Goal: Task Accomplishment & Management: Manage account settings

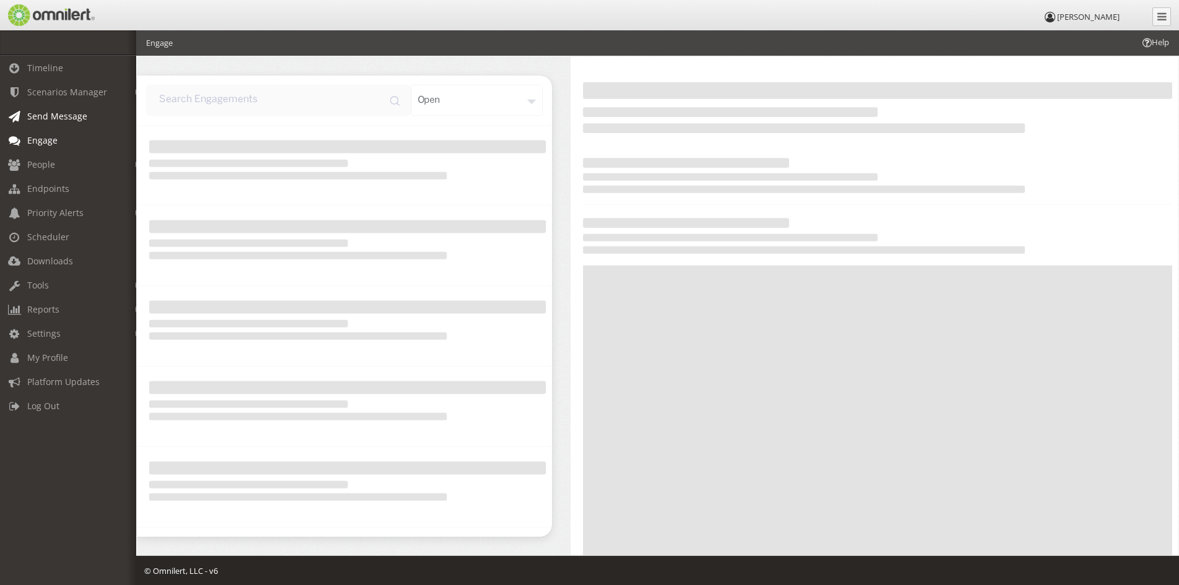
click at [53, 112] on span "Send Message" at bounding box center [57, 116] width 60 height 12
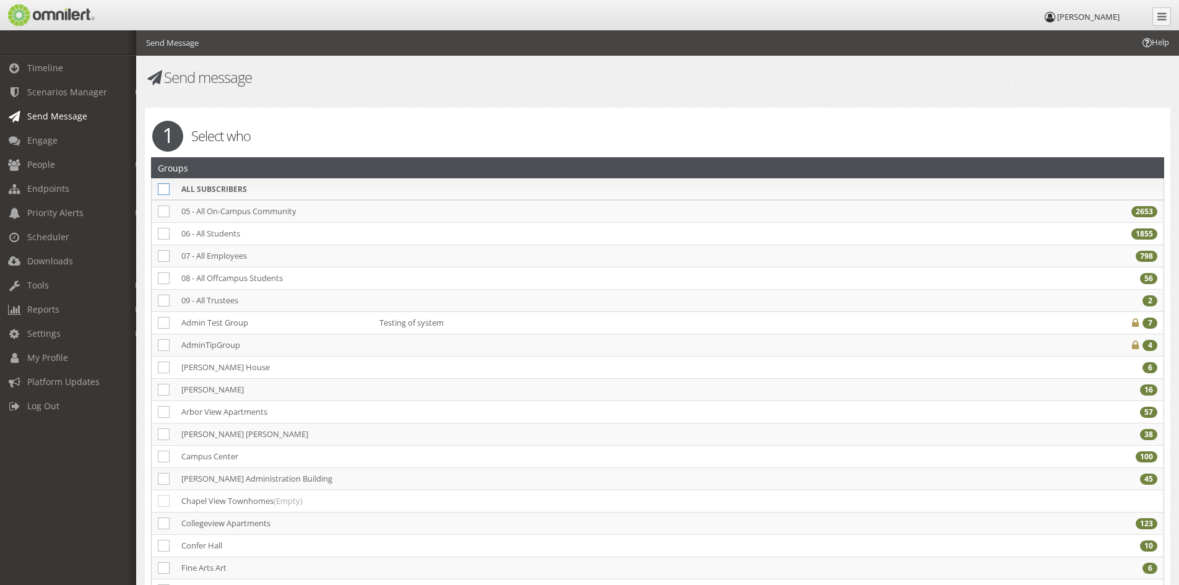
click at [163, 186] on icon at bounding box center [164, 189] width 12 height 12
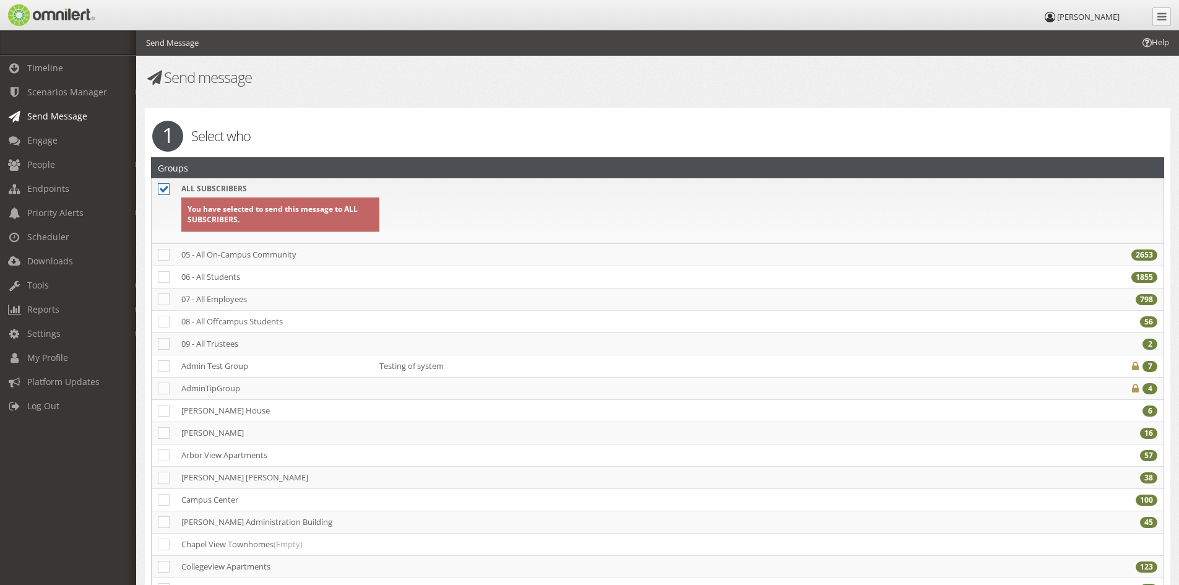
click at [163, 186] on icon at bounding box center [164, 189] width 12 height 12
checkbox input "false"
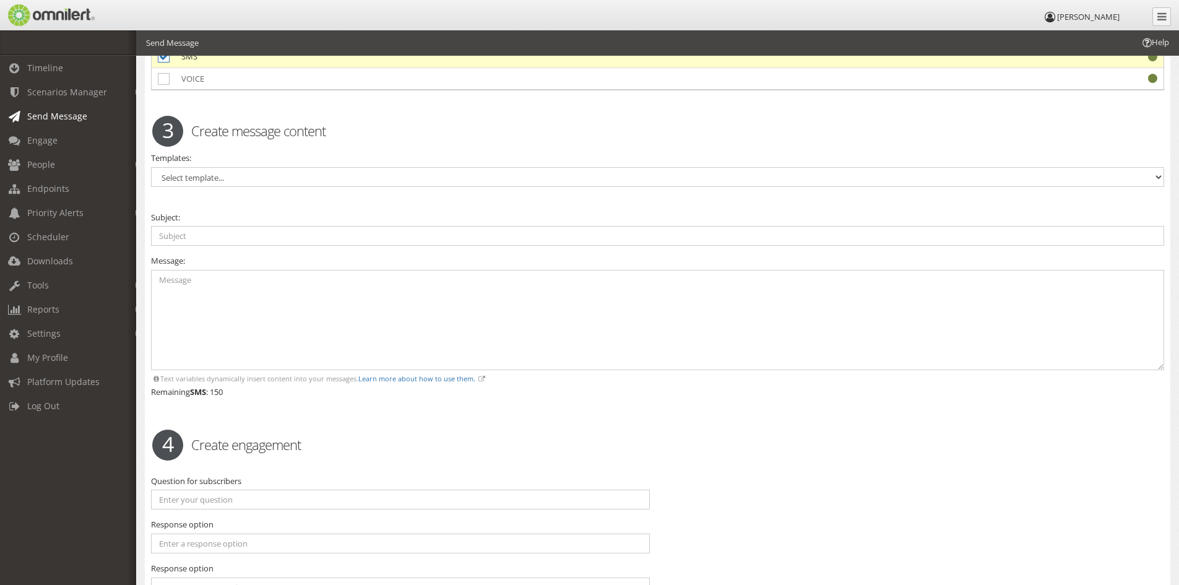
scroll to position [1554, 0]
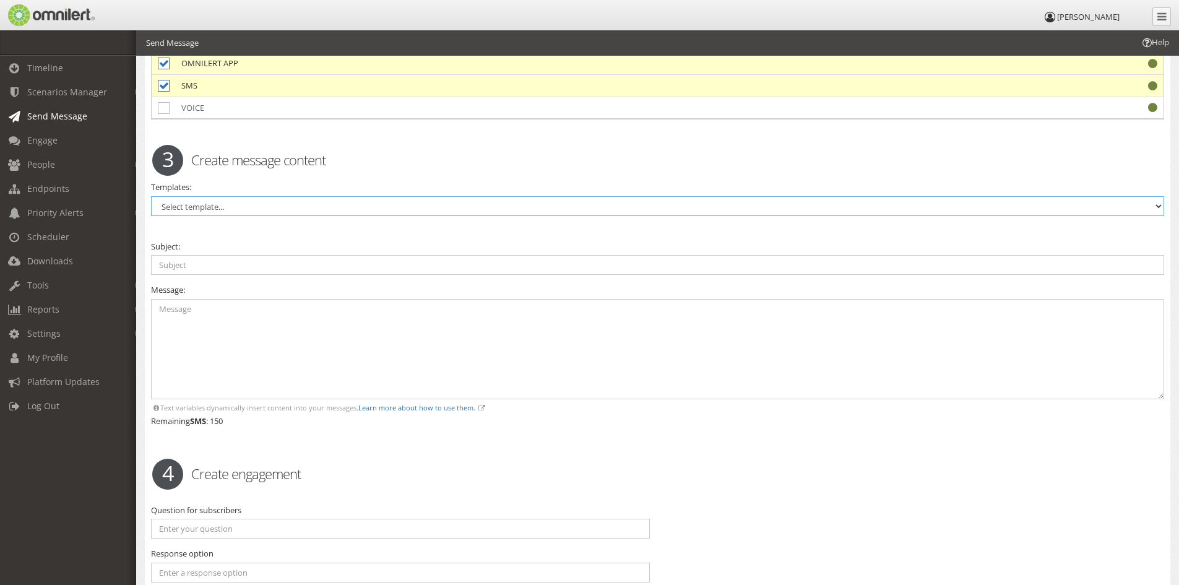
click at [424, 196] on select "Select template... ACTIVE SHOOTER ALERT - THREATENING INDIVIDUAL(S) ALL CLEAR A…" at bounding box center [657, 206] width 1013 height 20
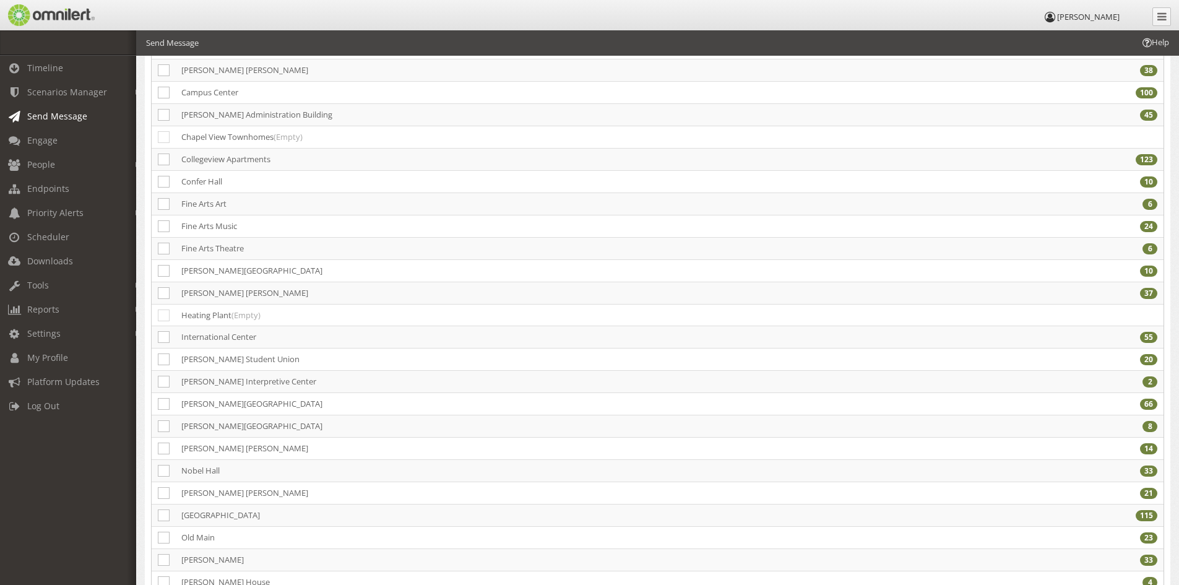
scroll to position [0, 0]
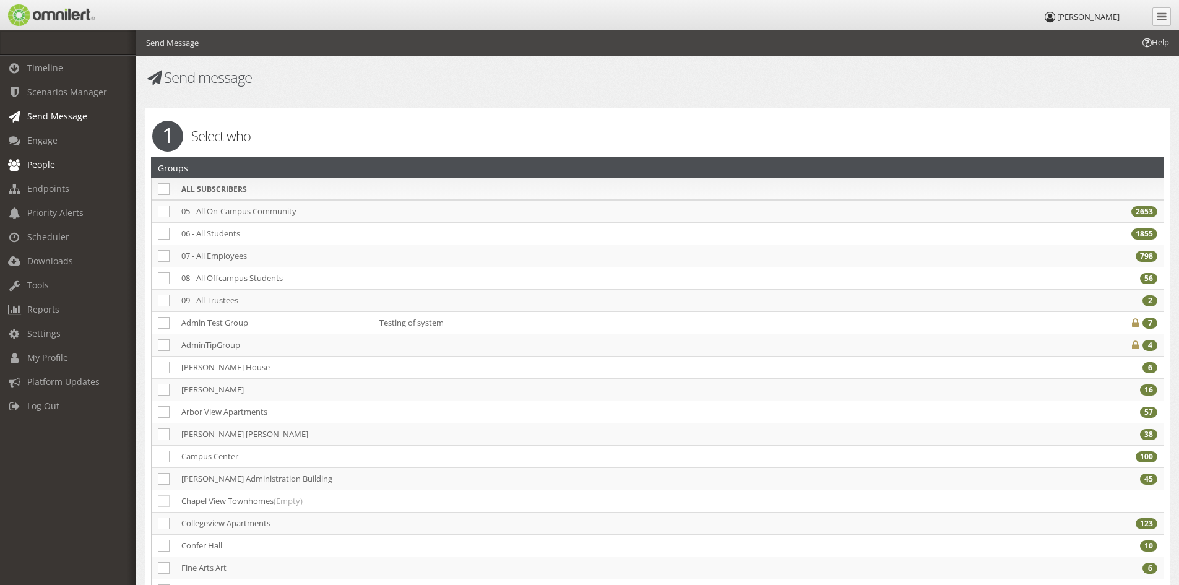
click at [59, 168] on link "People" at bounding box center [73, 164] width 147 height 24
click at [51, 233] on link "Admins" at bounding box center [73, 232] width 147 height 20
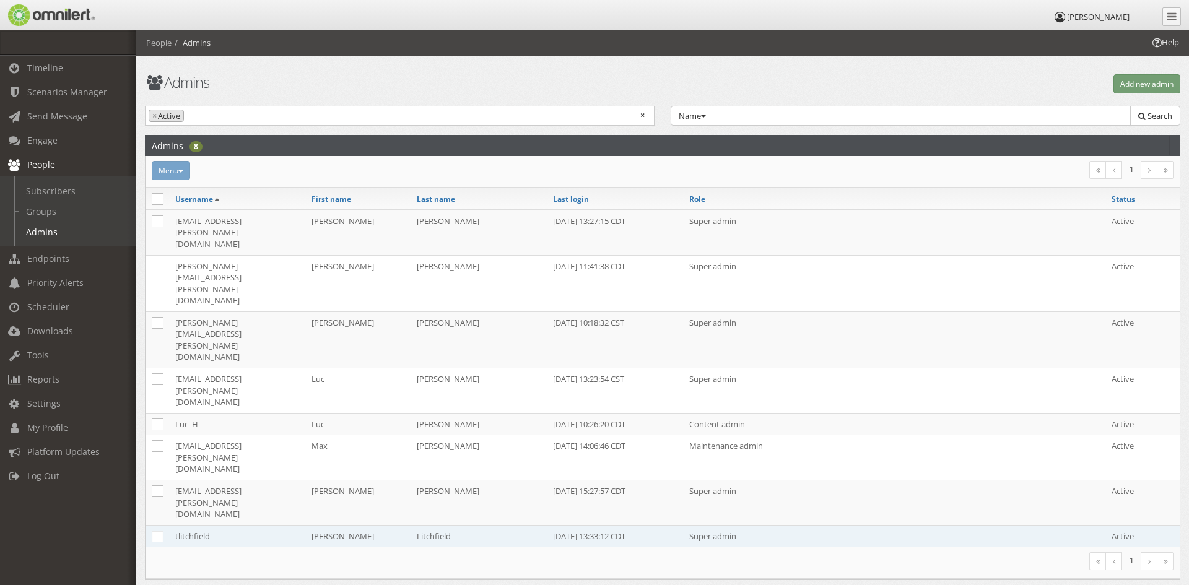
click at [158, 531] on icon at bounding box center [158, 537] width 12 height 12
checkbox input "true"
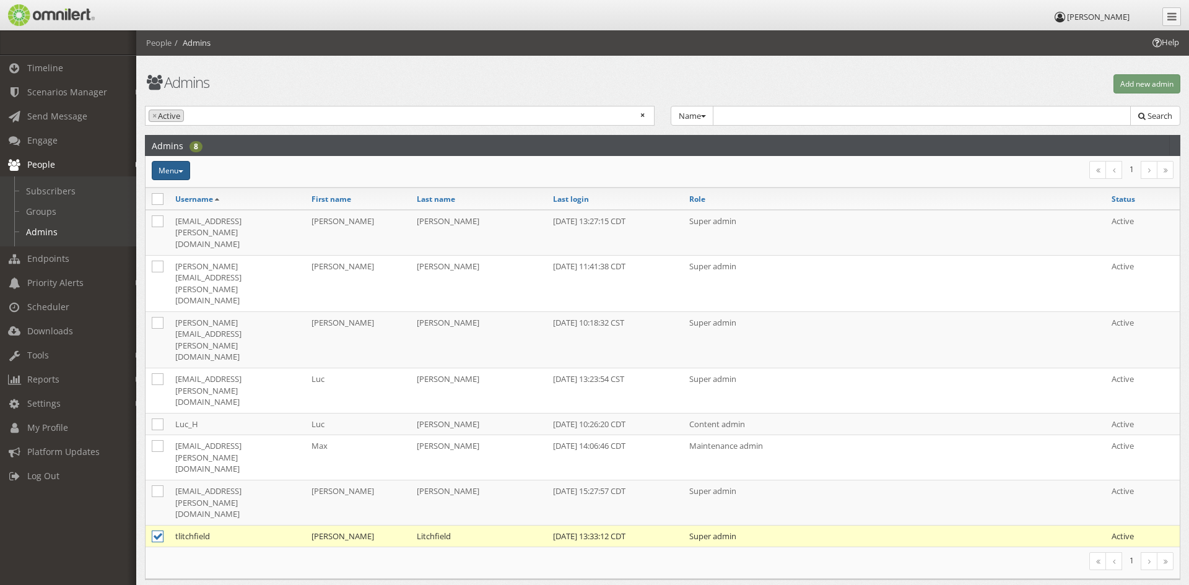
click at [184, 173] on button "Menu" at bounding box center [171, 170] width 38 height 19
click at [207, 259] on link "Reset admin role" at bounding box center [201, 263] width 98 height 15
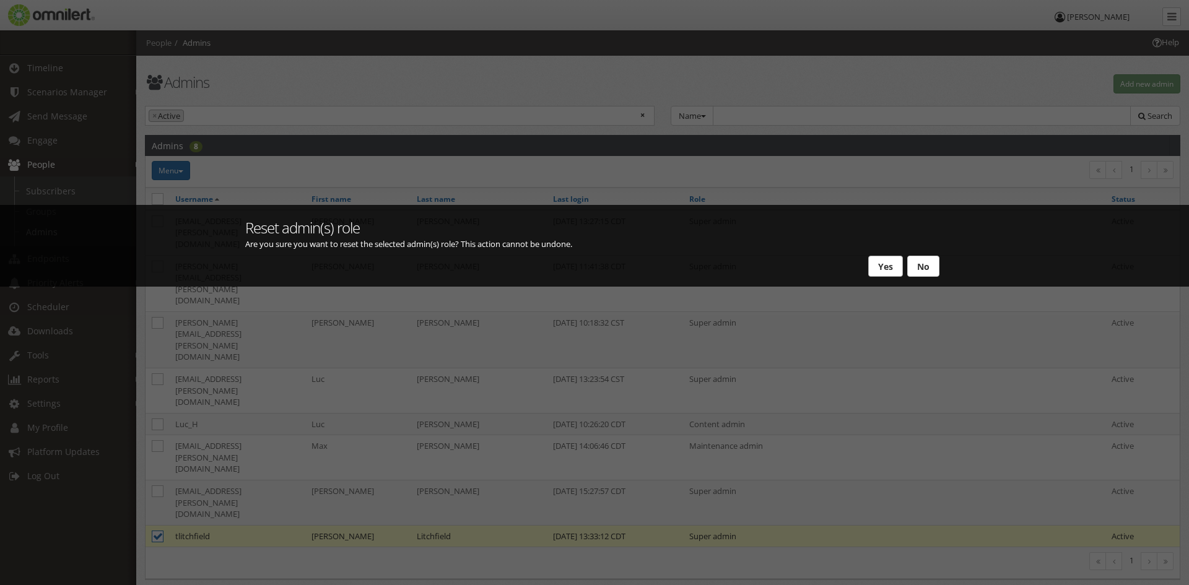
click at [893, 265] on button "Yes" at bounding box center [885, 266] width 35 height 21
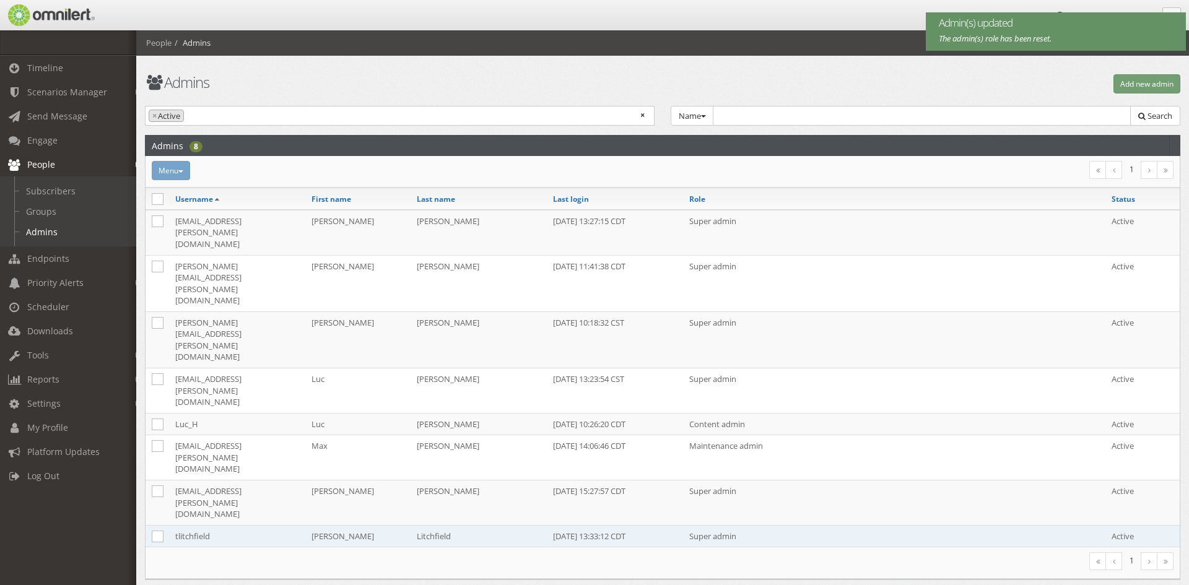
click at [191, 525] on td "tlitchfield" at bounding box center [237, 536] width 136 height 22
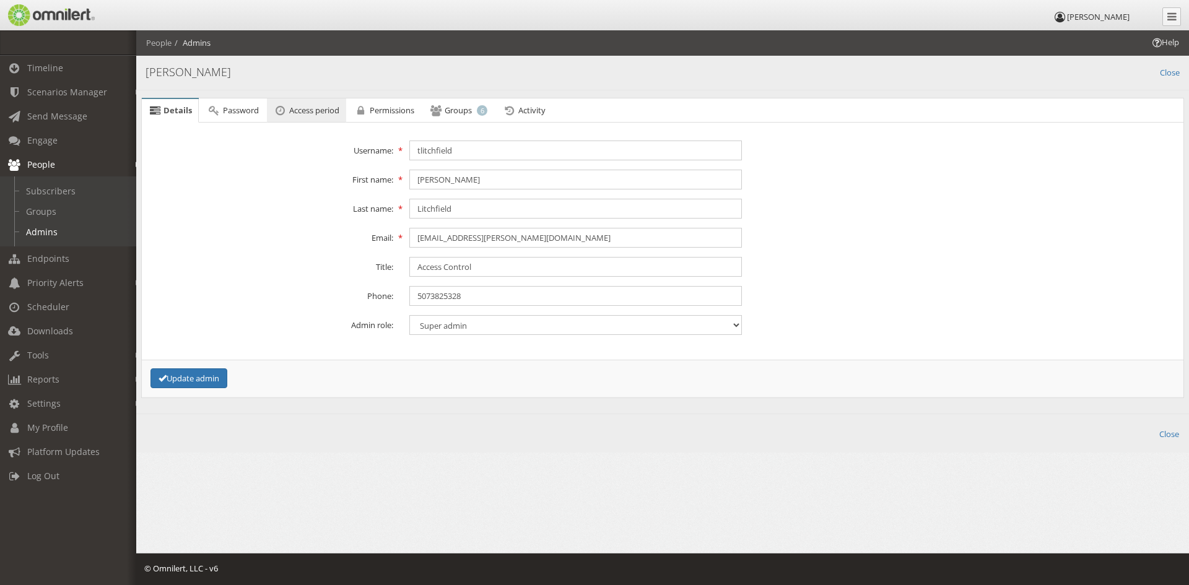
click at [314, 108] on span "Access period" at bounding box center [314, 110] width 50 height 11
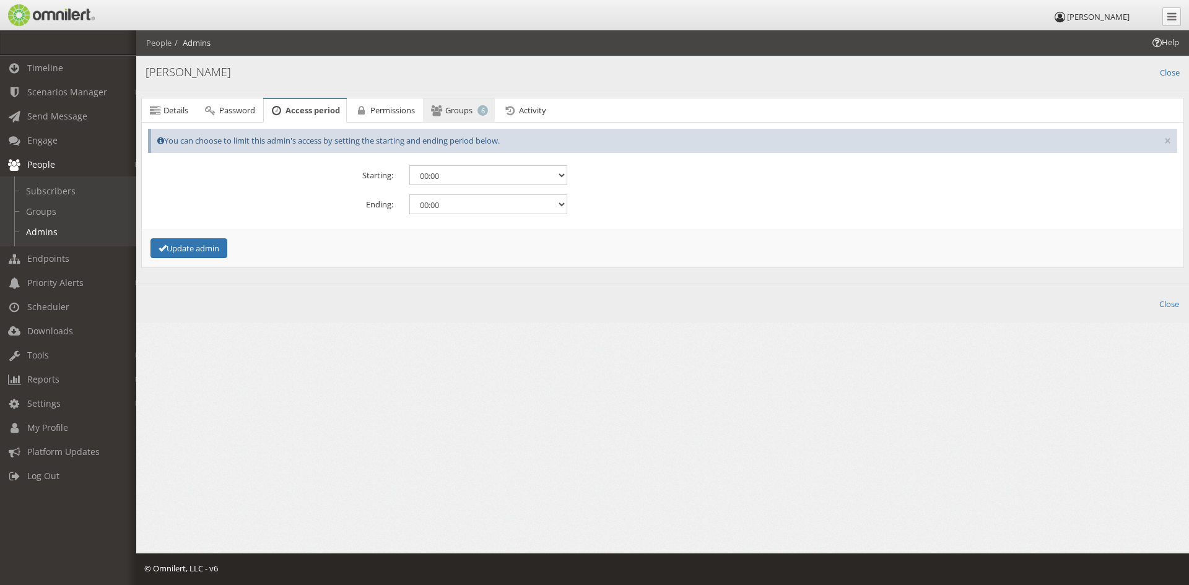
click at [457, 108] on span "Groups" at bounding box center [458, 110] width 27 height 11
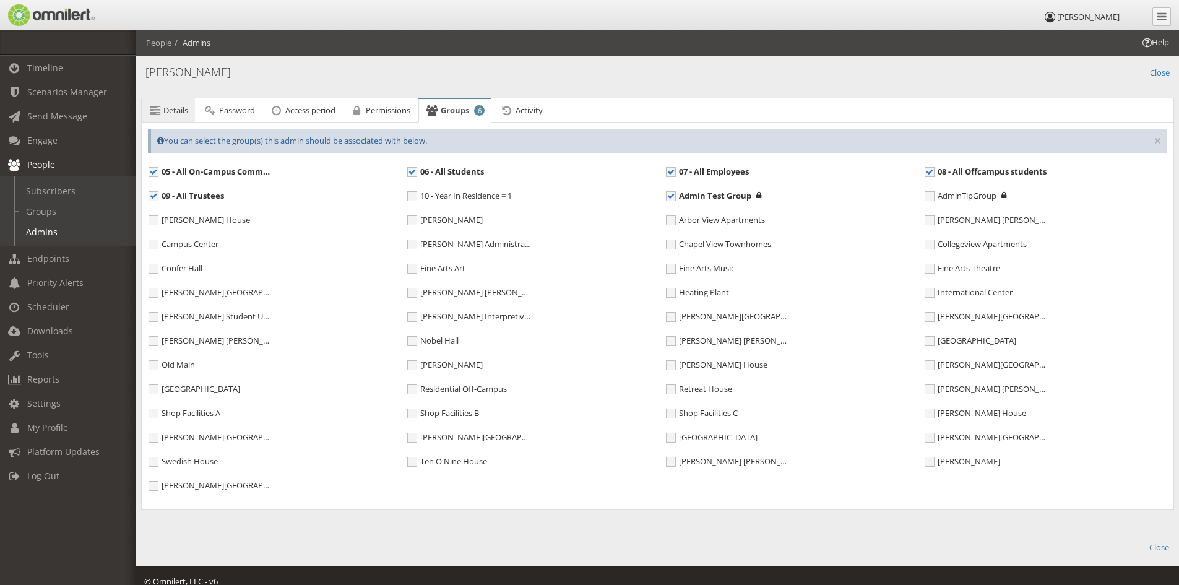
click at [164, 106] on span "Details" at bounding box center [175, 110] width 25 height 11
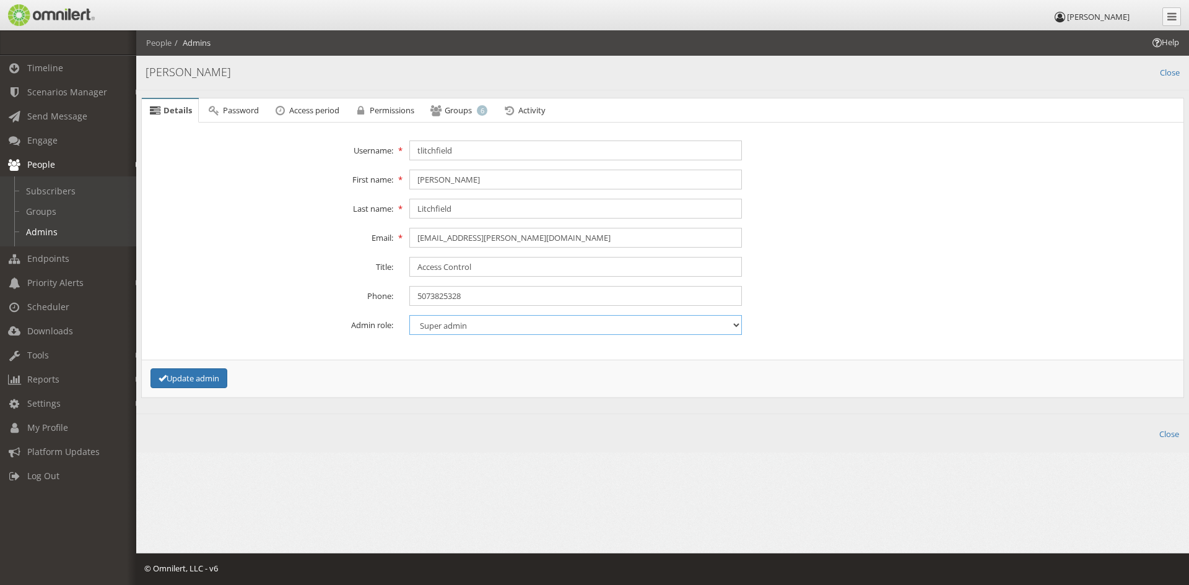
click at [515, 333] on select "Content admin Group admin Maintenance admin Super admin Support admin Asst Admin" at bounding box center [575, 325] width 332 height 20
click at [72, 75] on link "Timeline" at bounding box center [73, 68] width 147 height 24
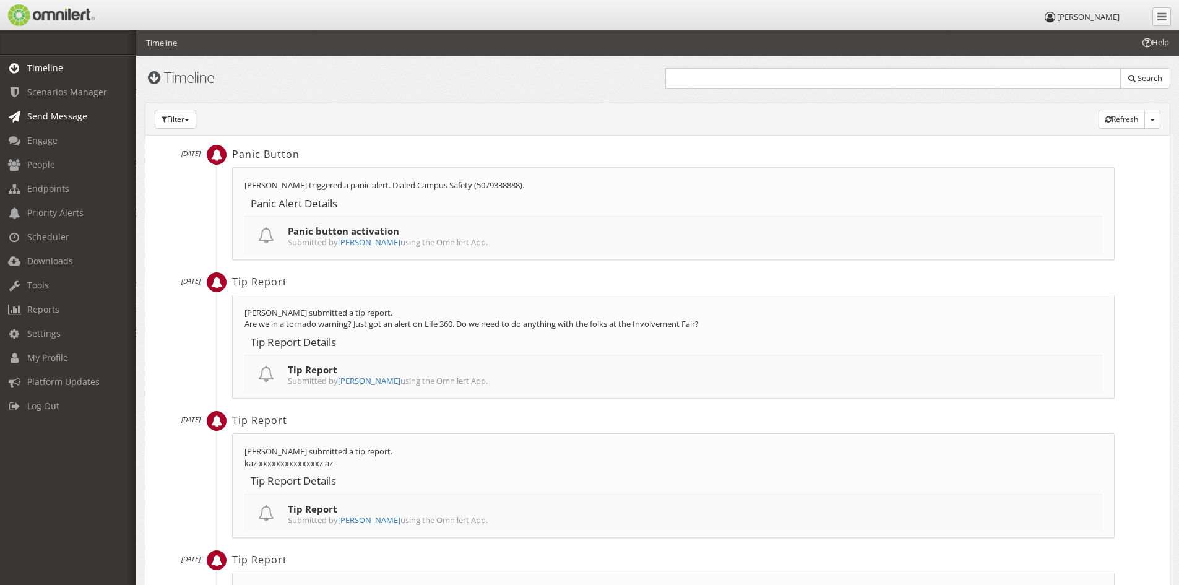
click at [59, 111] on span "Send Message" at bounding box center [57, 116] width 60 height 12
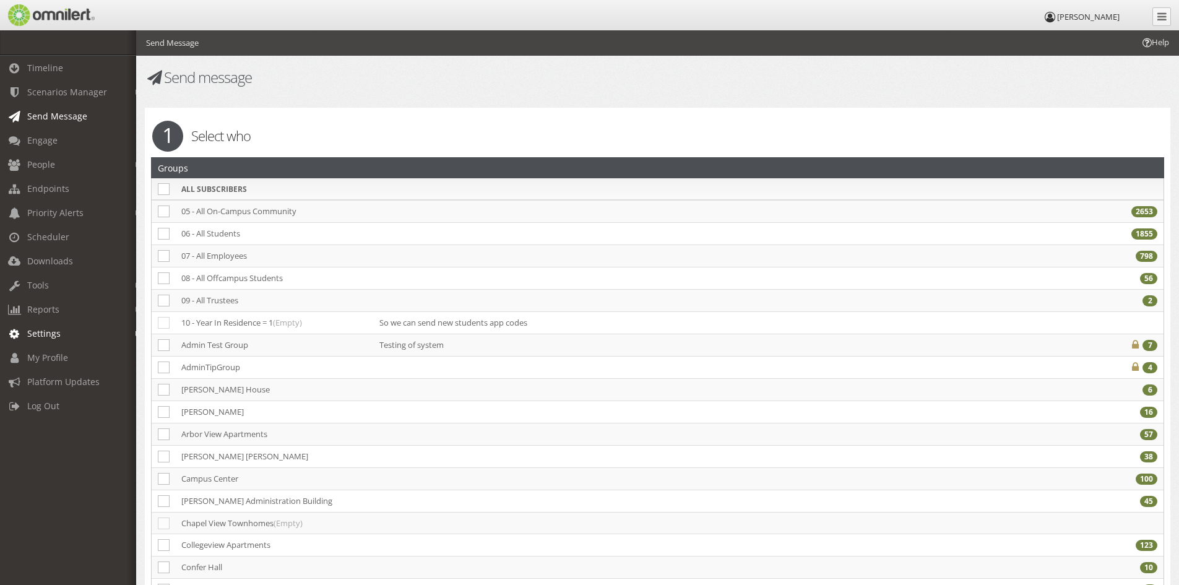
click at [61, 342] on link "Settings" at bounding box center [73, 333] width 147 height 24
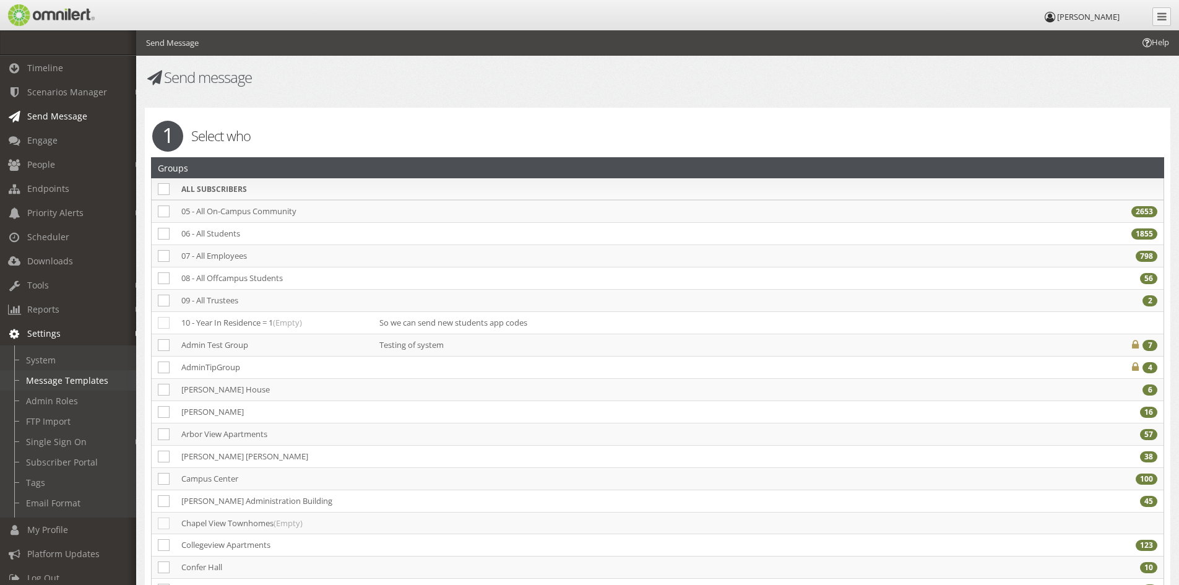
click at [79, 375] on link "Message Templates" at bounding box center [73, 380] width 147 height 20
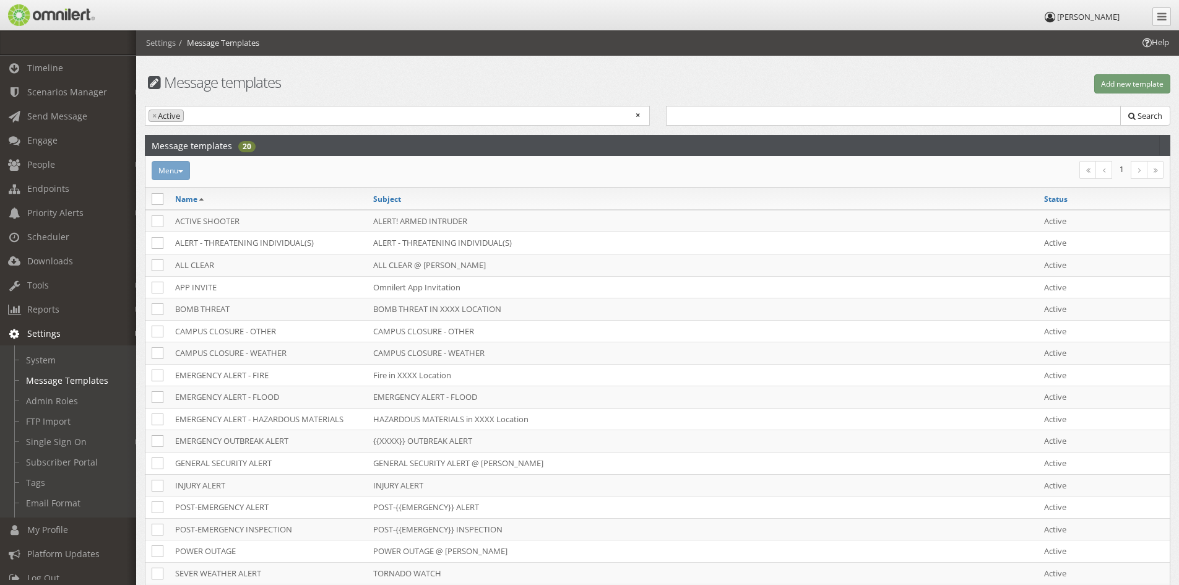
click at [183, 167] on div "Menu Activate Inactivate [GEOGRAPHIC_DATA]" at bounding box center [486, 170] width 685 height 19
click at [184, 170] on div "Menu Activate Inactivate [GEOGRAPHIC_DATA]" at bounding box center [486, 170] width 685 height 19
click at [177, 170] on div "Menu Activate Inactivate [GEOGRAPHIC_DATA]" at bounding box center [486, 170] width 685 height 19
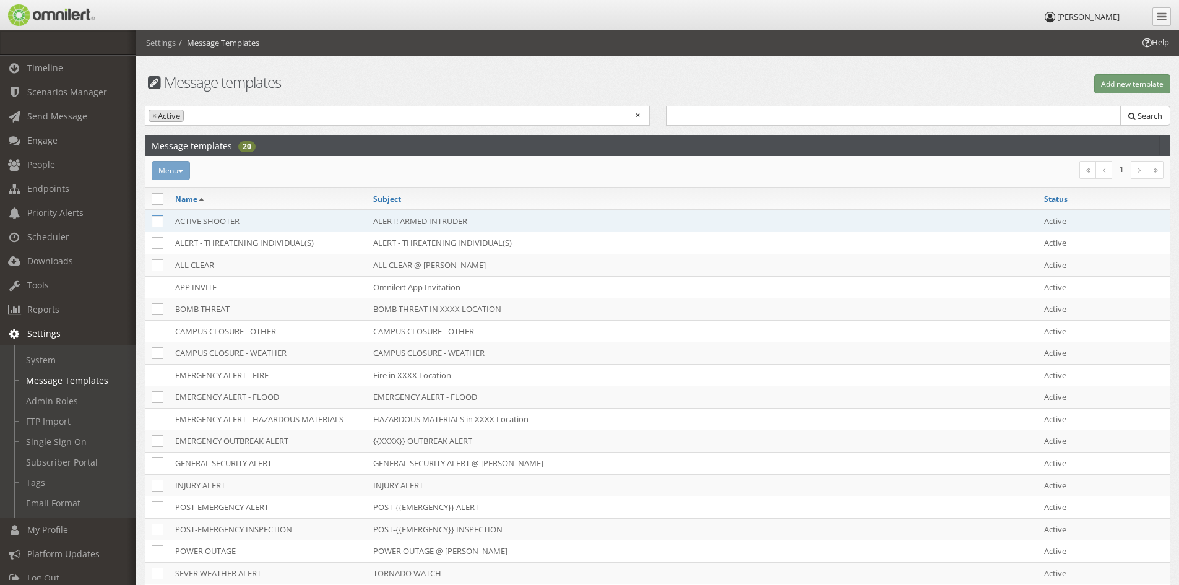
click at [158, 222] on icon at bounding box center [158, 221] width 12 height 12
checkbox input "true"
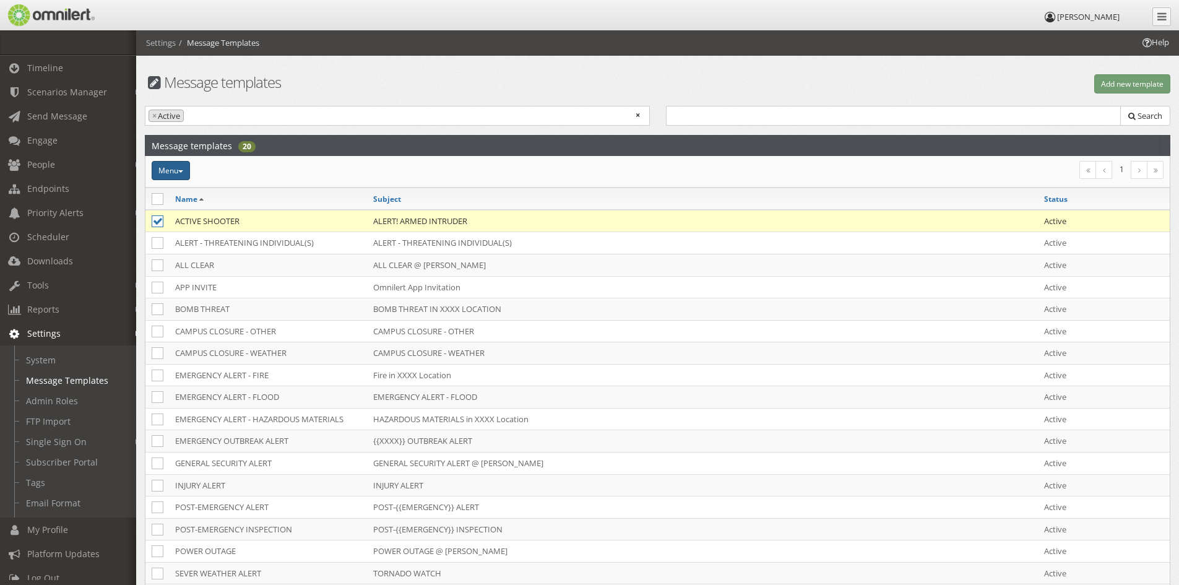
click at [181, 174] on button "Menu" at bounding box center [171, 170] width 38 height 19
click at [316, 172] on div "Menu Activate Inactivate [GEOGRAPHIC_DATA]" at bounding box center [486, 170] width 685 height 19
click at [57, 397] on link "Admin Roles" at bounding box center [73, 401] width 147 height 20
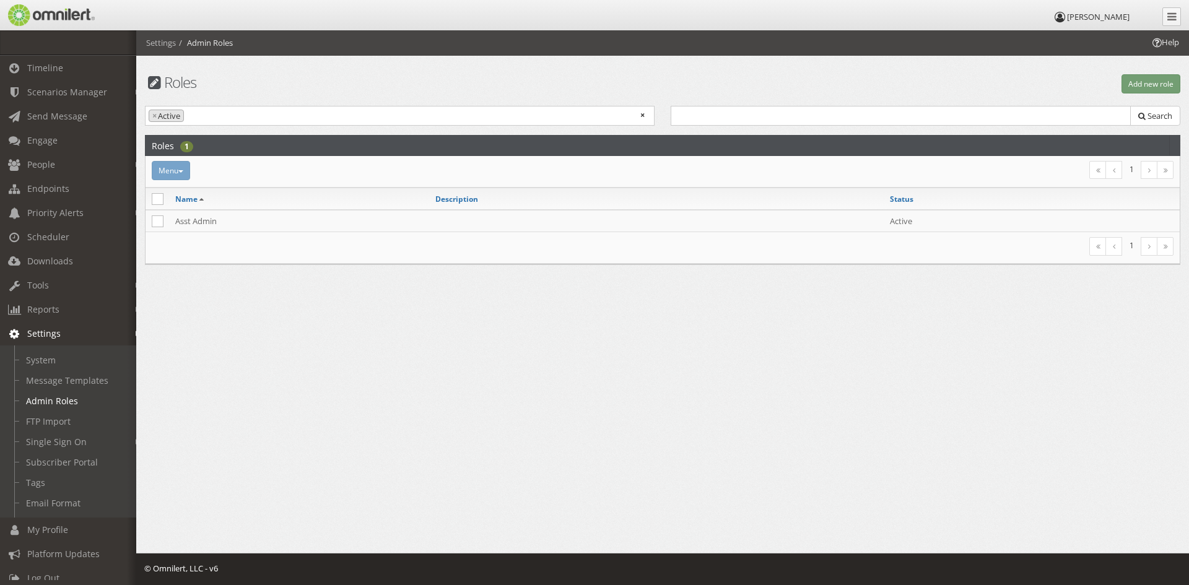
click at [175, 171] on div "Menu Activate Inactivate [GEOGRAPHIC_DATA]" at bounding box center [490, 170] width 692 height 19
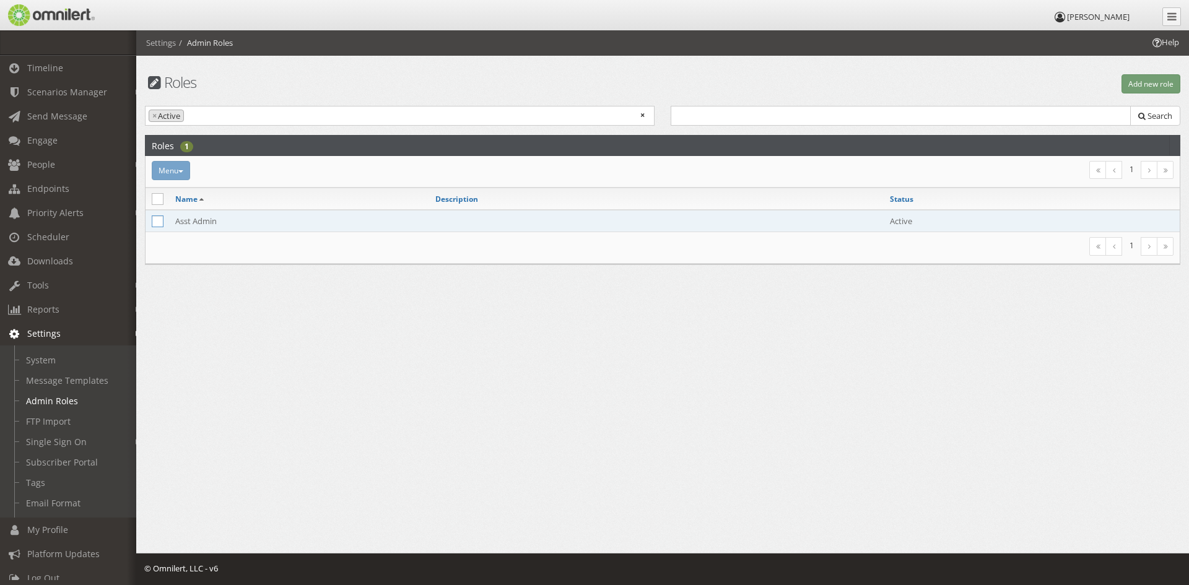
click at [155, 223] on icon at bounding box center [158, 221] width 12 height 12
checkbox input "true"
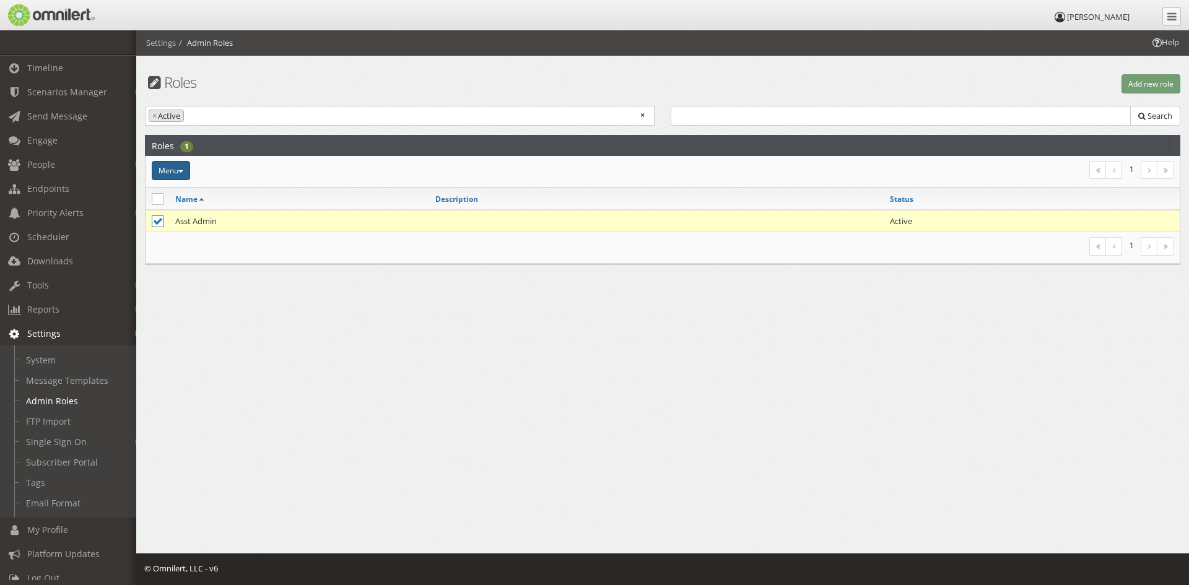
click at [183, 173] on button "Menu" at bounding box center [171, 170] width 38 height 19
click at [341, 368] on html "[PERSON_NAME] Timeline Scenarios Manager Scenarios Actions Send Message Engage …" at bounding box center [594, 292] width 1189 height 585
click at [57, 422] on link "FTP Import" at bounding box center [73, 421] width 147 height 20
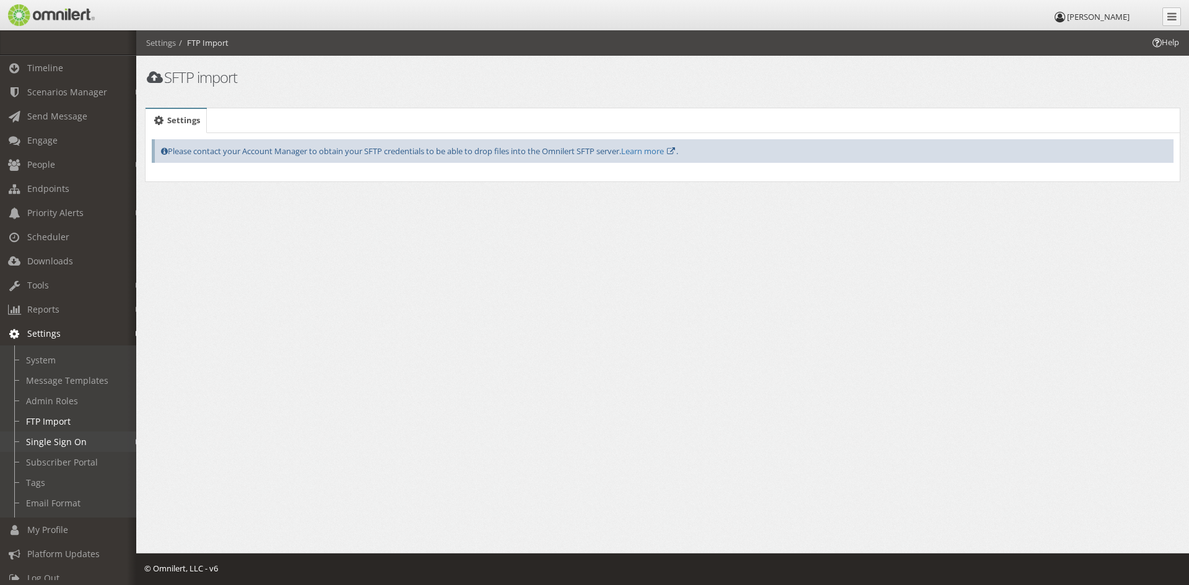
click at [54, 440] on link "Single Sign On" at bounding box center [73, 441] width 147 height 20
click at [50, 484] on link "Subscriber Portal" at bounding box center [73, 494] width 147 height 20
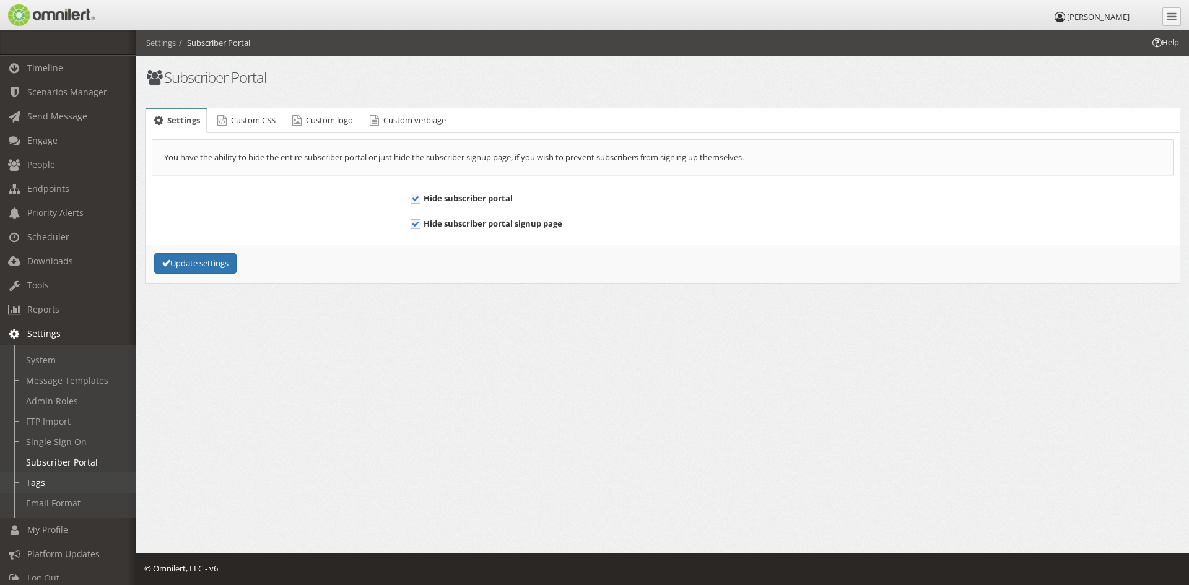
click at [38, 479] on link "Tags" at bounding box center [73, 482] width 147 height 20
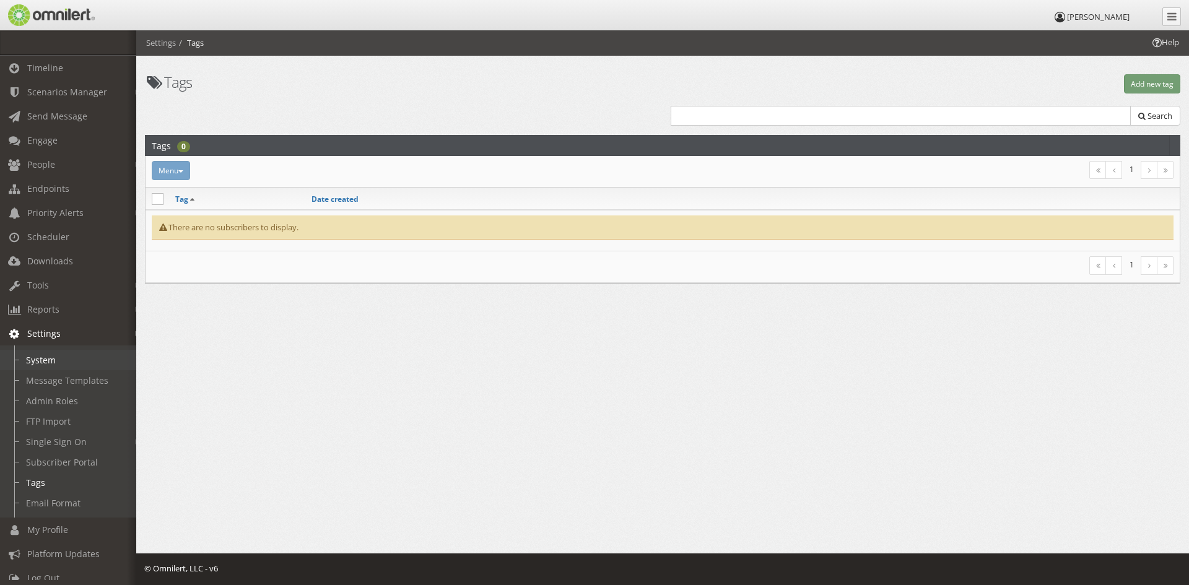
click at [43, 360] on link "System" at bounding box center [73, 360] width 147 height 20
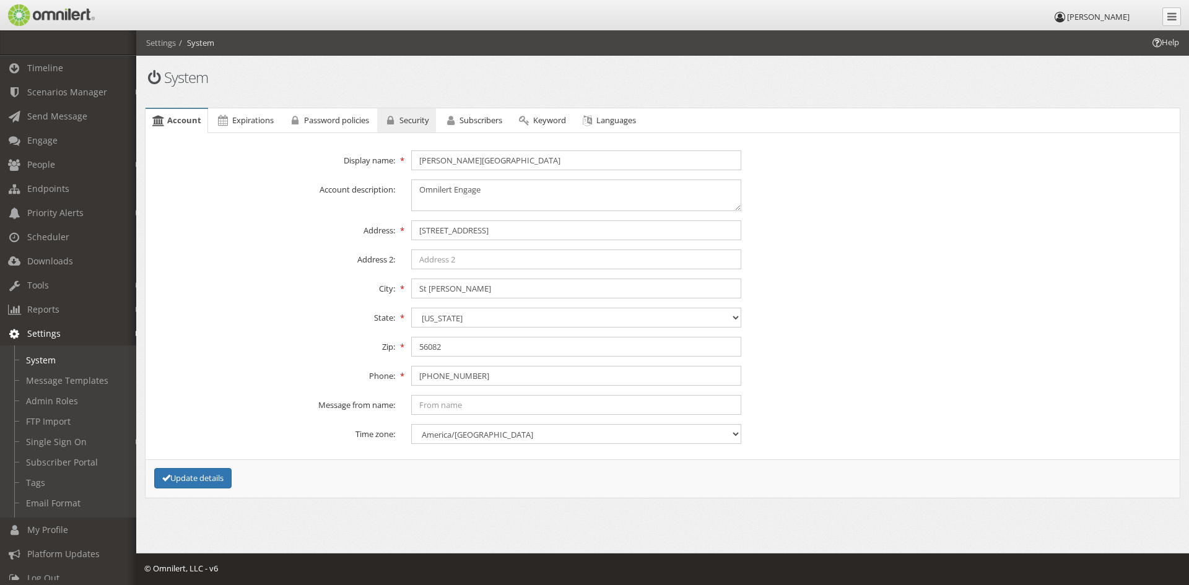
click at [407, 119] on span "Security" at bounding box center [414, 120] width 30 height 11
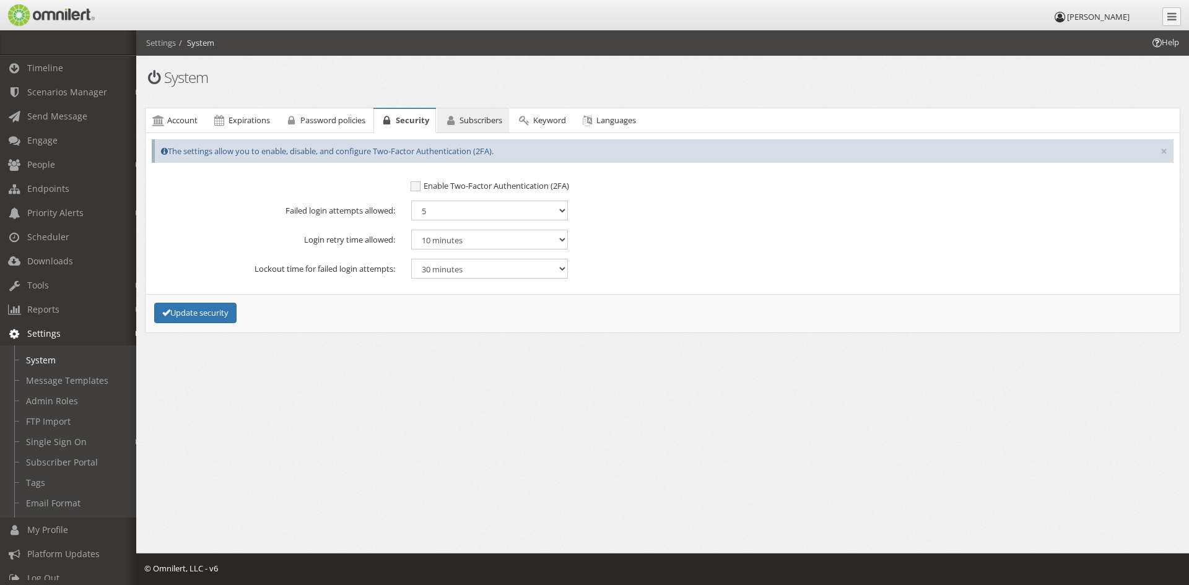
click at [486, 122] on span "Subscribers" at bounding box center [480, 120] width 43 height 11
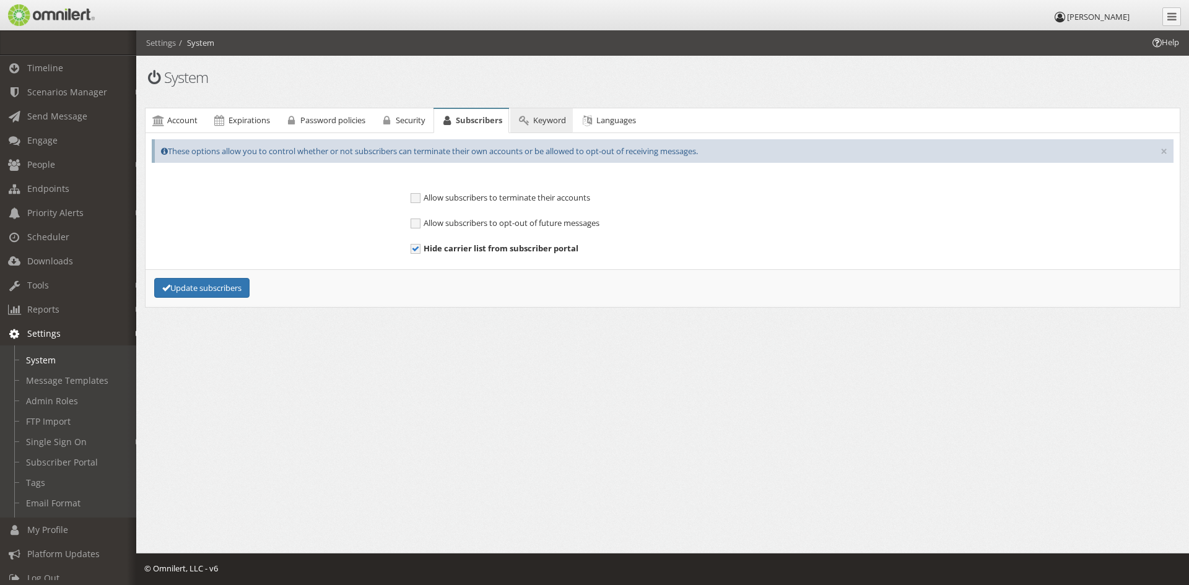
click at [548, 126] on link "Keyword" at bounding box center [541, 120] width 62 height 25
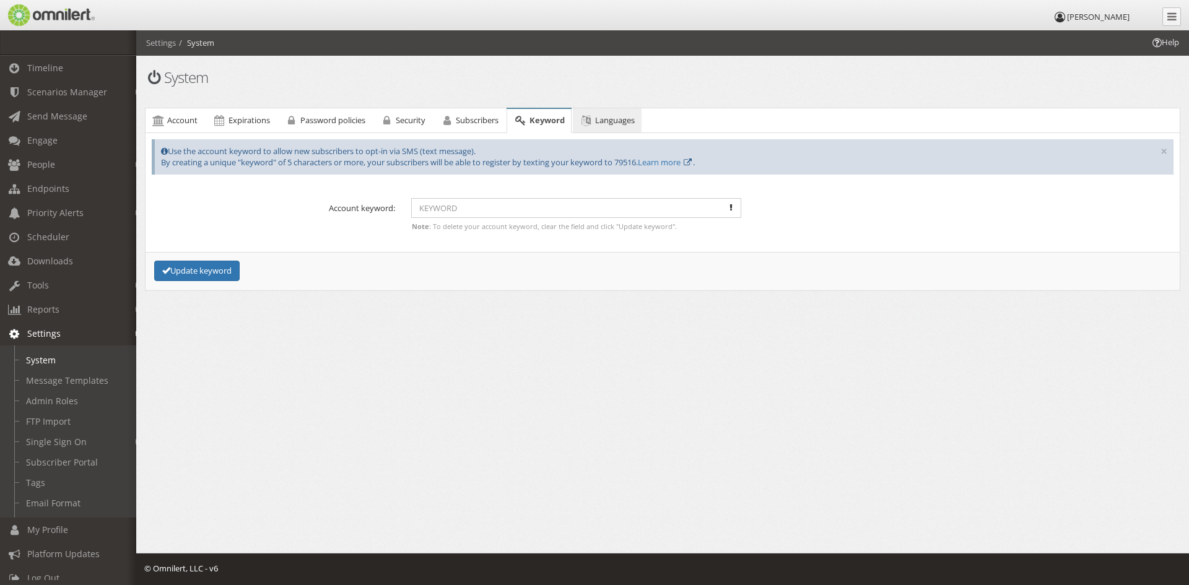
click at [623, 125] on span "Languages" at bounding box center [615, 120] width 40 height 11
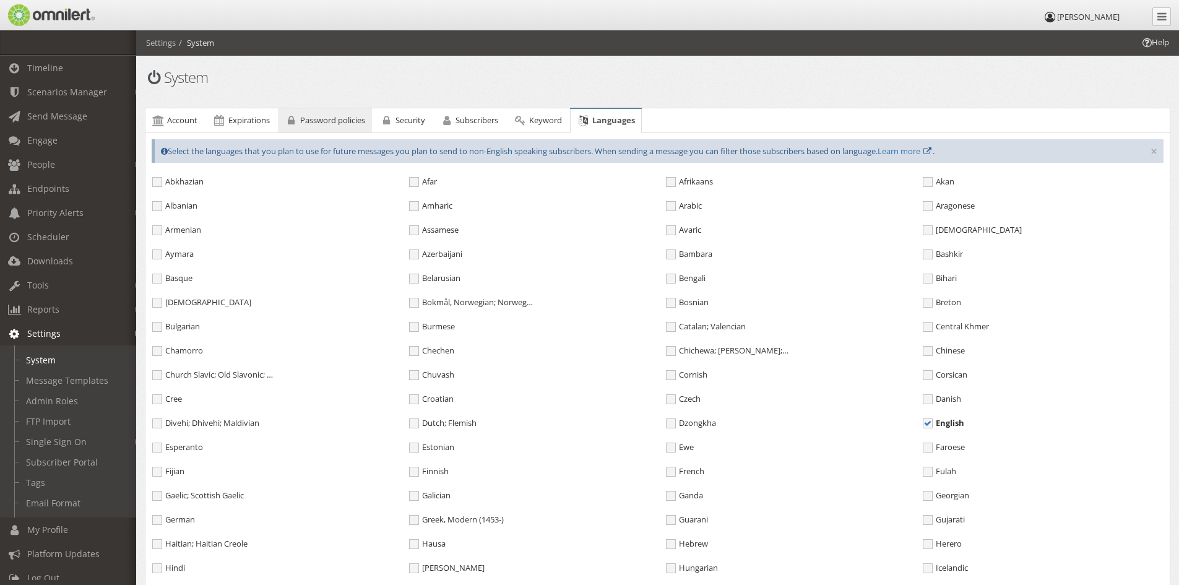
click at [333, 117] on span "Password policies" at bounding box center [332, 120] width 65 height 11
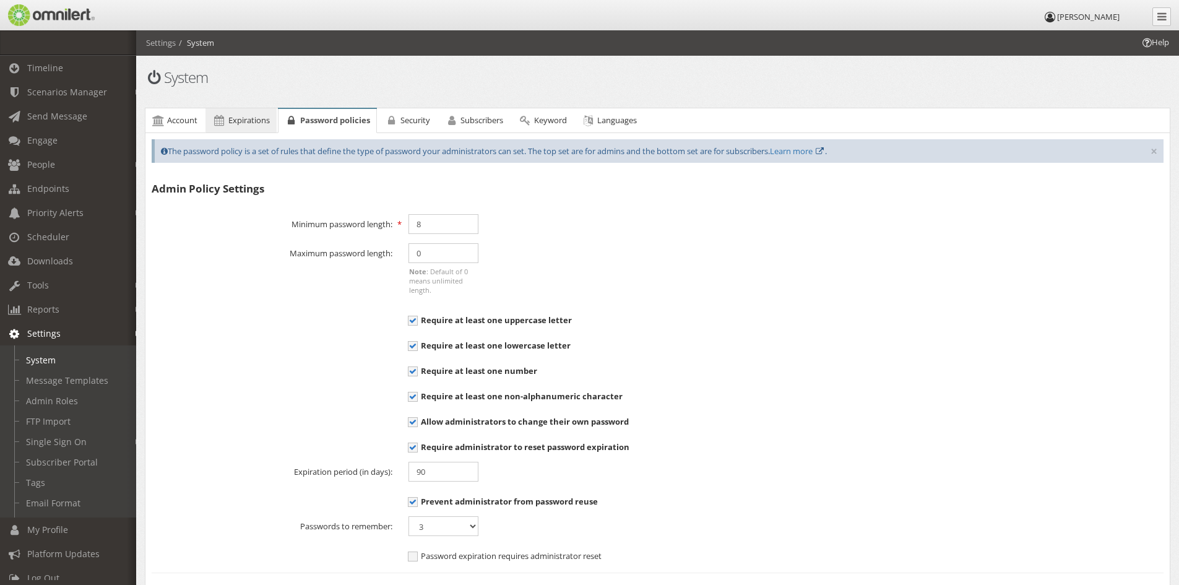
click at [237, 112] on link "Expirations" at bounding box center [241, 120] width 71 height 25
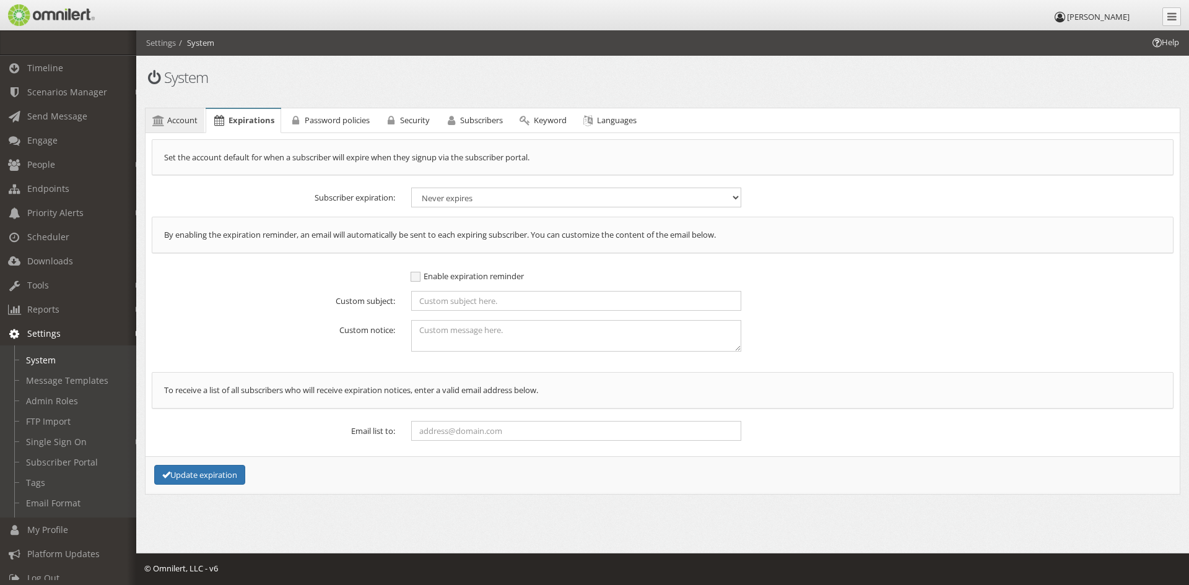
click at [177, 110] on link "Account" at bounding box center [174, 120] width 59 height 25
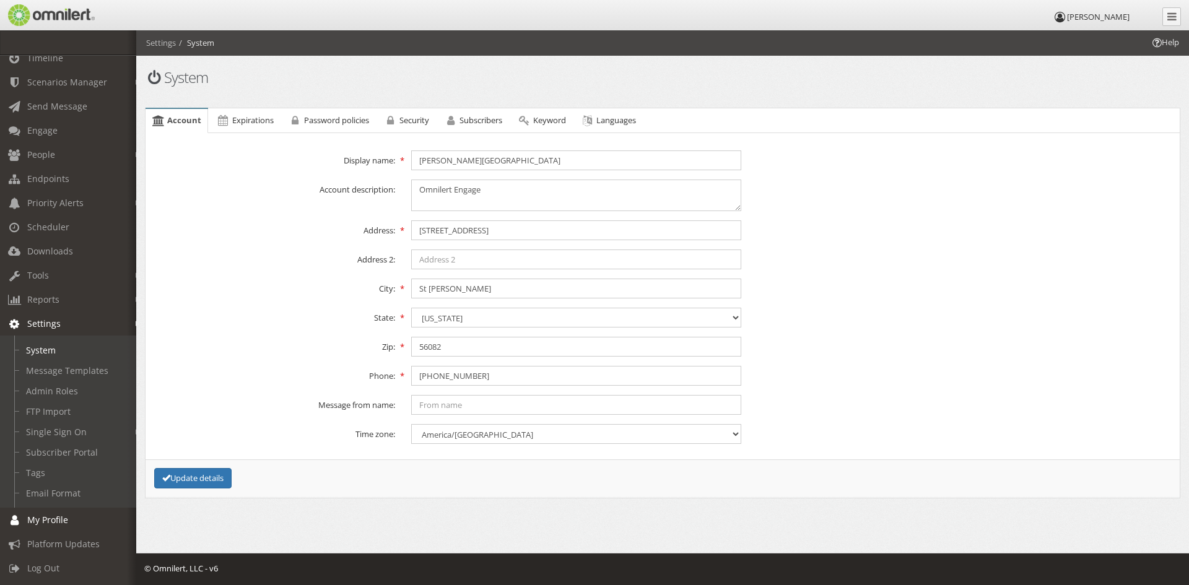
scroll to position [19, 0]
click at [51, 173] on span "Endpoints" at bounding box center [48, 179] width 42 height 12
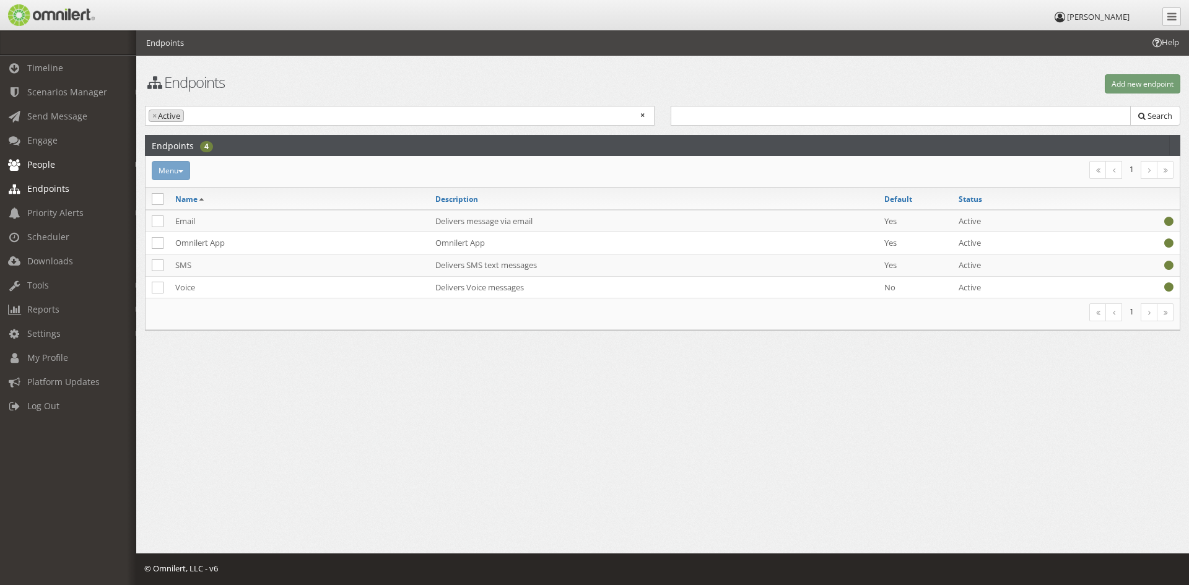
click at [50, 165] on span "People" at bounding box center [41, 164] width 28 height 12
click at [38, 236] on link "Admins" at bounding box center [73, 232] width 147 height 20
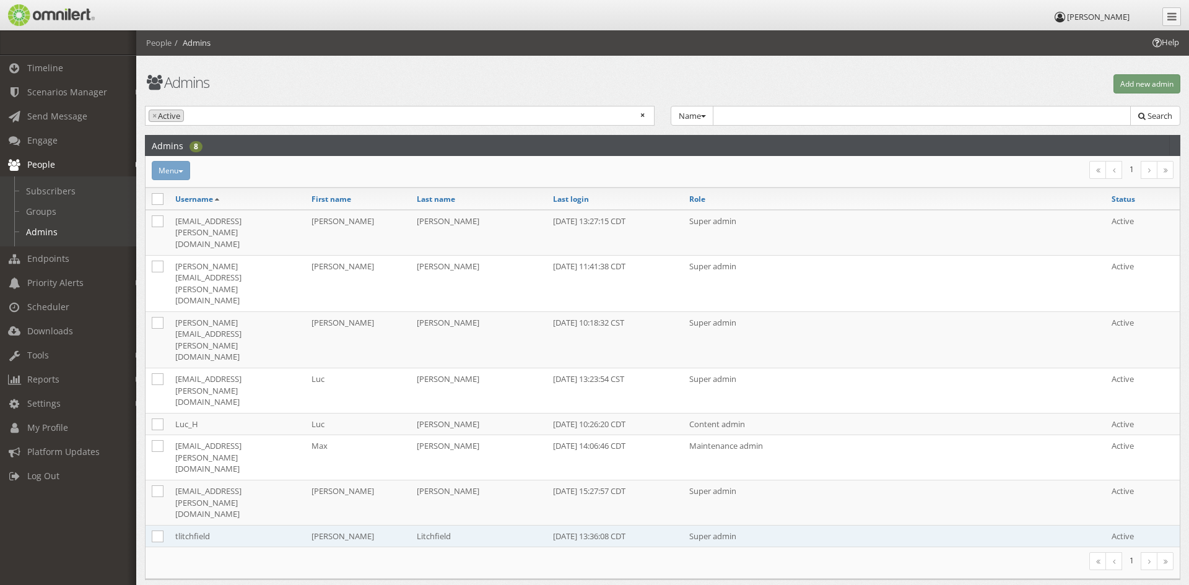
click at [199, 525] on td "tlitchfield" at bounding box center [237, 536] width 136 height 22
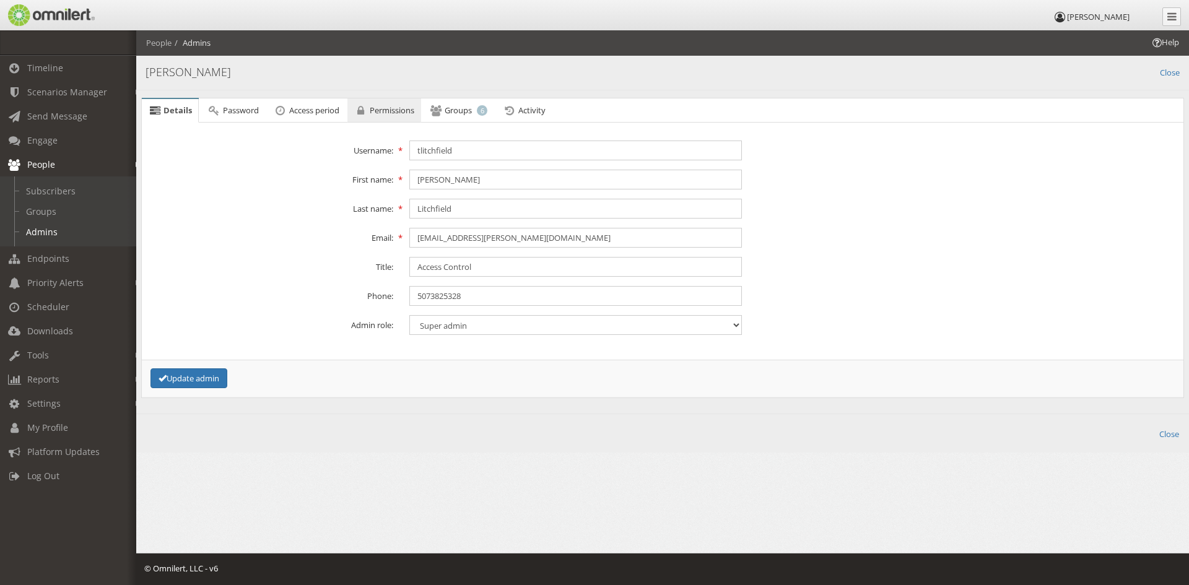
click at [402, 102] on link "Permissions" at bounding box center [384, 110] width 74 height 25
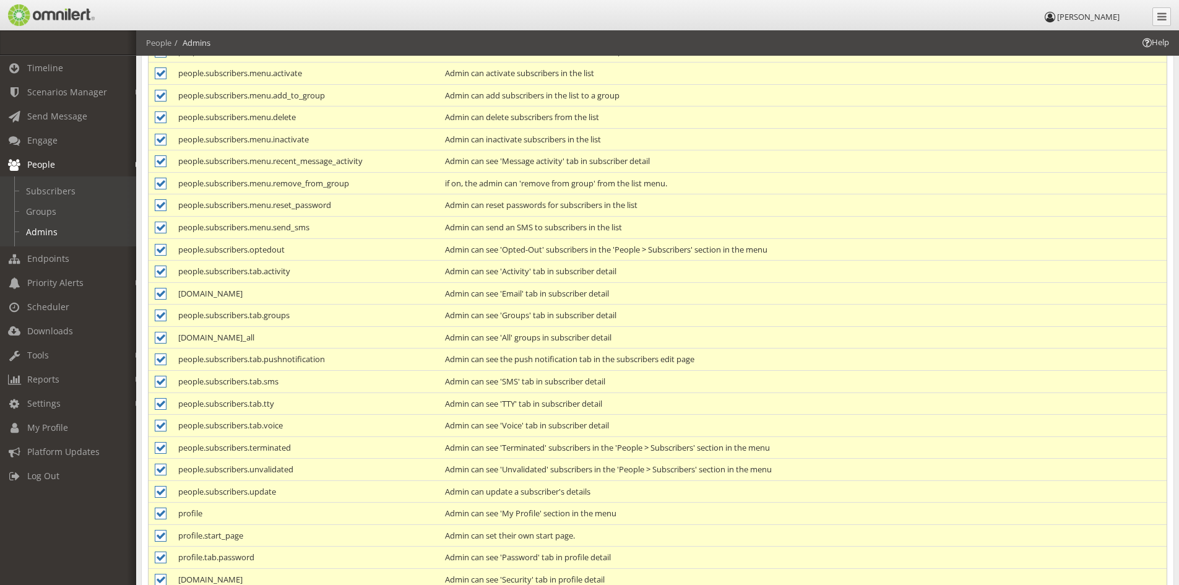
scroll to position [1953, 0]
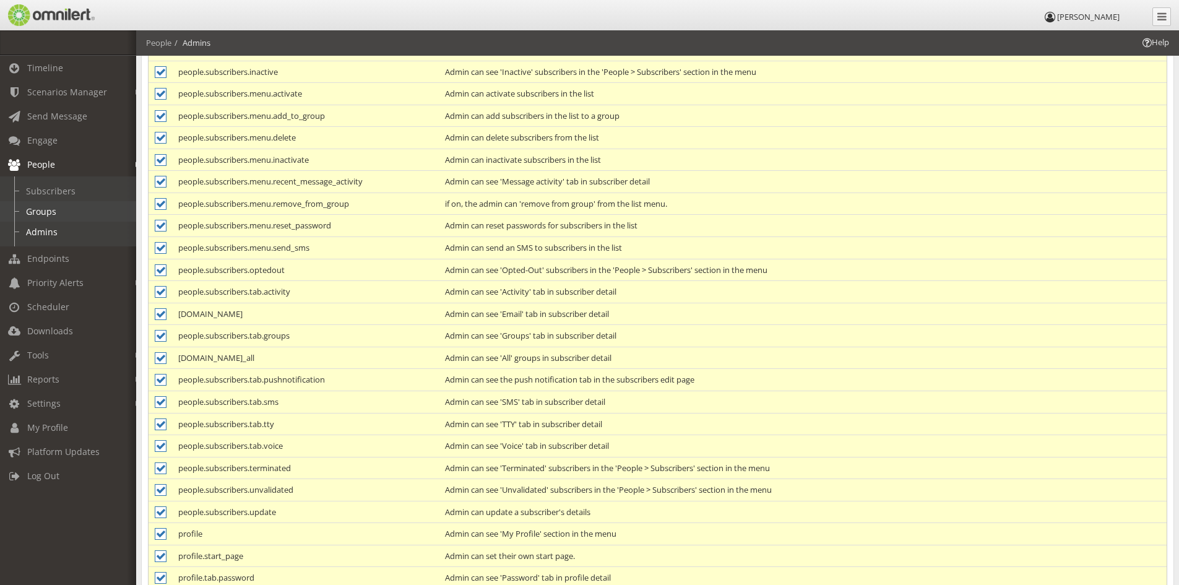
click at [46, 207] on link "Groups" at bounding box center [73, 211] width 147 height 20
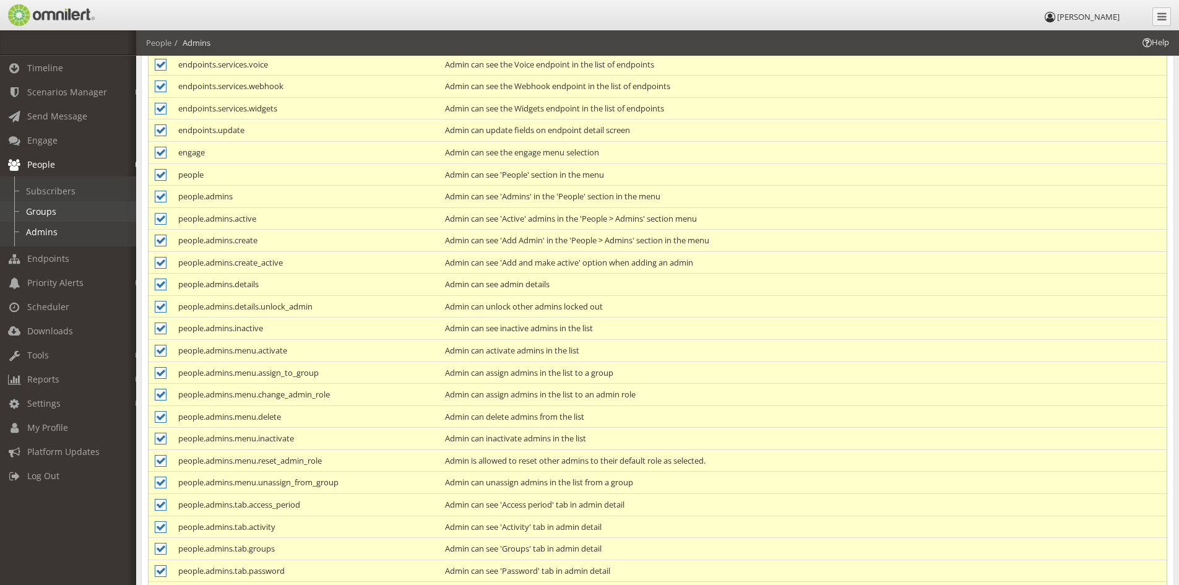
select select
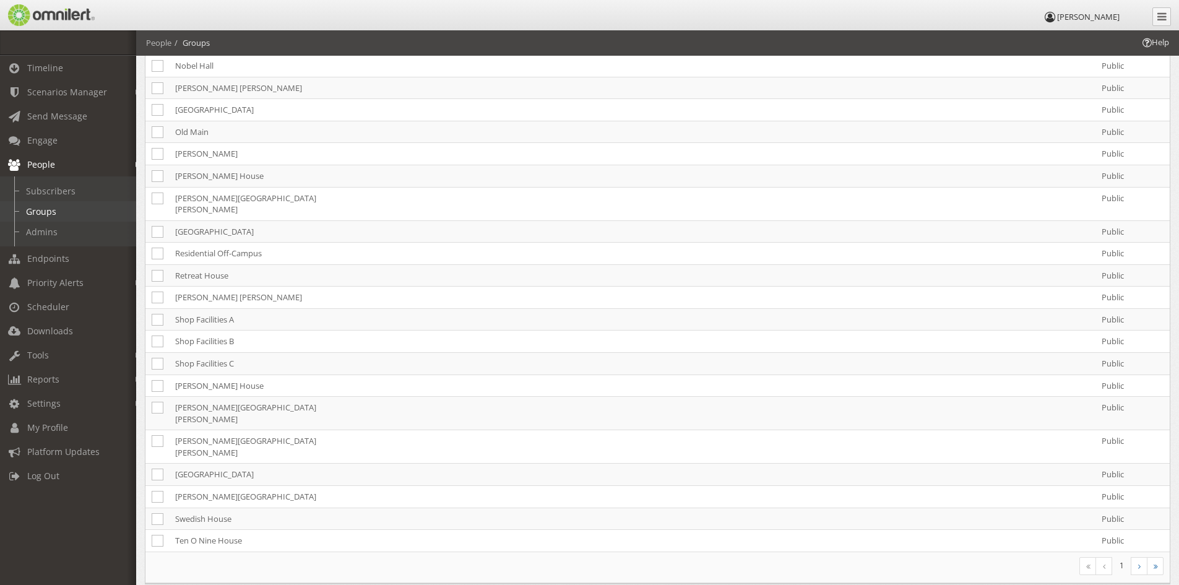
scroll to position [0, 0]
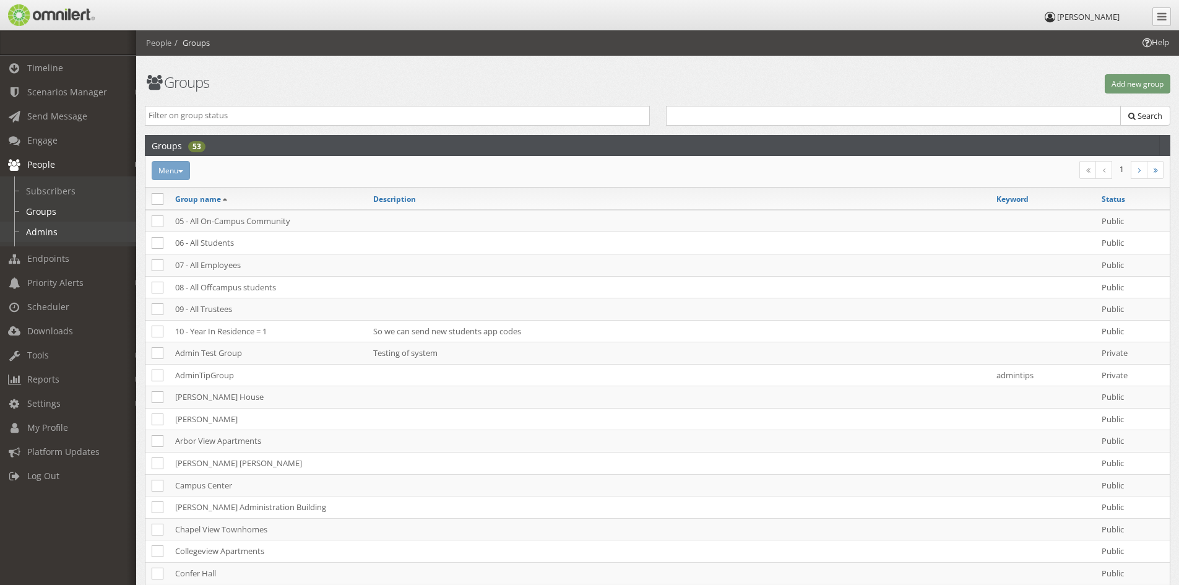
click at [43, 232] on link "Admins" at bounding box center [73, 232] width 147 height 20
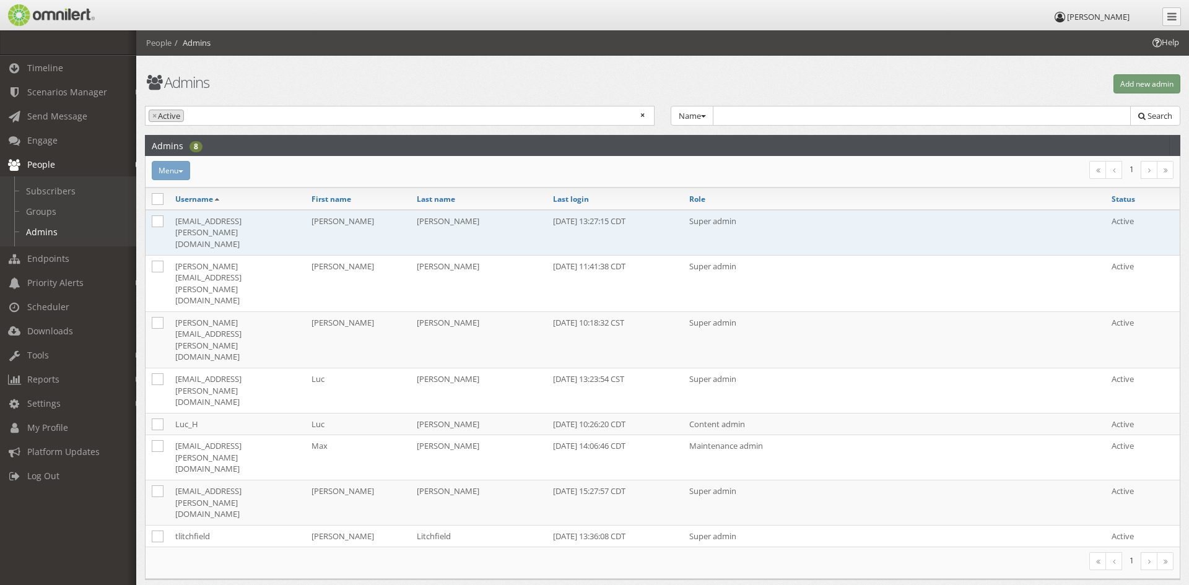
click at [219, 215] on td "[EMAIL_ADDRESS][PERSON_NAME][DOMAIN_NAME]" at bounding box center [237, 232] width 136 height 45
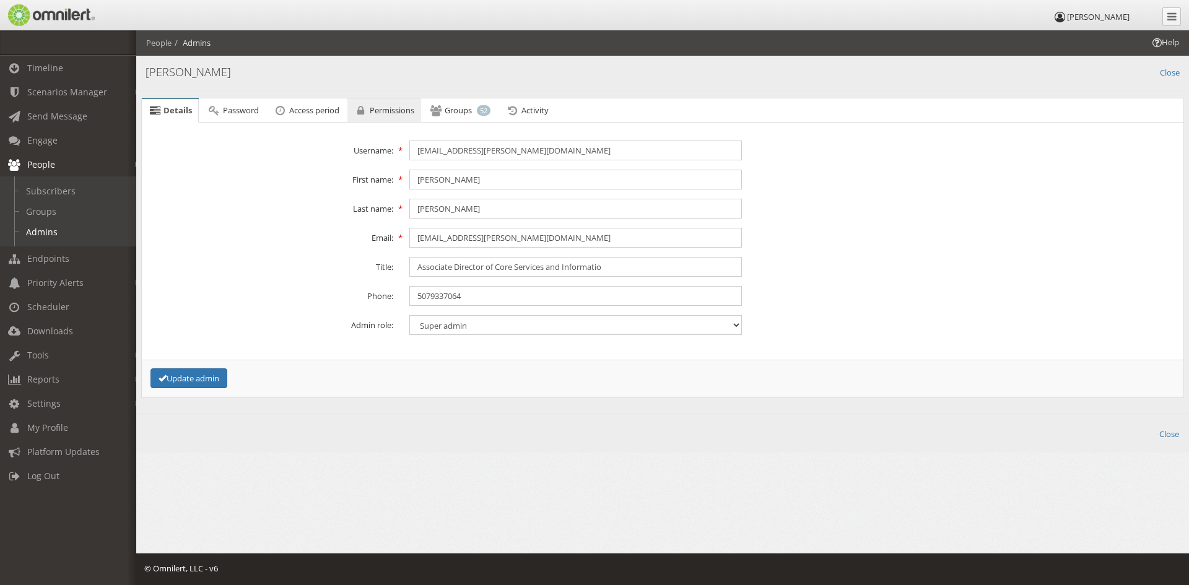
click at [393, 102] on link "Permissions" at bounding box center [384, 110] width 74 height 25
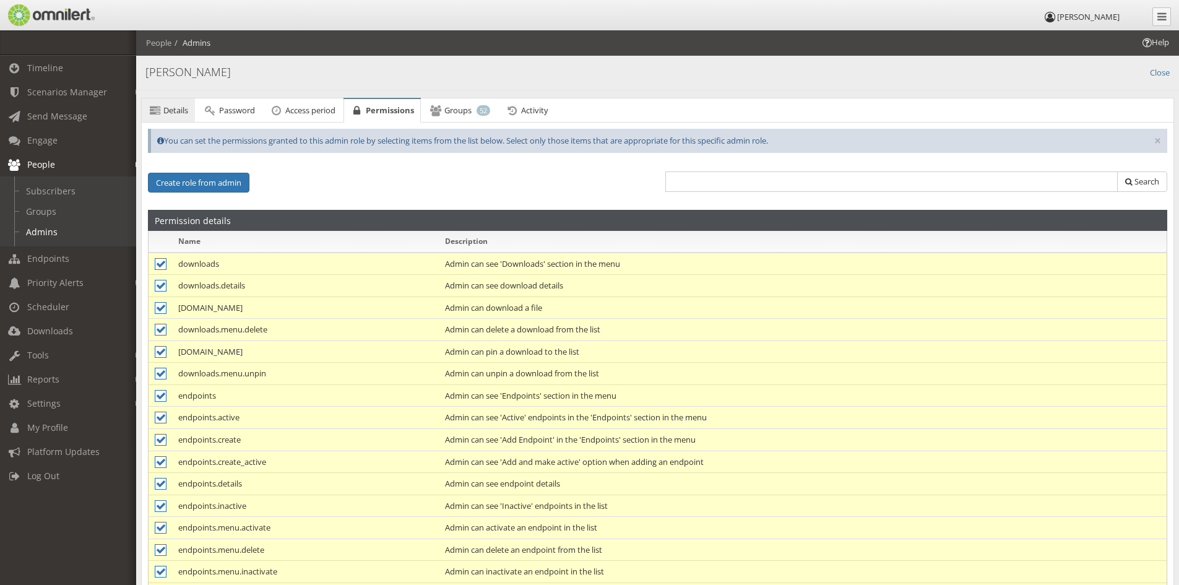
click at [161, 101] on link "Details" at bounding box center [168, 110] width 53 height 25
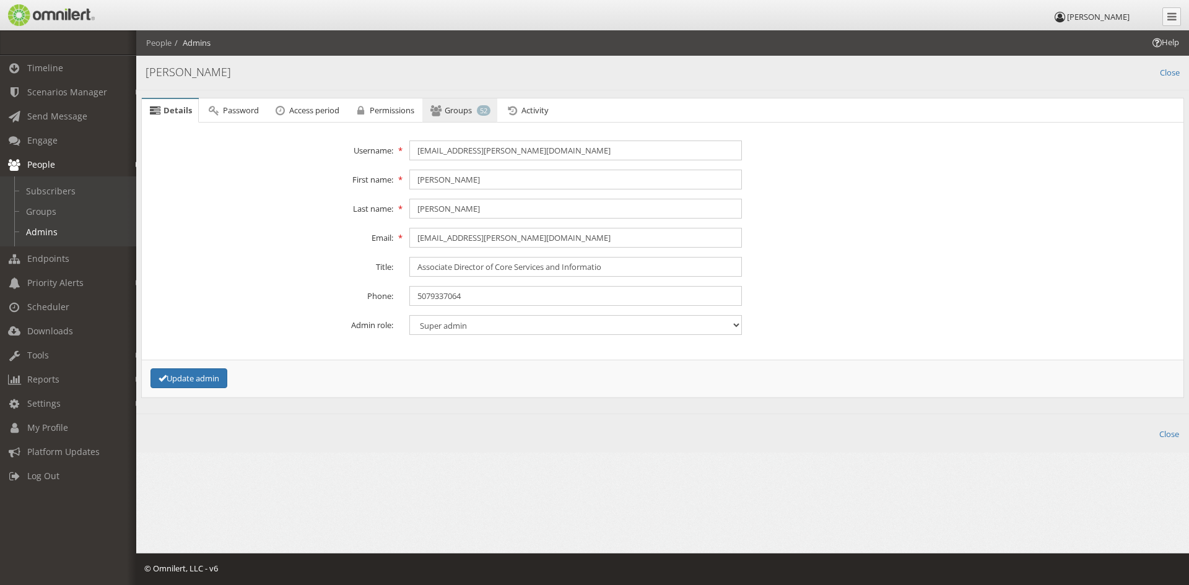
click at [456, 115] on link "Groups 52" at bounding box center [459, 110] width 75 height 25
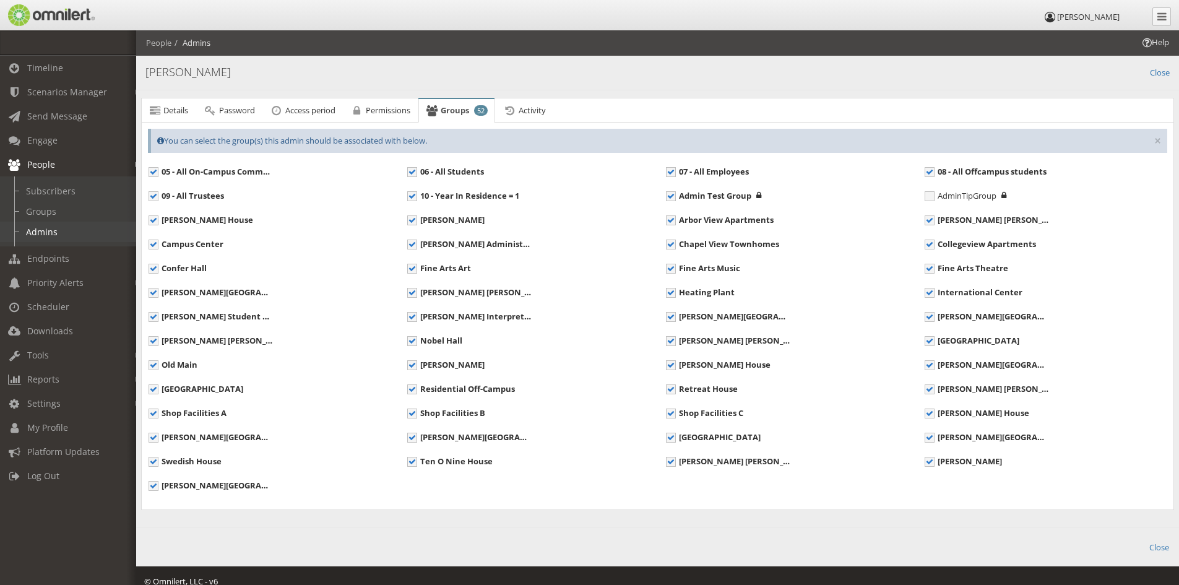
click at [50, 228] on link "Admins" at bounding box center [73, 232] width 147 height 20
click at [1156, 76] on link "Close" at bounding box center [1160, 71] width 20 height 14
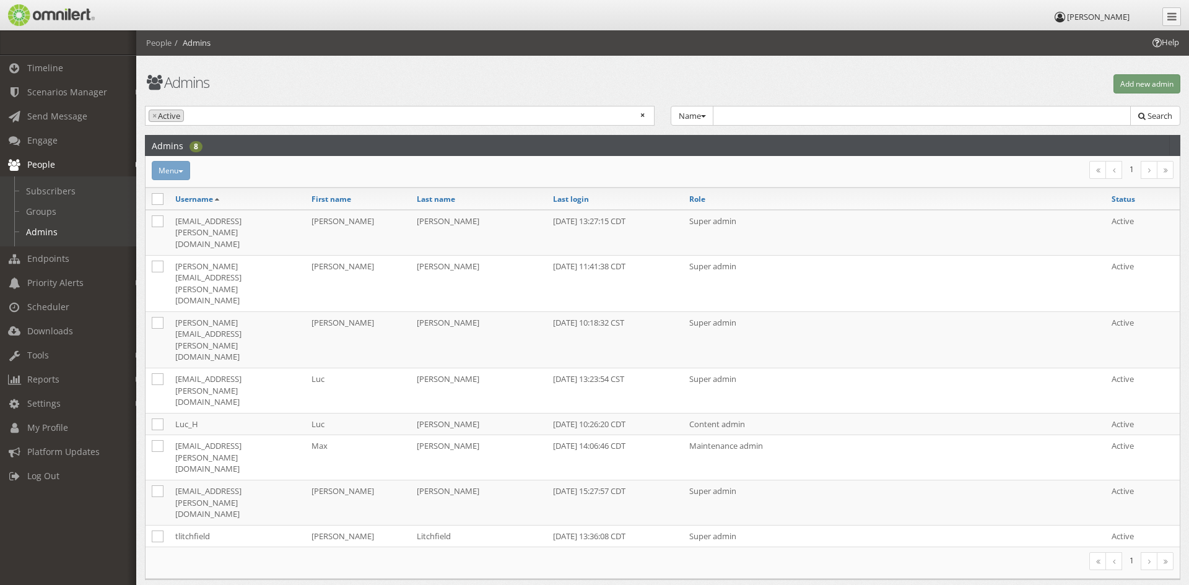
click at [1099, 17] on span "[PERSON_NAME]" at bounding box center [1098, 16] width 63 height 11
click at [1067, 20] on icon at bounding box center [1060, 17] width 14 height 8
click at [1176, 20] on link at bounding box center [1171, 16] width 19 height 19
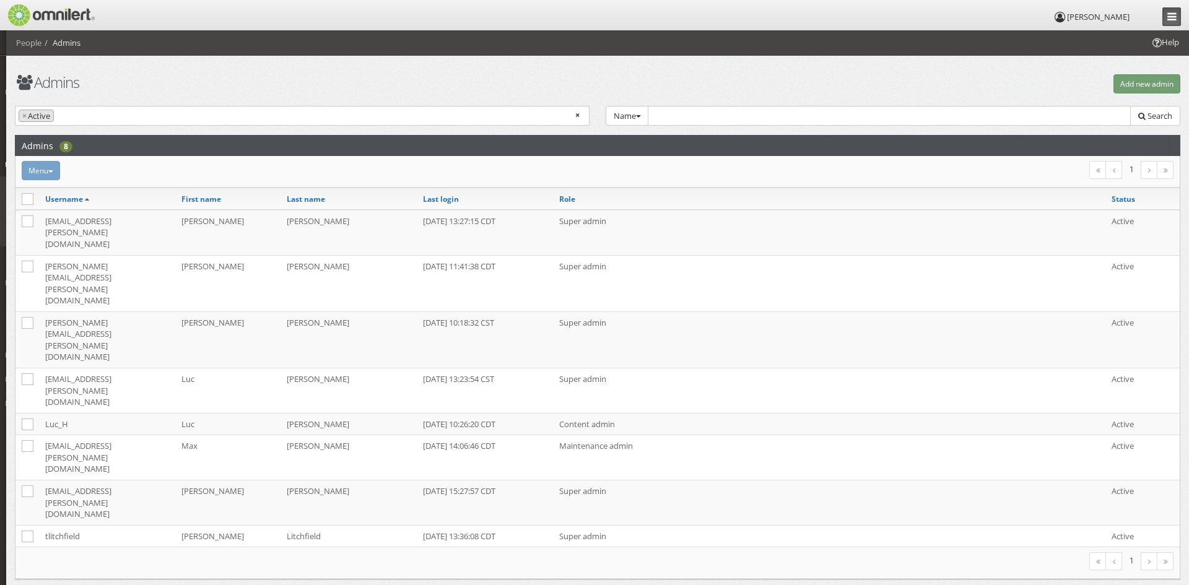
click at [1176, 21] on link at bounding box center [1171, 16] width 19 height 19
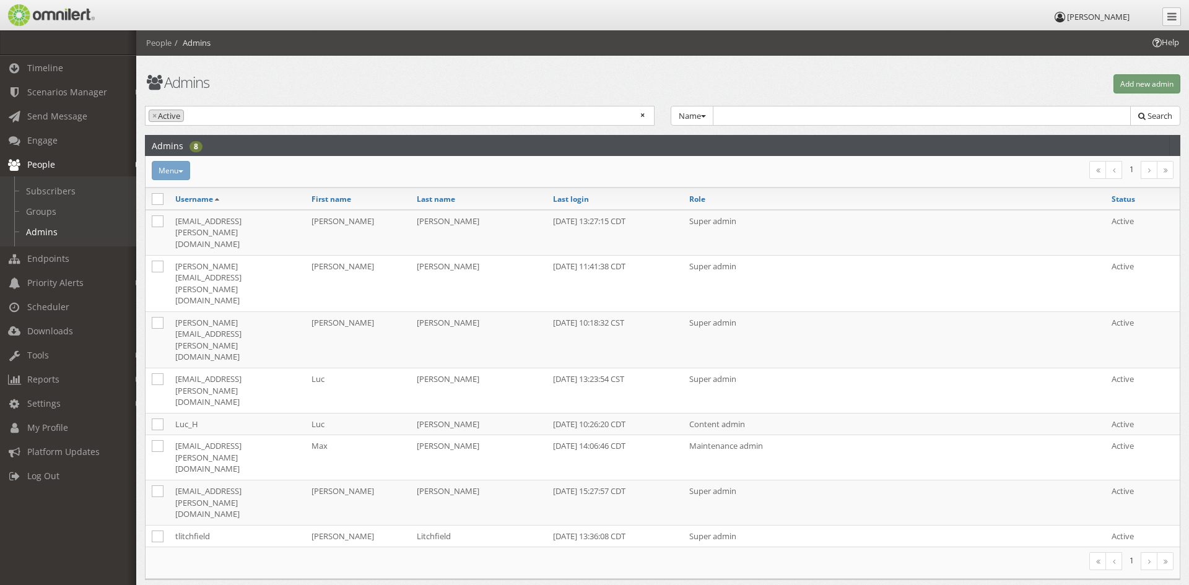
click at [200, 40] on li "Admins" at bounding box center [190, 43] width 39 height 12
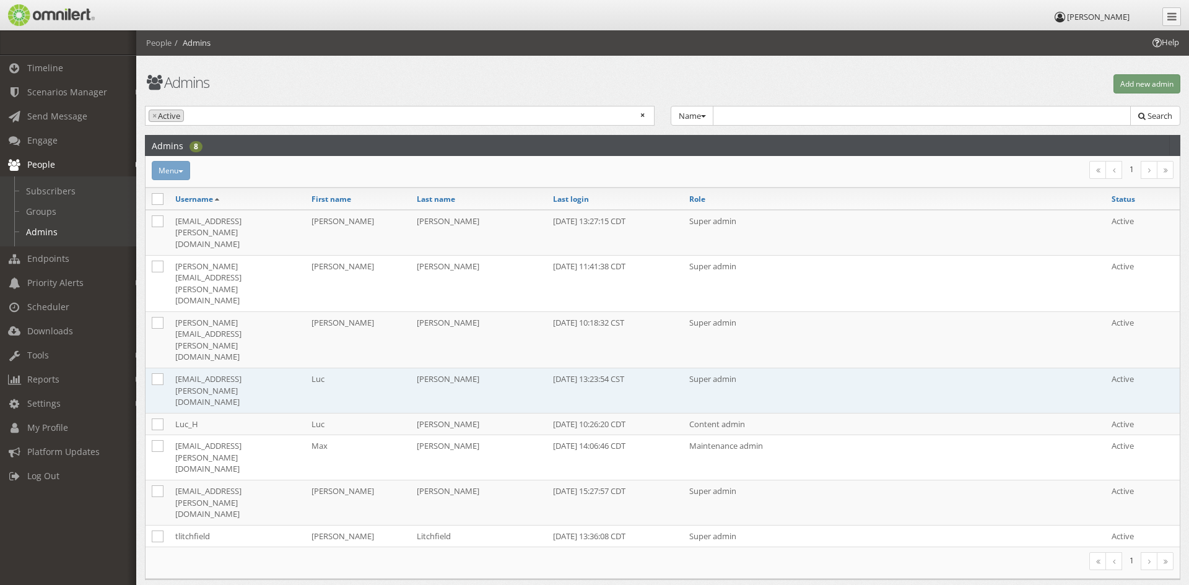
click at [215, 368] on td "[EMAIL_ADDRESS][PERSON_NAME][DOMAIN_NAME]" at bounding box center [237, 390] width 136 height 45
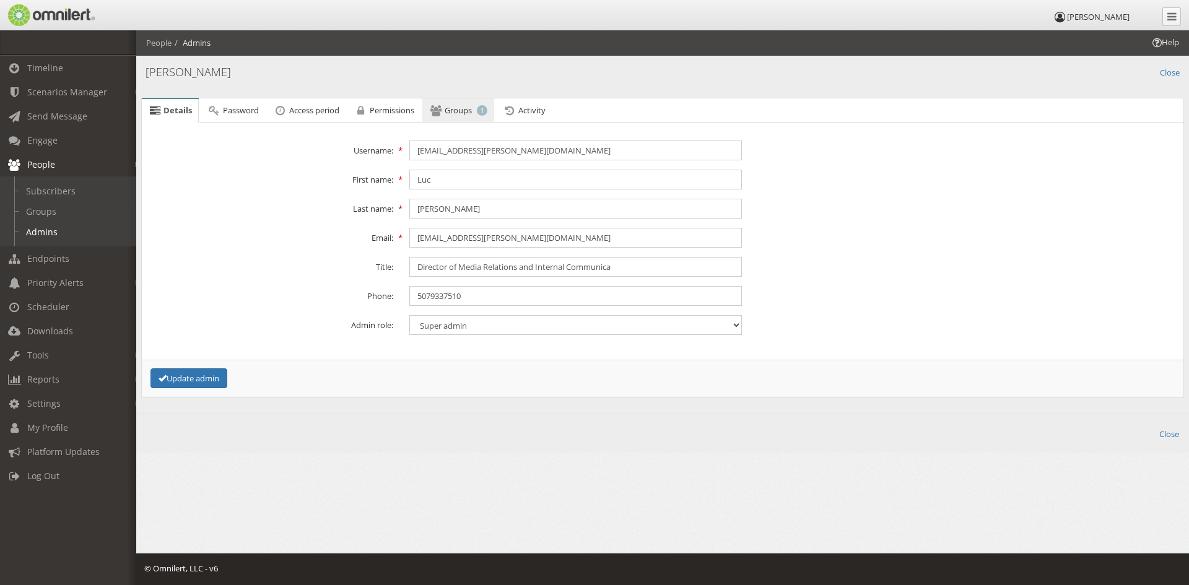
click at [472, 105] on span "Groups" at bounding box center [457, 110] width 27 height 11
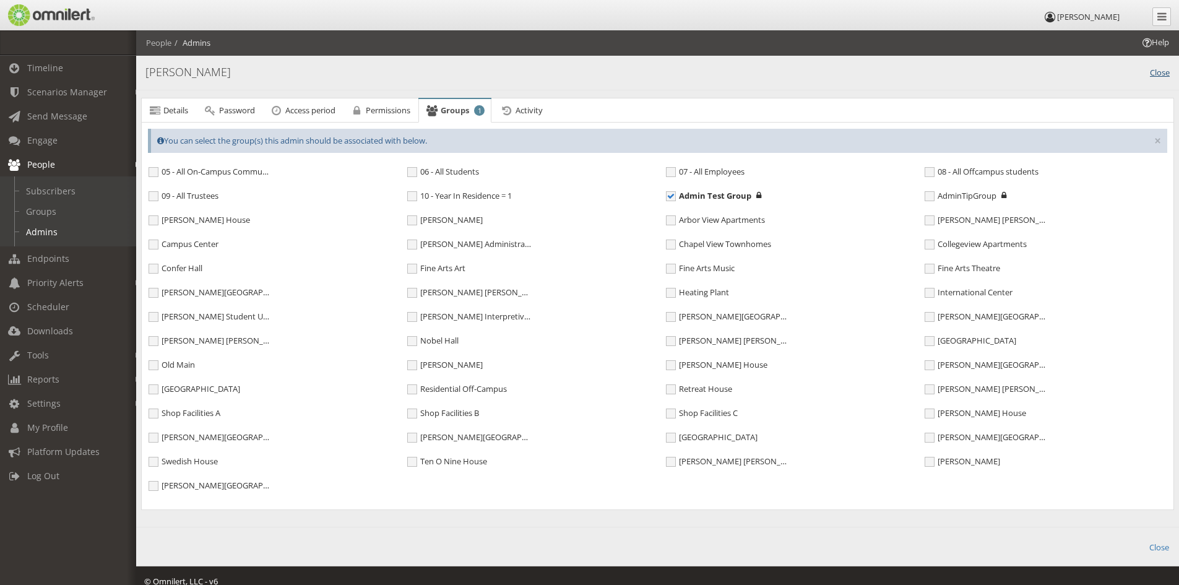
click at [1164, 73] on link "Close" at bounding box center [1160, 71] width 20 height 14
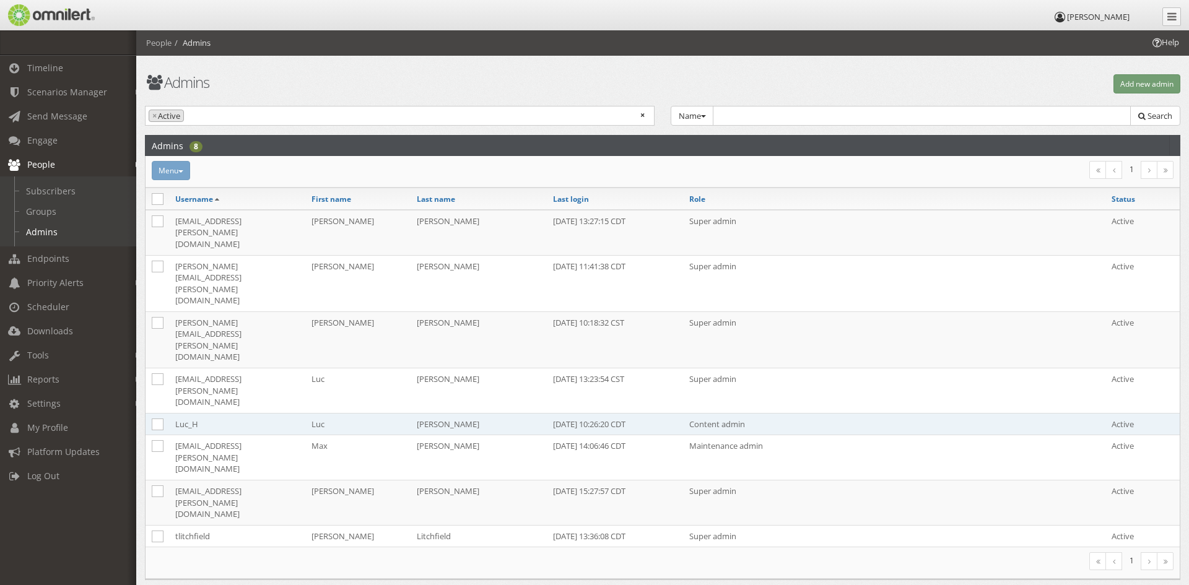
click at [252, 413] on td "Luc_H" at bounding box center [237, 424] width 136 height 22
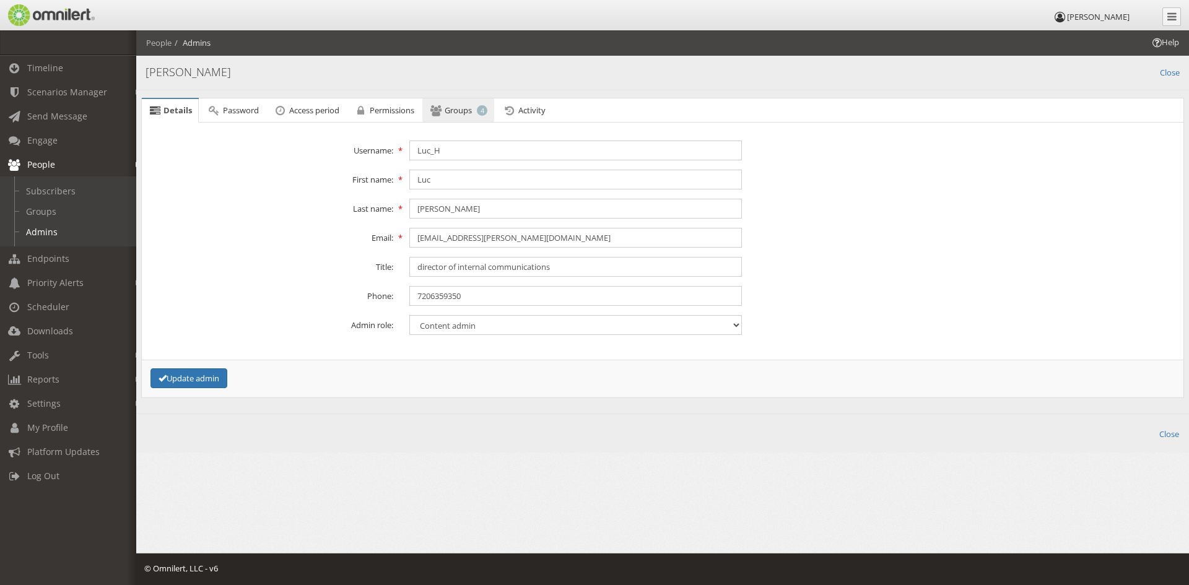
click at [451, 102] on link "Groups 4" at bounding box center [458, 110] width 72 height 25
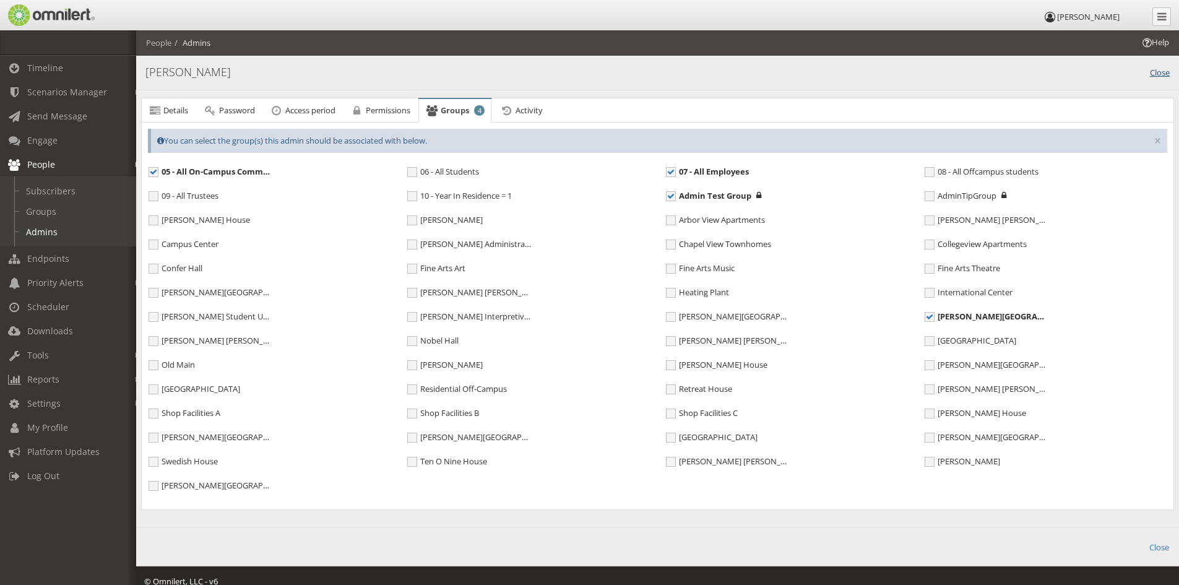
click at [1158, 76] on link "Close" at bounding box center [1160, 71] width 20 height 14
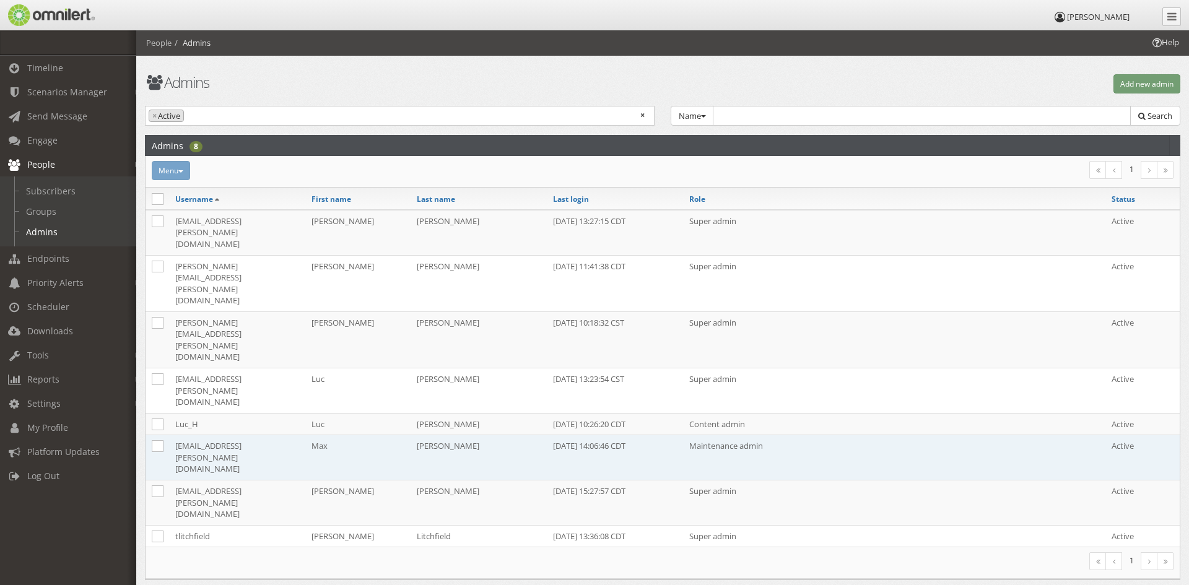
click at [202, 435] on td "[EMAIL_ADDRESS][PERSON_NAME][DOMAIN_NAME]" at bounding box center [237, 457] width 136 height 45
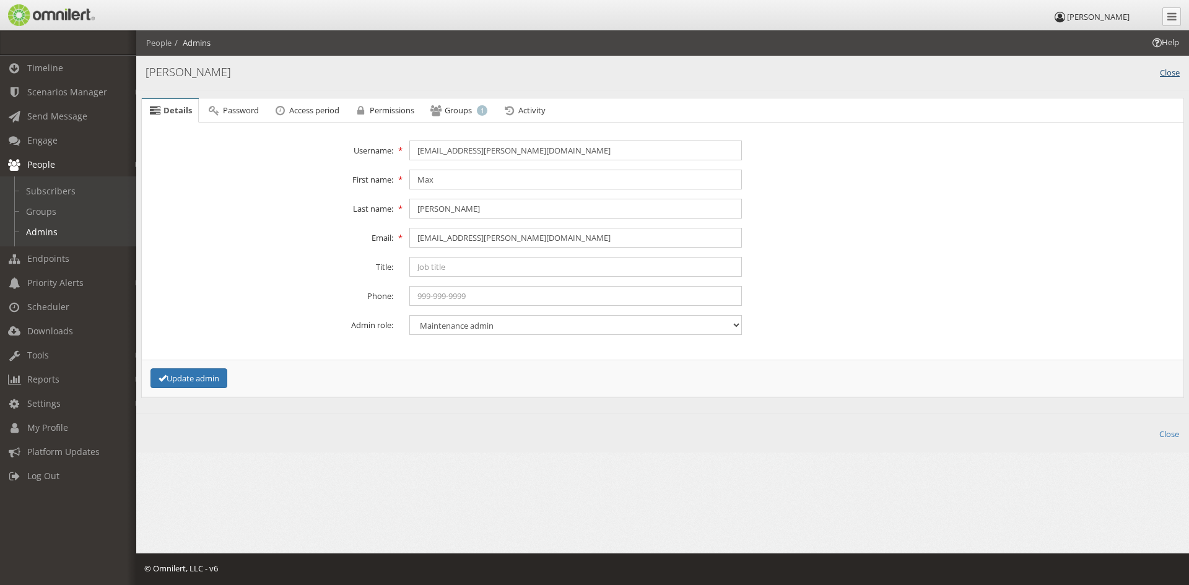
click at [1171, 68] on link "Close" at bounding box center [1170, 71] width 20 height 14
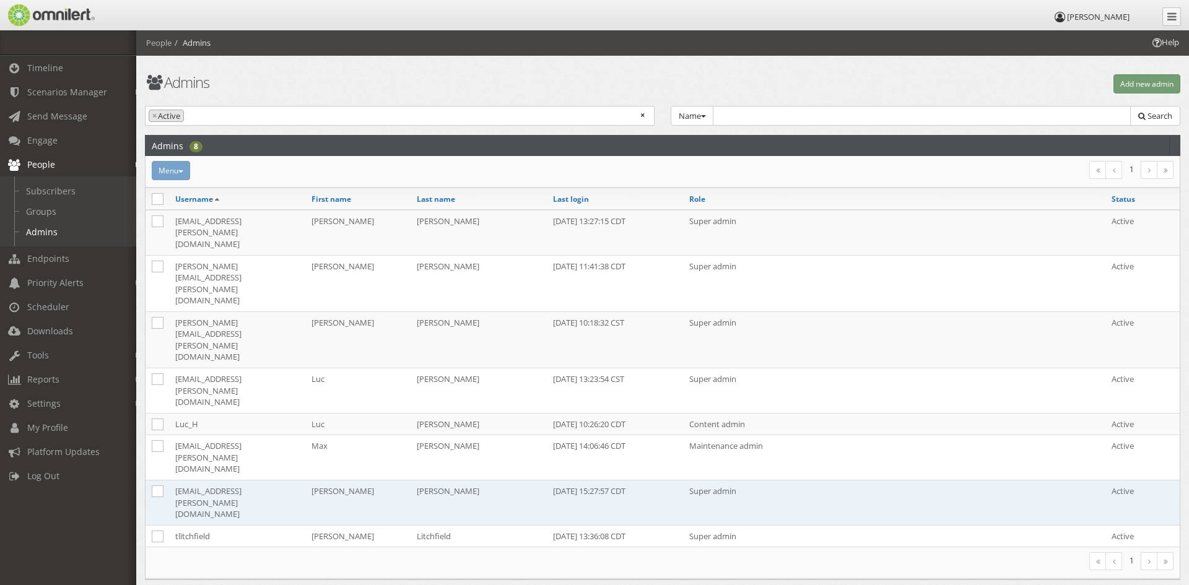
click at [246, 480] on td "[EMAIL_ADDRESS][PERSON_NAME][DOMAIN_NAME]" at bounding box center [237, 502] width 136 height 45
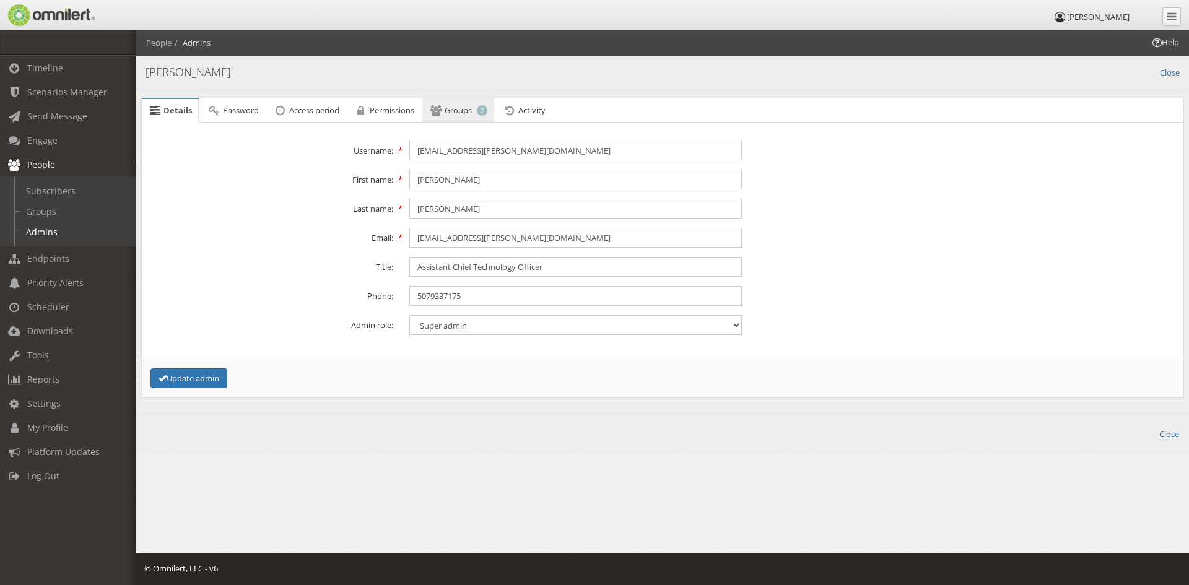
click at [472, 108] on span "Groups" at bounding box center [457, 110] width 27 height 11
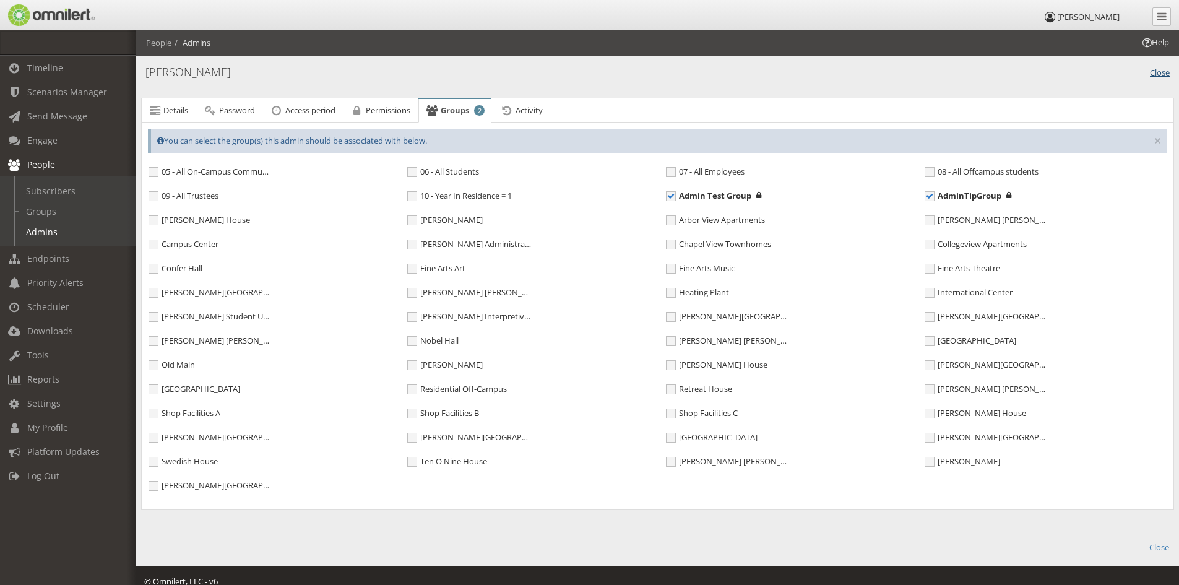
click at [1169, 71] on link "Close" at bounding box center [1160, 71] width 20 height 14
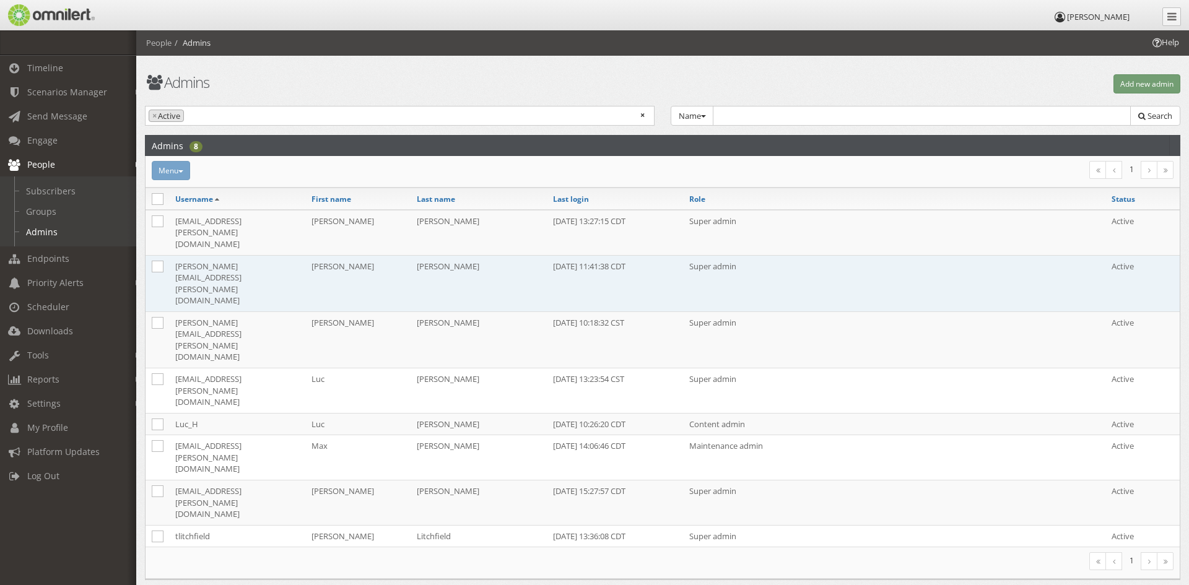
click at [211, 255] on td "[PERSON_NAME][EMAIL_ADDRESS][PERSON_NAME][DOMAIN_NAME]" at bounding box center [237, 283] width 136 height 56
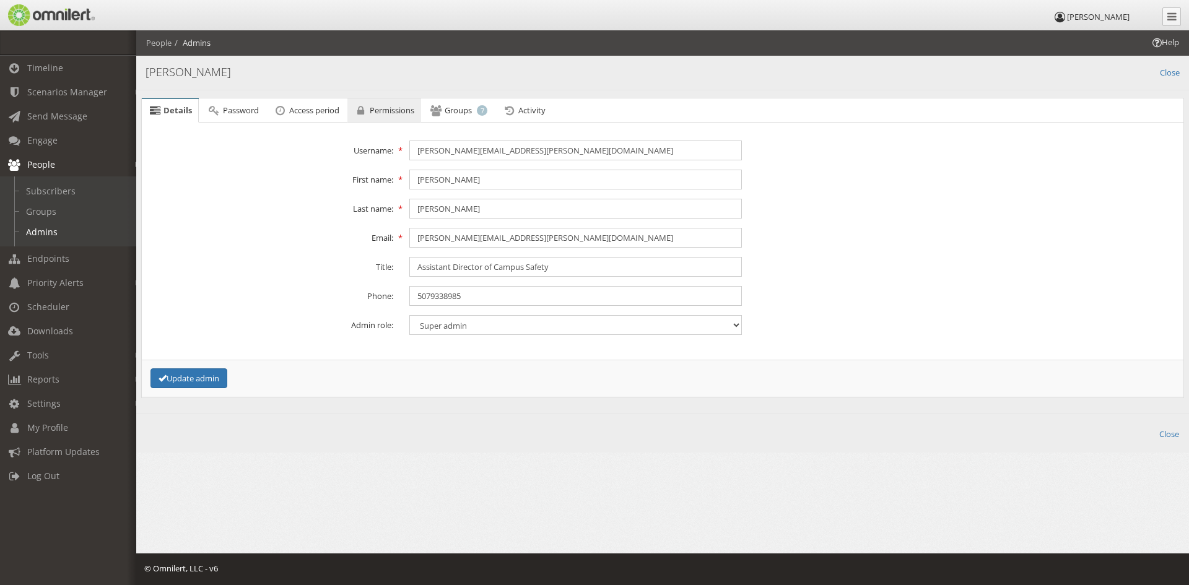
click at [372, 116] on link "Permissions" at bounding box center [384, 110] width 74 height 25
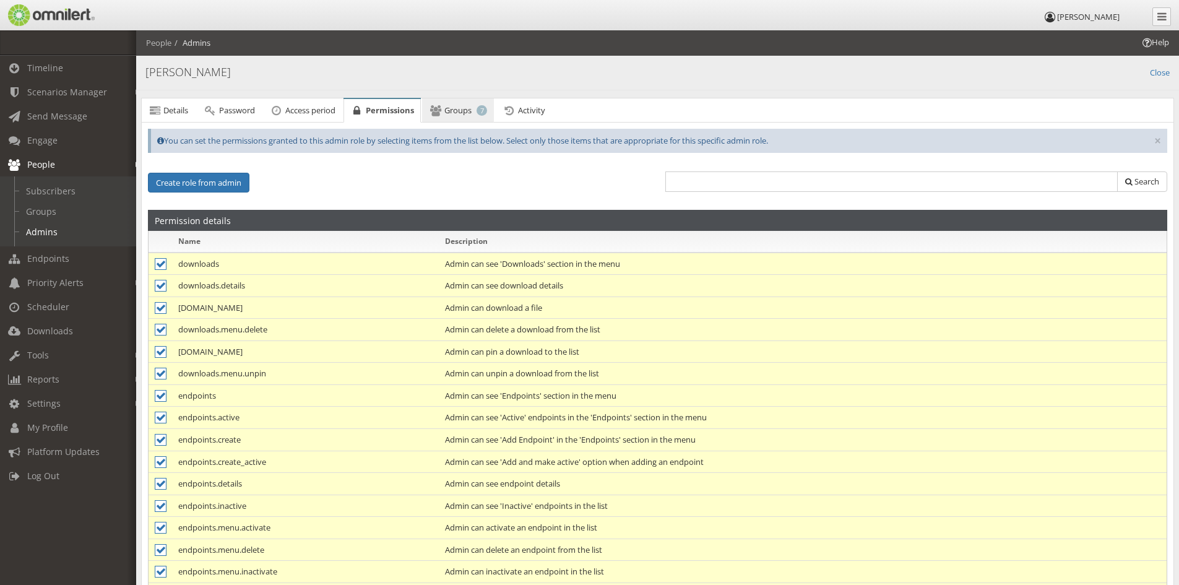
click at [463, 110] on span "Groups" at bounding box center [457, 110] width 27 height 11
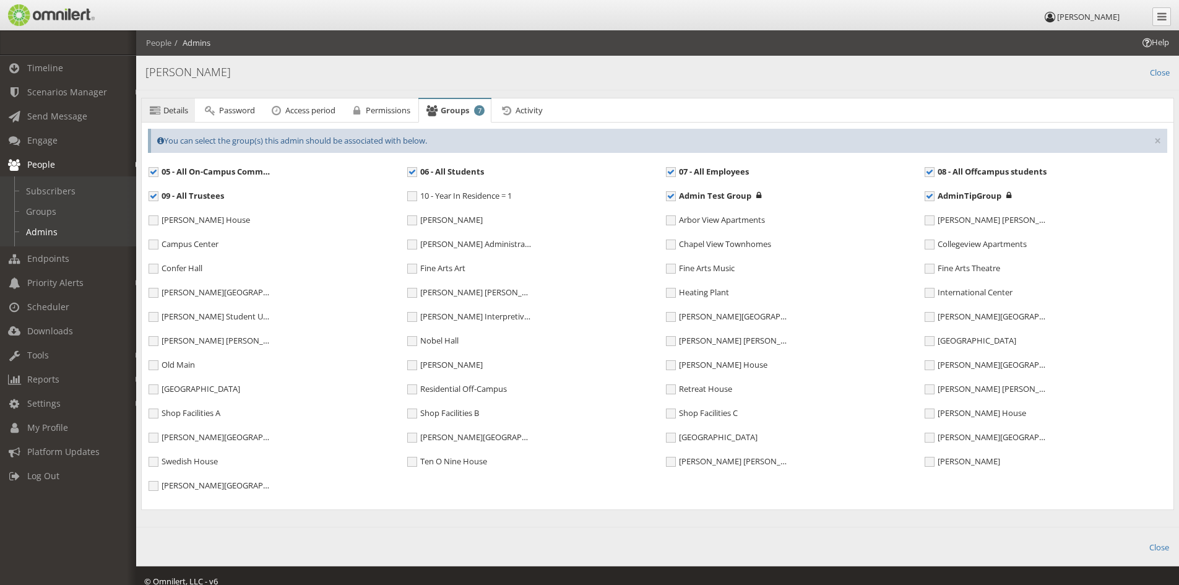
click at [157, 111] on icon at bounding box center [155, 110] width 14 height 8
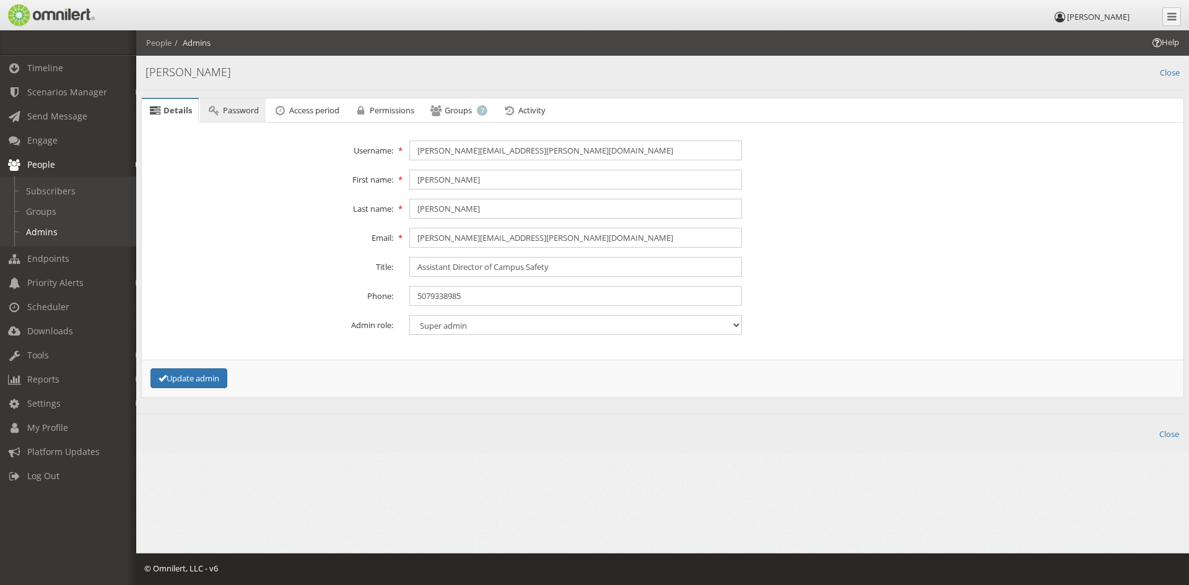
click at [223, 110] on span "Password" at bounding box center [241, 110] width 36 height 11
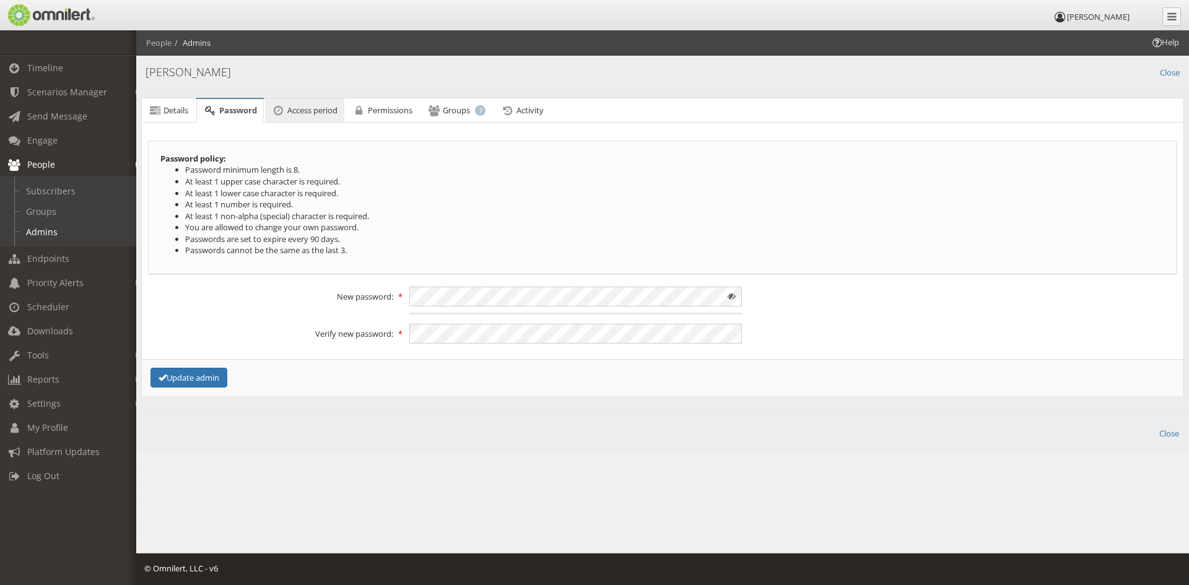
drag, startPoint x: 292, startPoint y: 110, endPoint x: 307, endPoint y: 109, distance: 15.5
click at [292, 110] on span "Access period" at bounding box center [312, 110] width 50 height 11
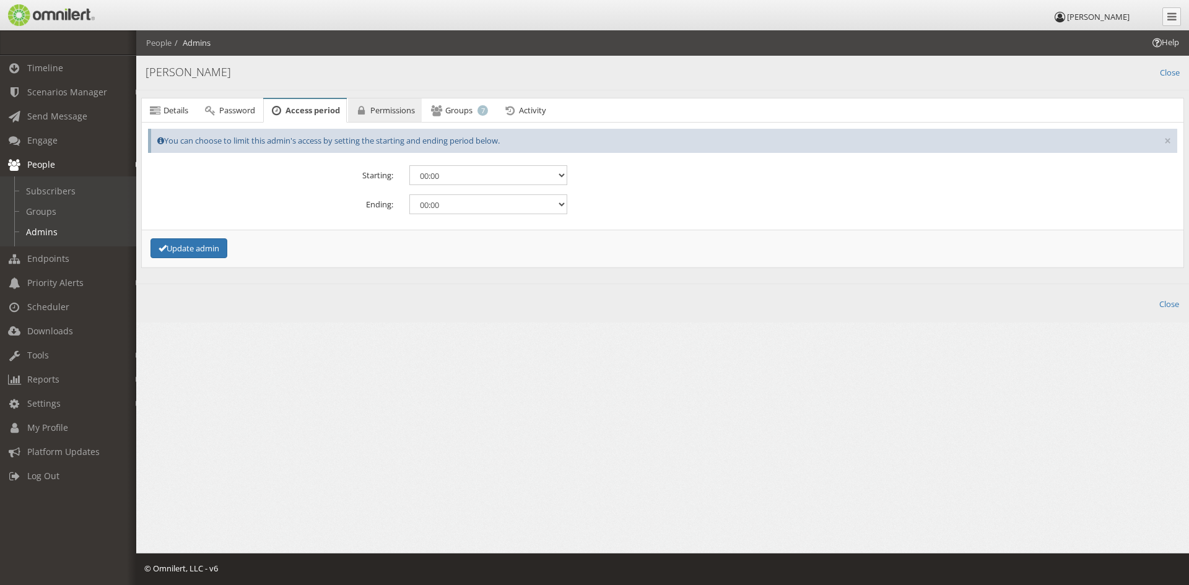
click at [377, 115] on span "Permissions" at bounding box center [392, 110] width 45 height 11
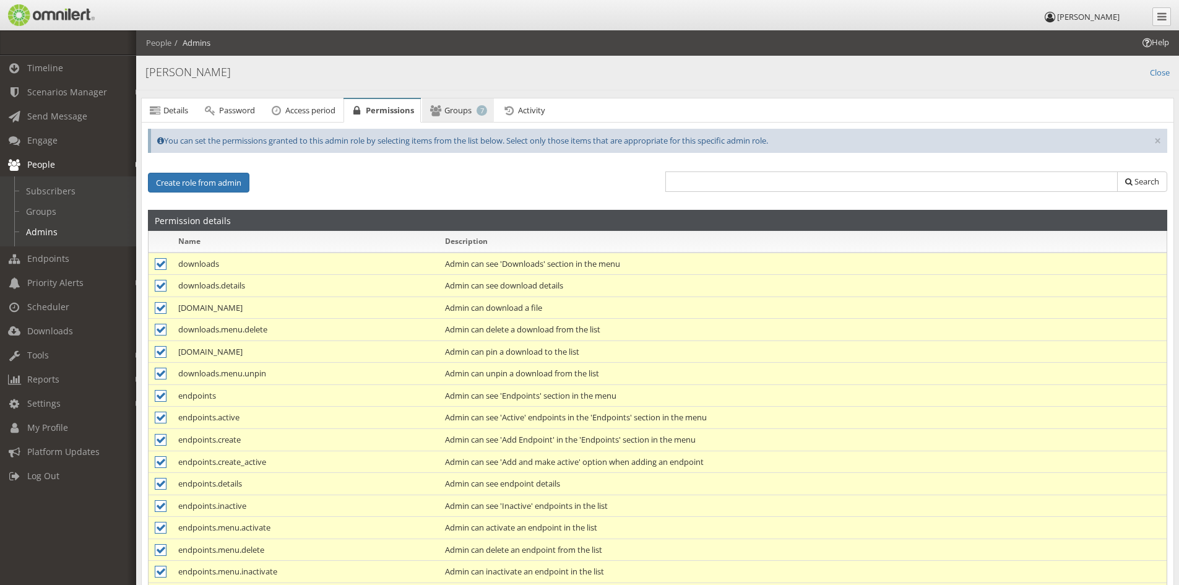
click at [454, 110] on span "Groups" at bounding box center [457, 110] width 27 height 11
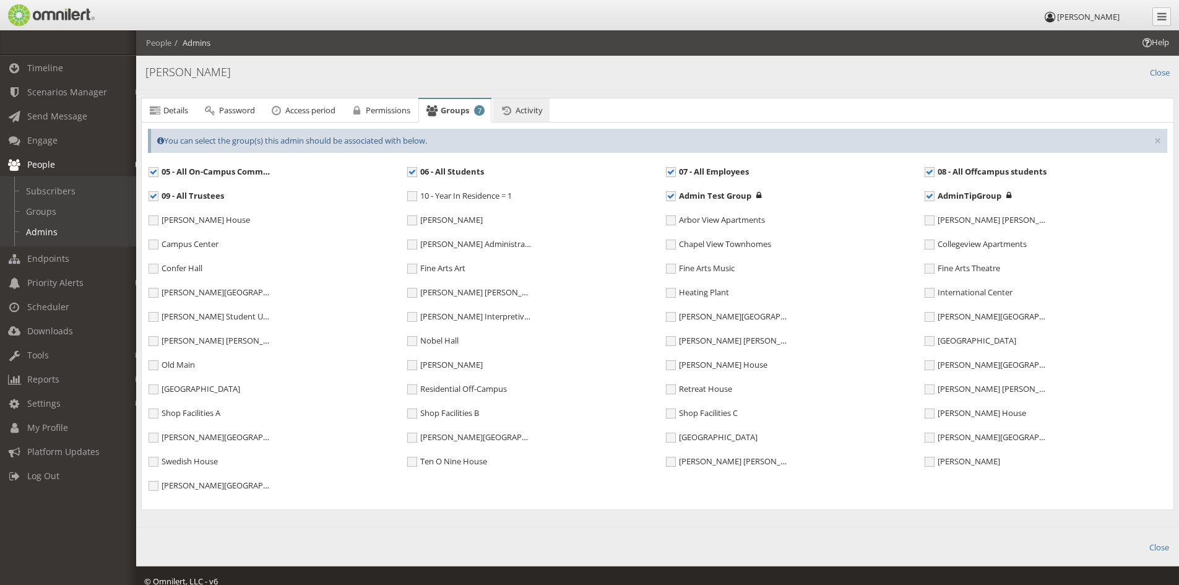
click at [537, 110] on span "Activity" at bounding box center [529, 110] width 27 height 11
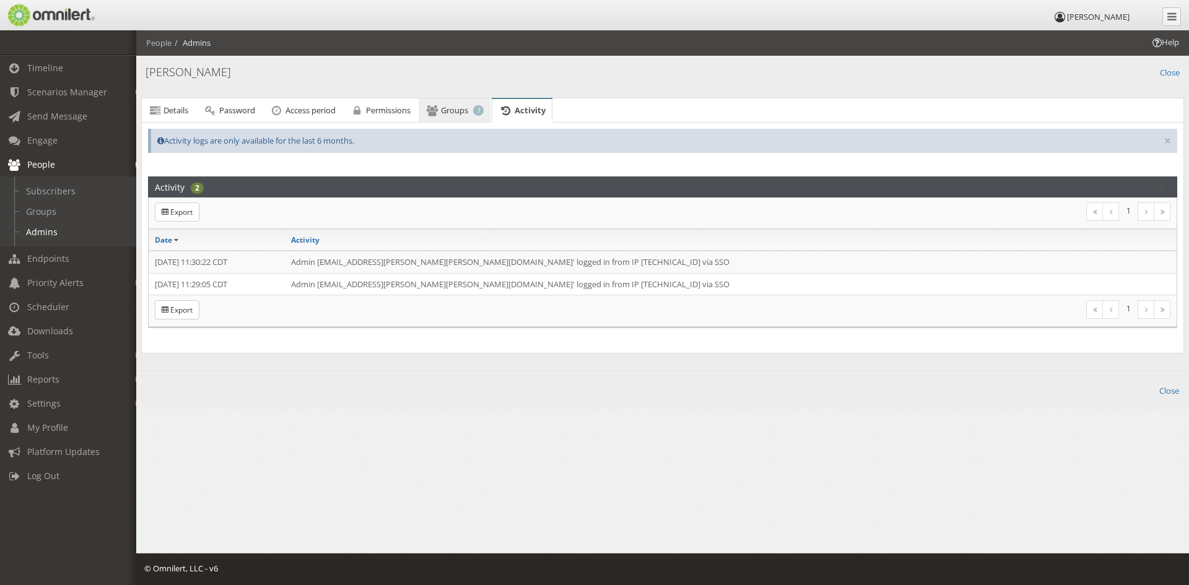
click at [451, 114] on span "Groups" at bounding box center [454, 110] width 27 height 11
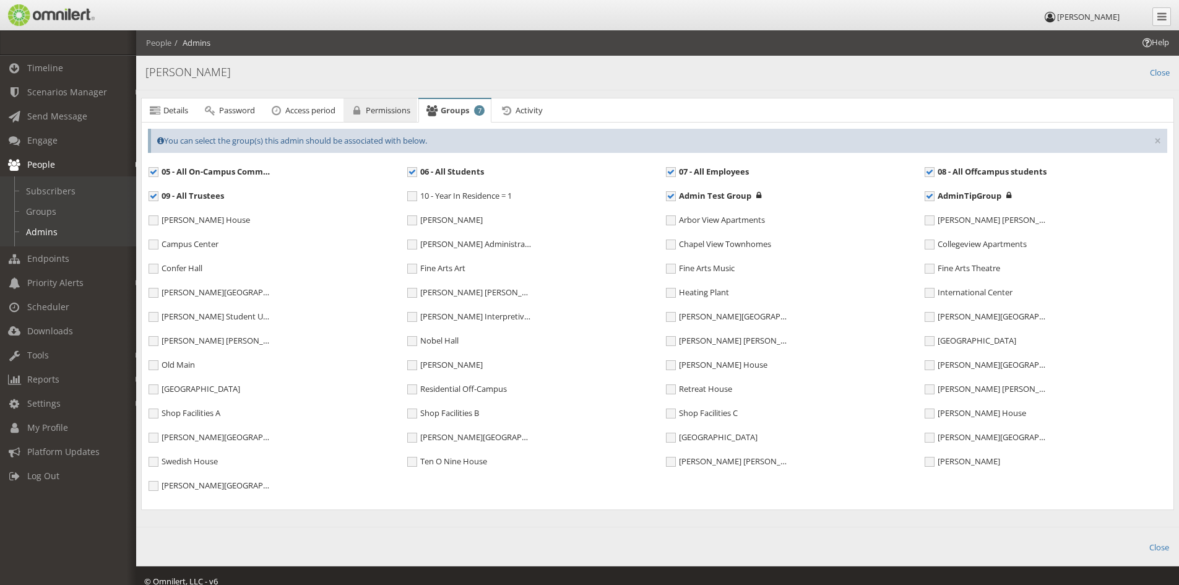
click at [391, 116] on link "Permissions" at bounding box center [381, 110] width 74 height 25
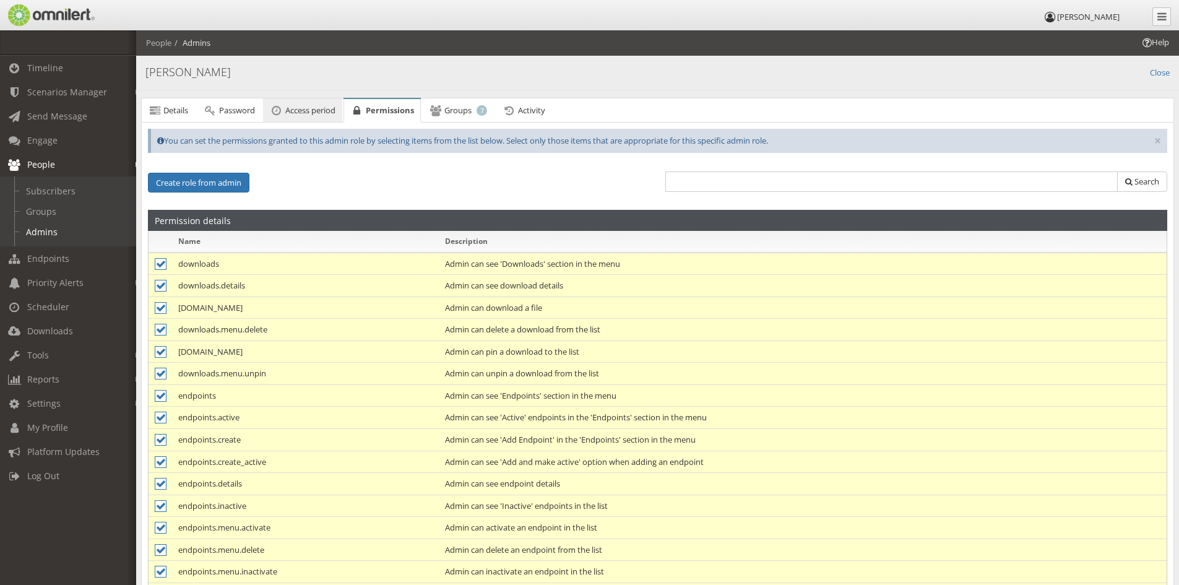
click at [326, 105] on span "Access period" at bounding box center [310, 110] width 50 height 11
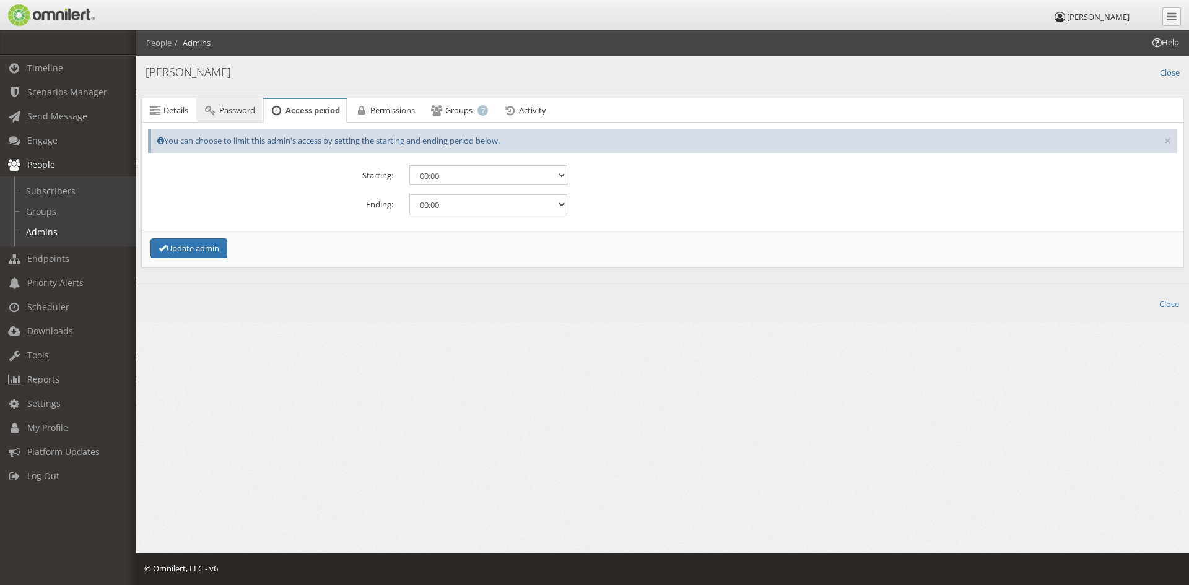
click at [233, 105] on span "Password" at bounding box center [237, 110] width 36 height 11
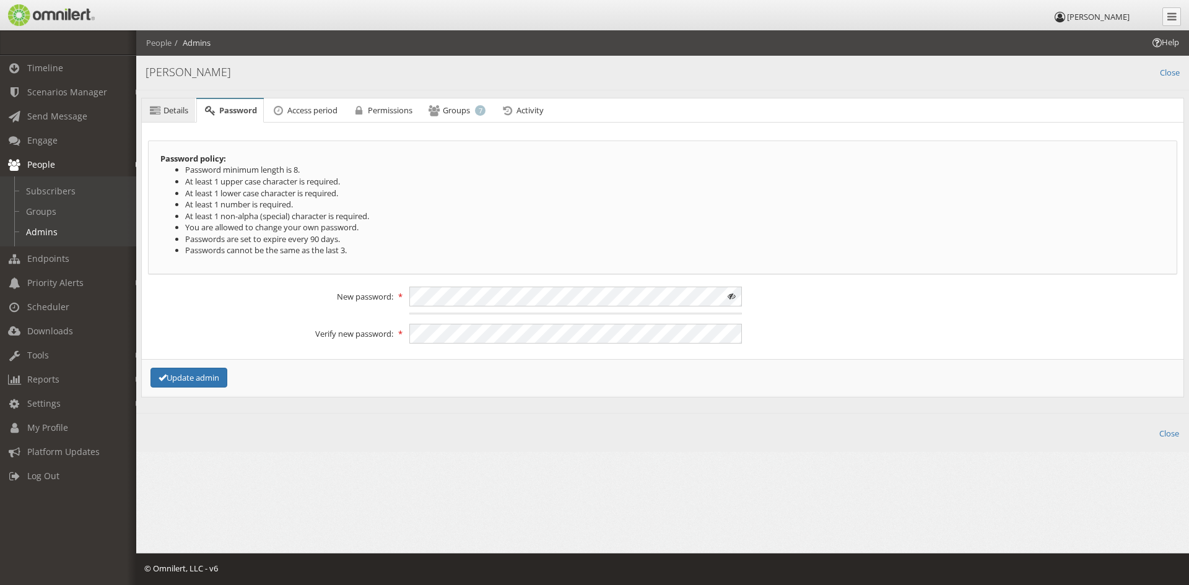
click at [168, 107] on span "Details" at bounding box center [175, 110] width 25 height 11
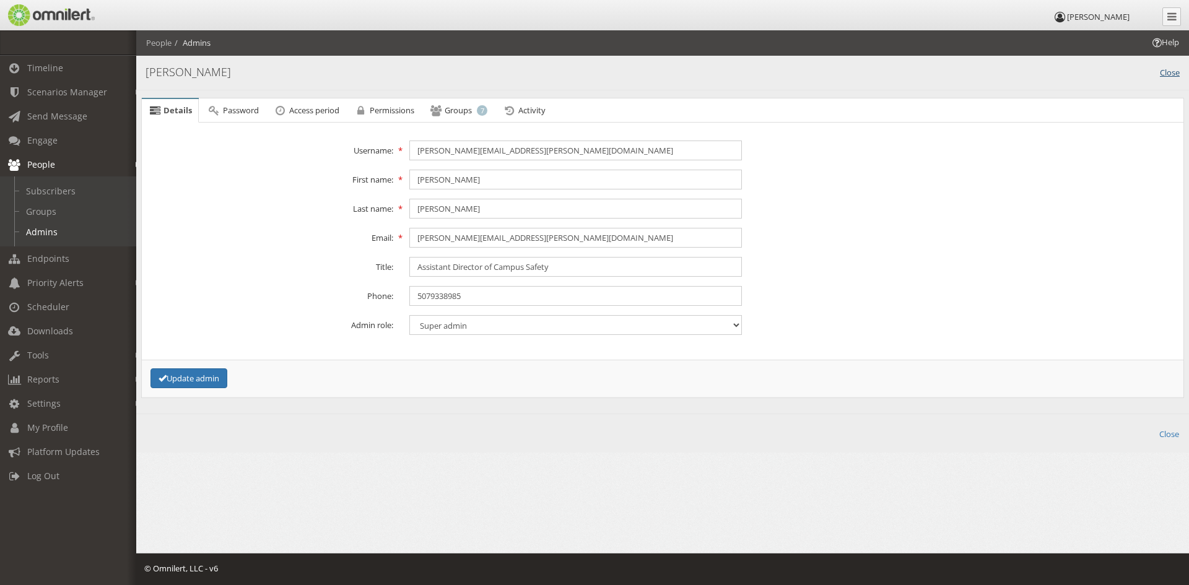
click at [1177, 67] on link "Close" at bounding box center [1170, 71] width 20 height 14
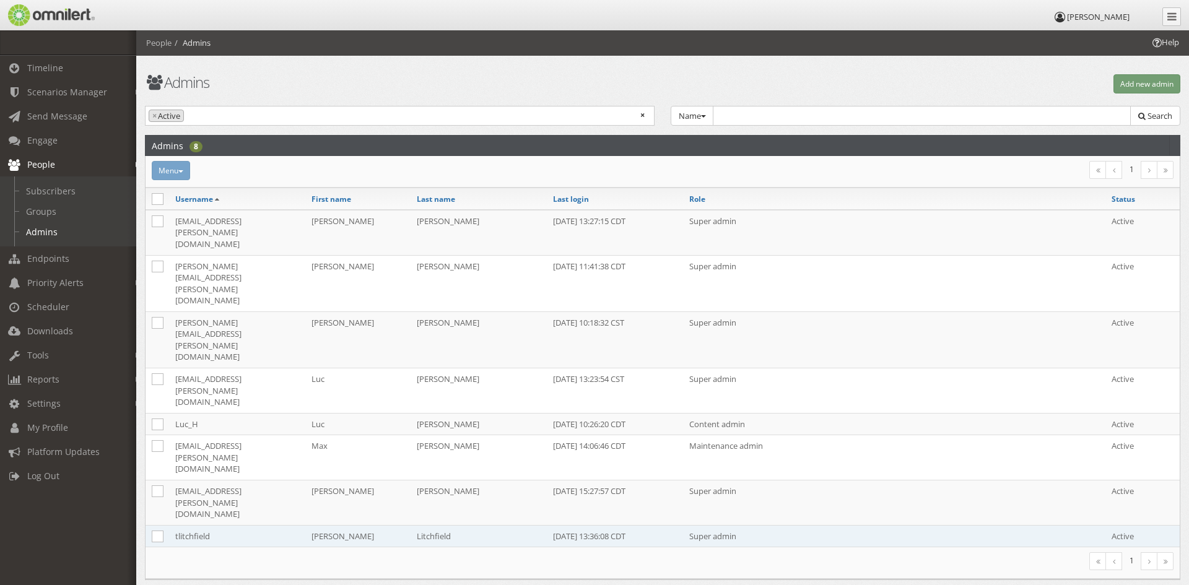
click at [192, 525] on td "tlitchfield" at bounding box center [237, 536] width 136 height 22
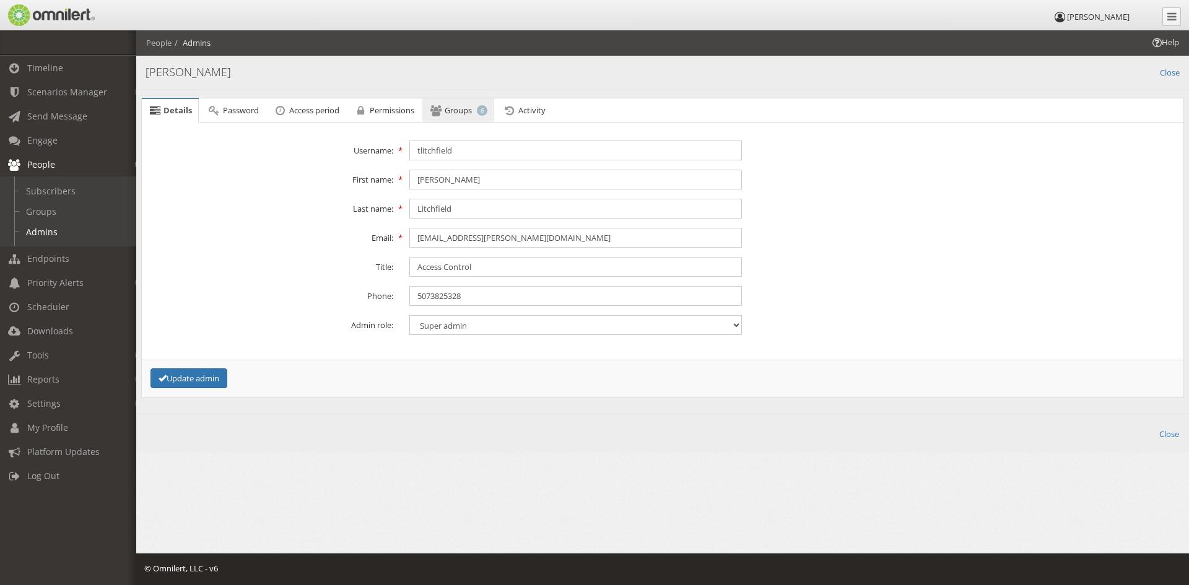
click at [470, 112] on span "Groups" at bounding box center [457, 110] width 27 height 11
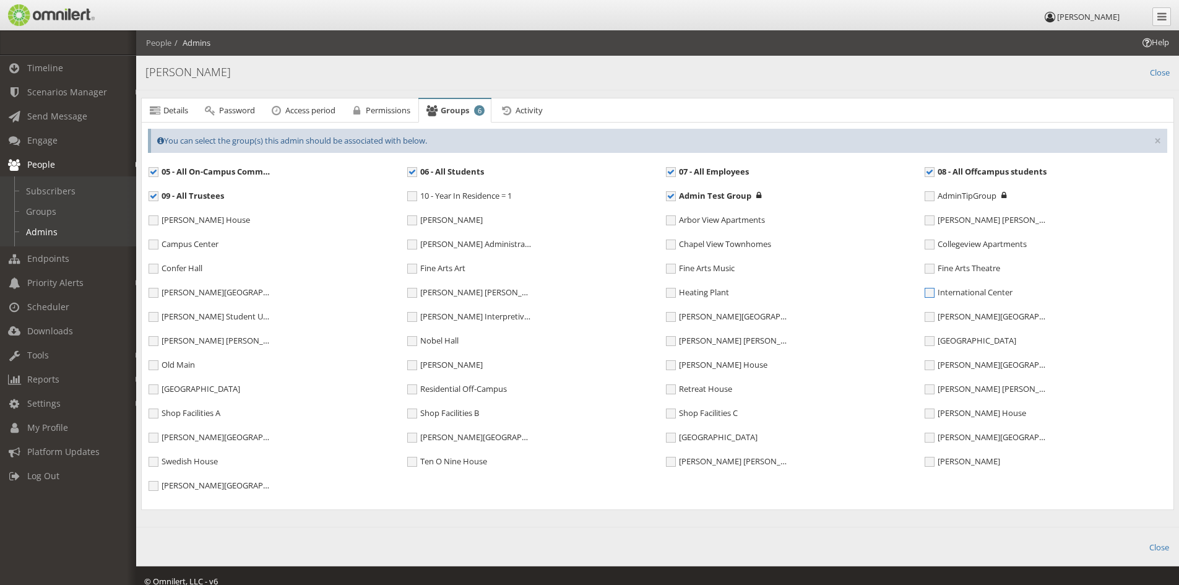
click at [930, 293] on span "International Center" at bounding box center [969, 292] width 88 height 11
click at [930, 293] on input "International Center" at bounding box center [930, 293] width 11 height 11
checkbox input "true"
click at [1161, 72] on link "Close" at bounding box center [1160, 71] width 20 height 14
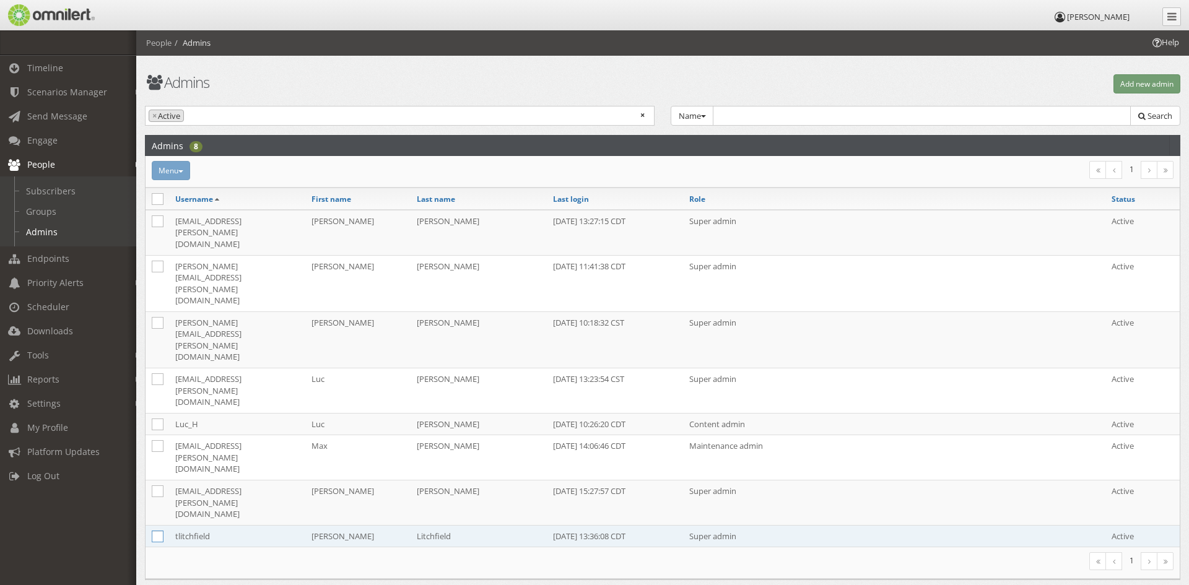
click at [161, 531] on icon at bounding box center [158, 537] width 12 height 12
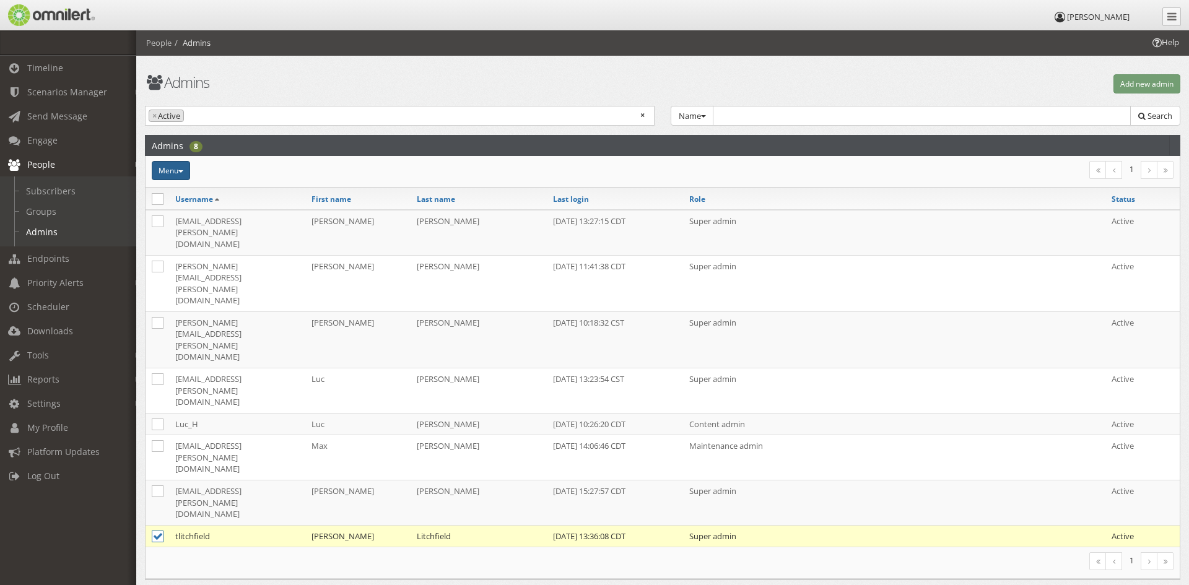
click at [173, 170] on button "Menu" at bounding box center [171, 170] width 38 height 19
click at [200, 234] on link "Assign to group" at bounding box center [201, 233] width 98 height 15
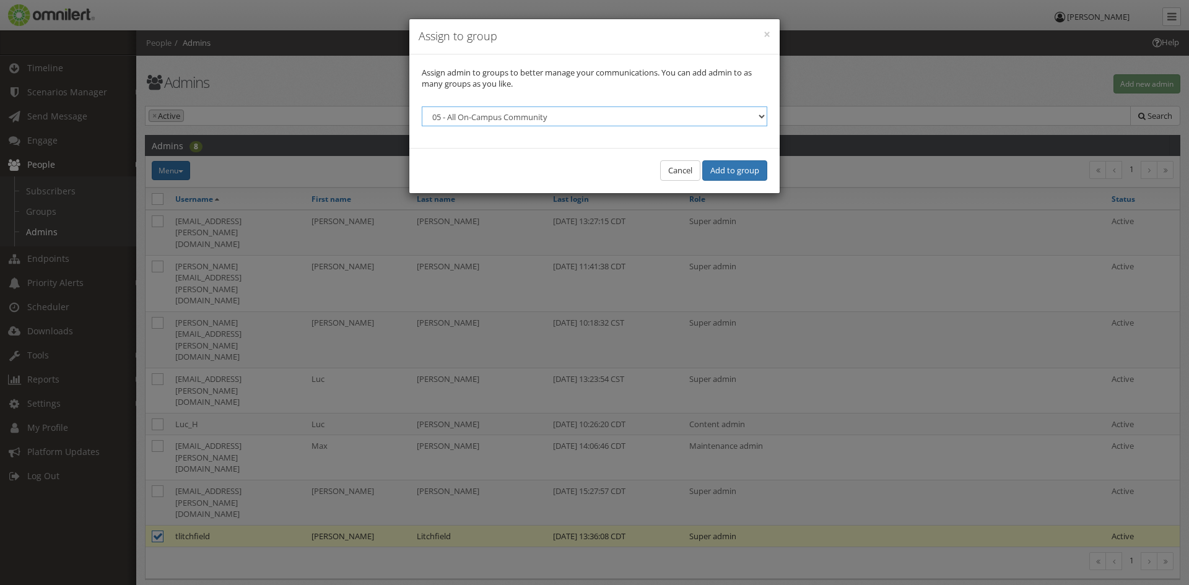
click at [750, 115] on select "05 - All On-Campus Community 06 - All Students 07 - All Employees 08 - All Offc…" at bounding box center [594, 116] width 345 height 20
click at [737, 168] on button "Add to group" at bounding box center [734, 170] width 65 height 20
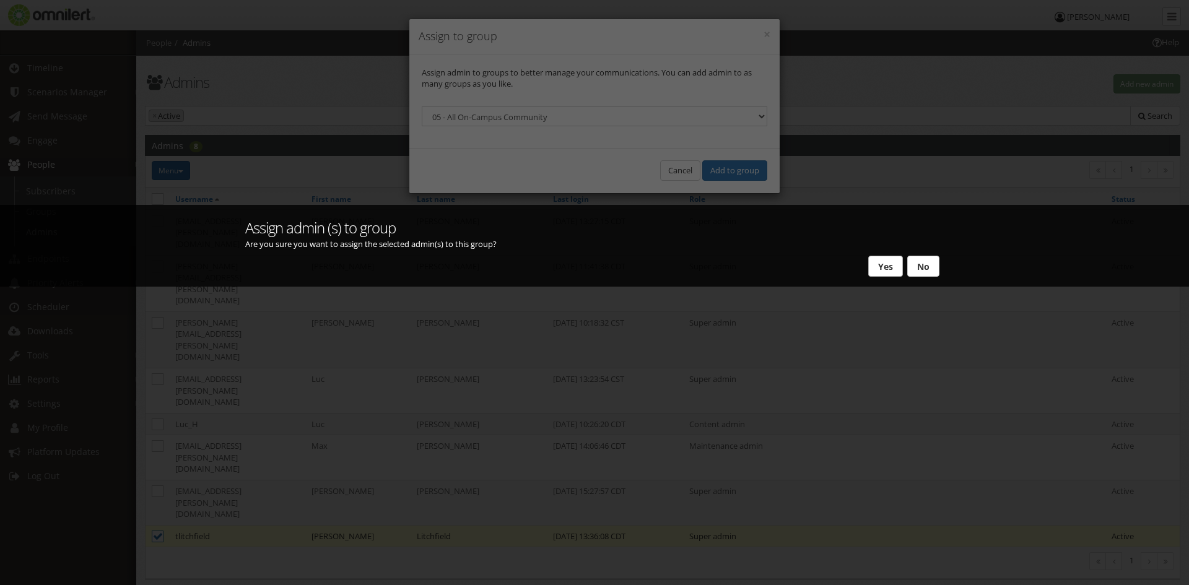
click at [878, 265] on button "Yes" at bounding box center [885, 266] width 35 height 21
checkbox input "false"
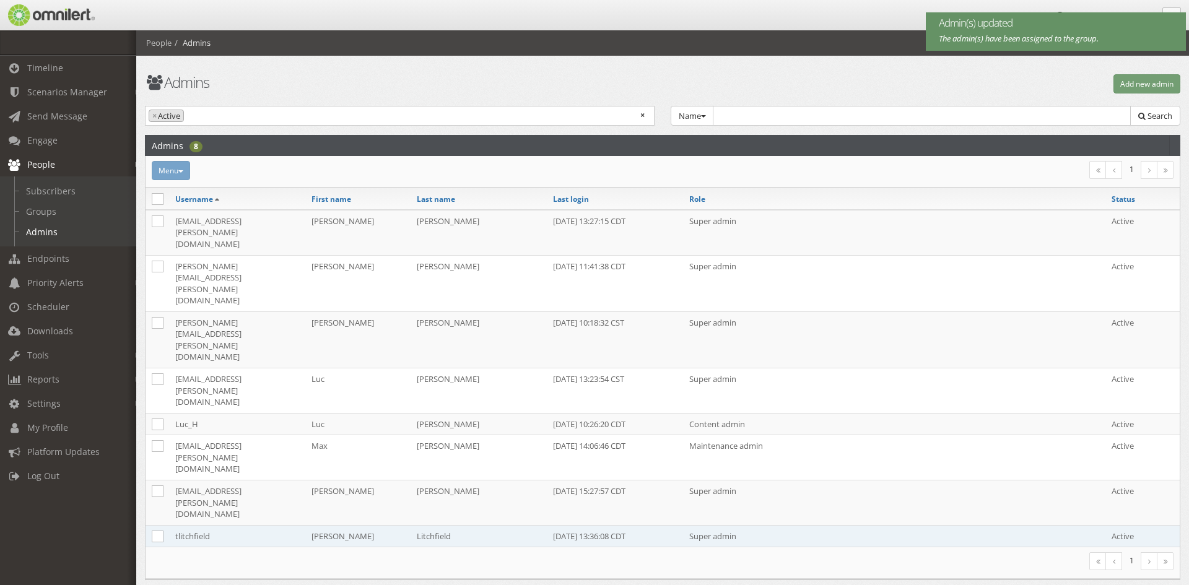
click at [186, 525] on td "tlitchfield" at bounding box center [237, 536] width 136 height 22
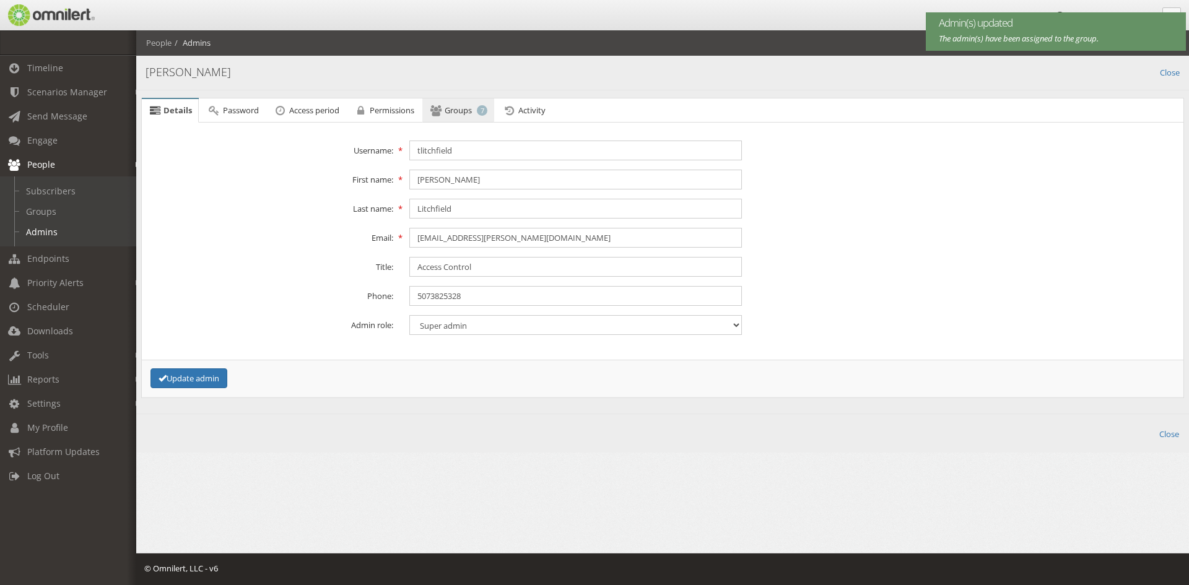
click at [453, 113] on span "Groups" at bounding box center [457, 110] width 27 height 11
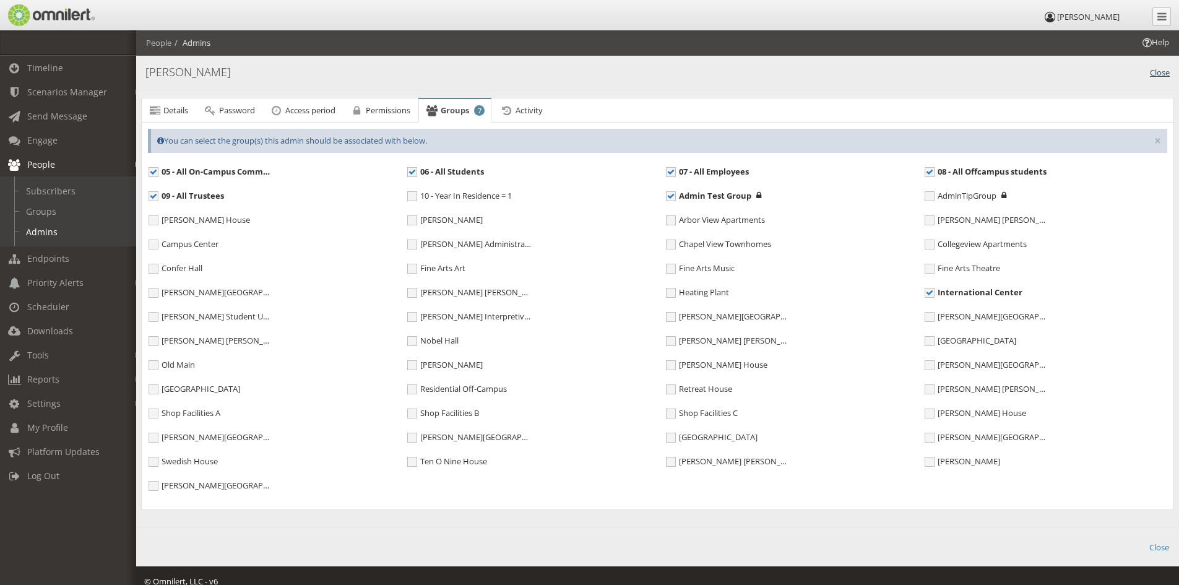
click at [1153, 73] on link "Close" at bounding box center [1160, 71] width 20 height 14
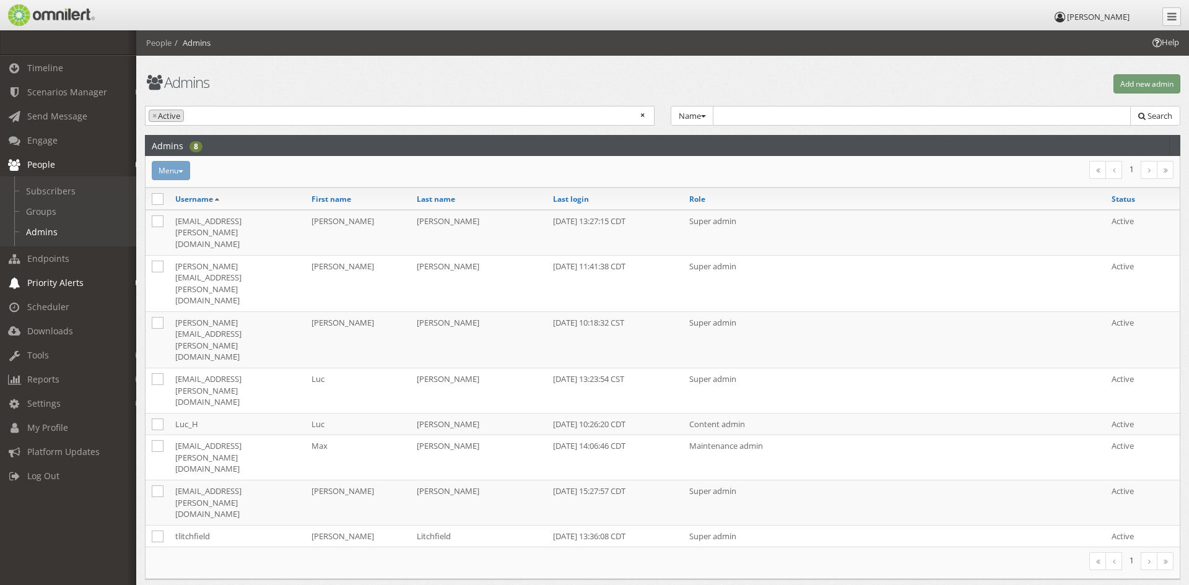
click at [43, 282] on span "Priority Alerts" at bounding box center [55, 283] width 56 height 12
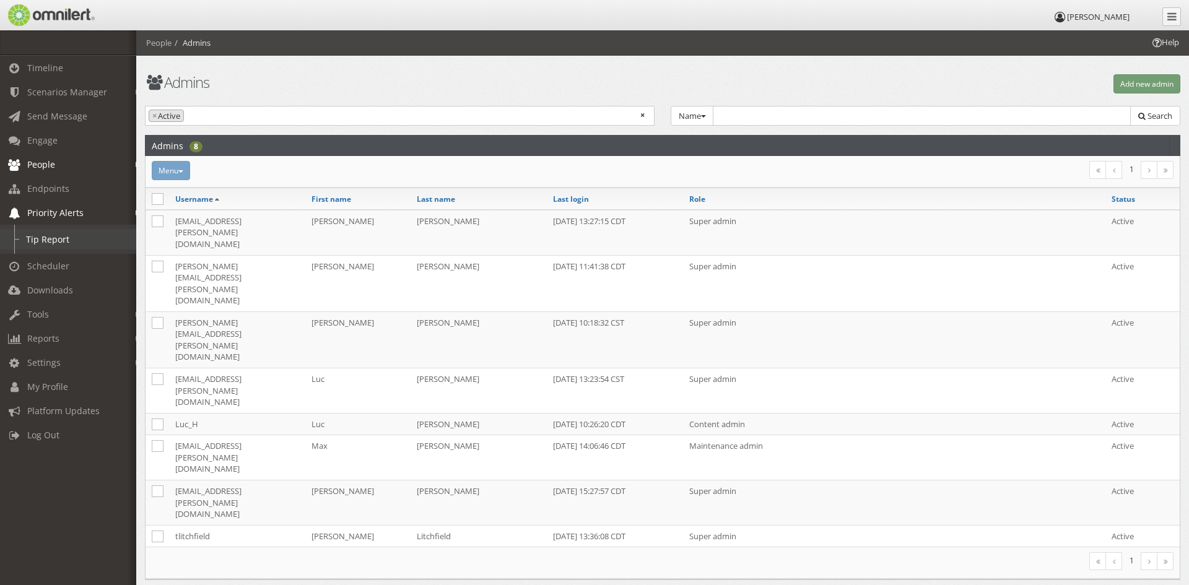
click at [46, 237] on link "Tip Report" at bounding box center [73, 239] width 147 height 20
select select
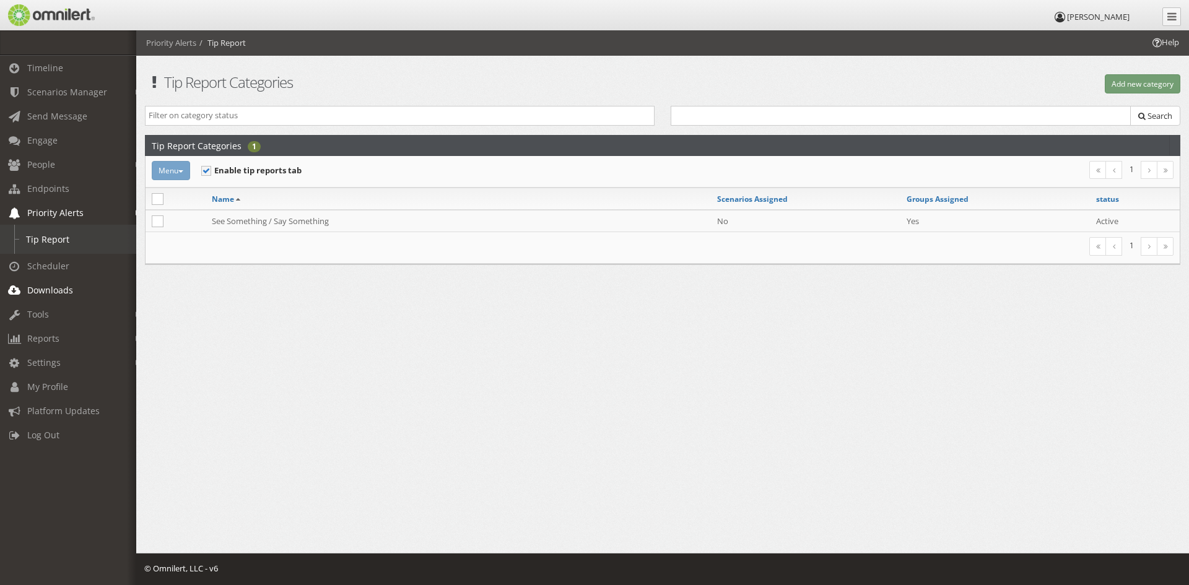
click at [39, 297] on link "Downloads" at bounding box center [73, 290] width 147 height 24
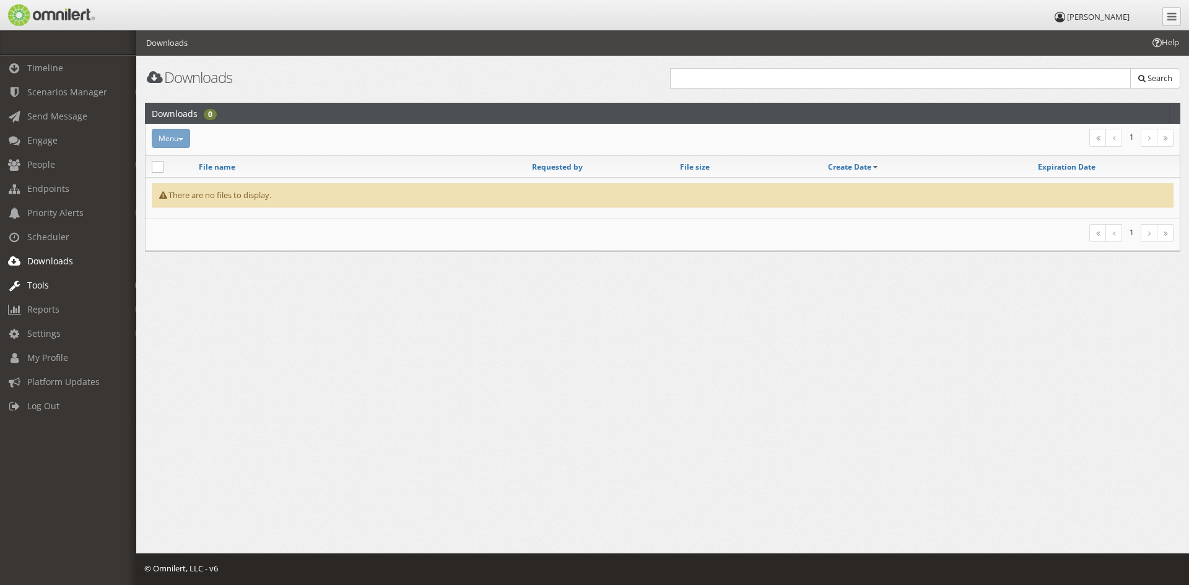
click at [34, 285] on span "Tools" at bounding box center [38, 285] width 22 height 12
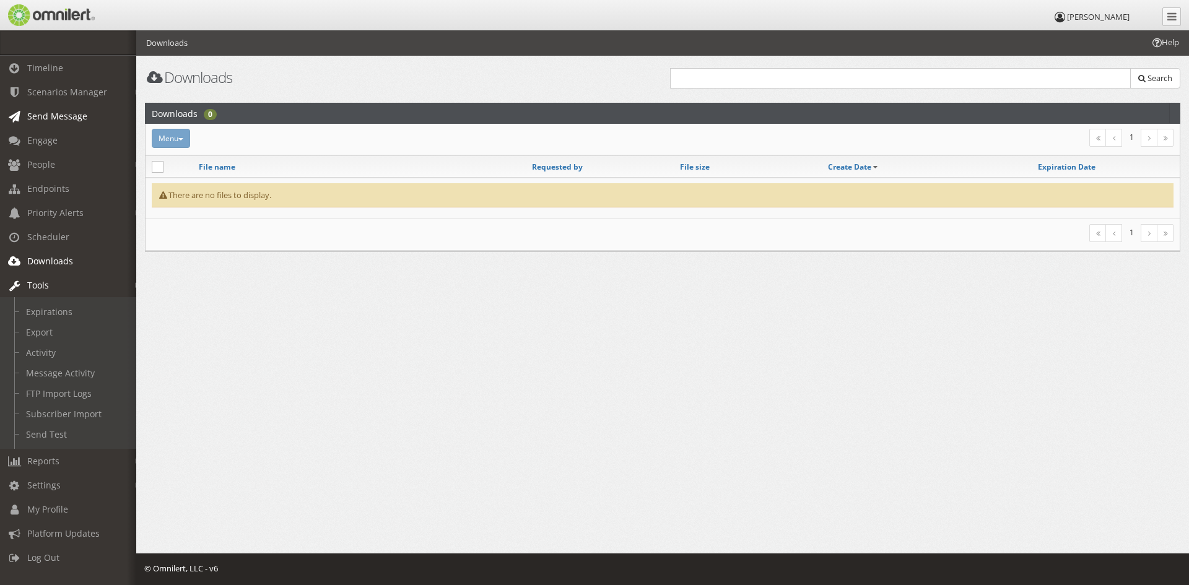
click at [57, 119] on span "Send Message" at bounding box center [57, 116] width 60 height 12
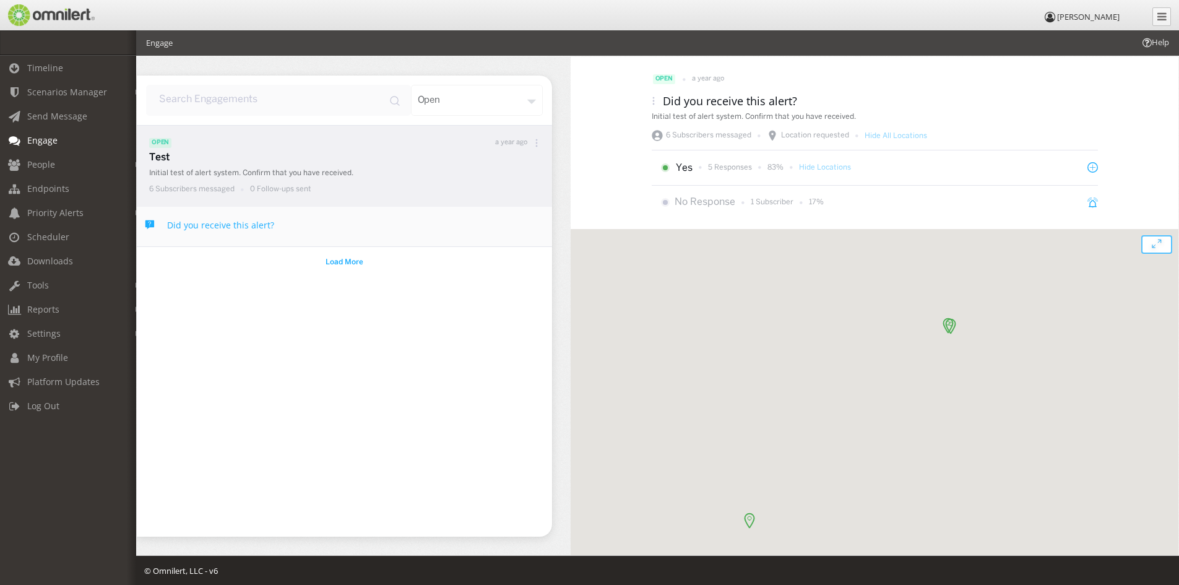
click at [522, 105] on div "open" at bounding box center [477, 100] width 132 height 31
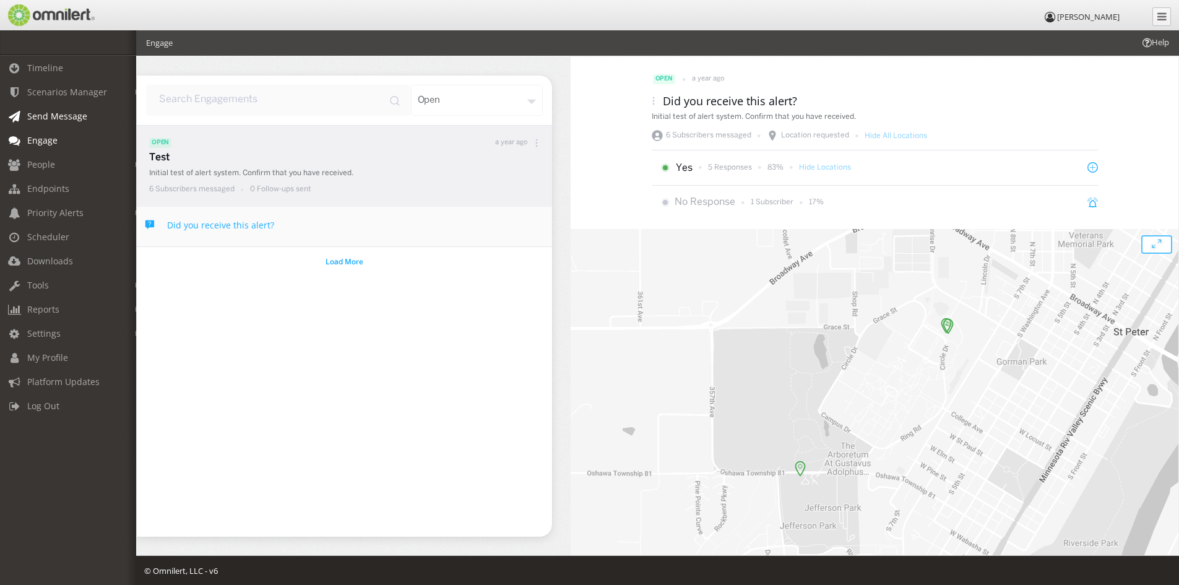
click at [56, 111] on span "Send Message" at bounding box center [57, 116] width 60 height 12
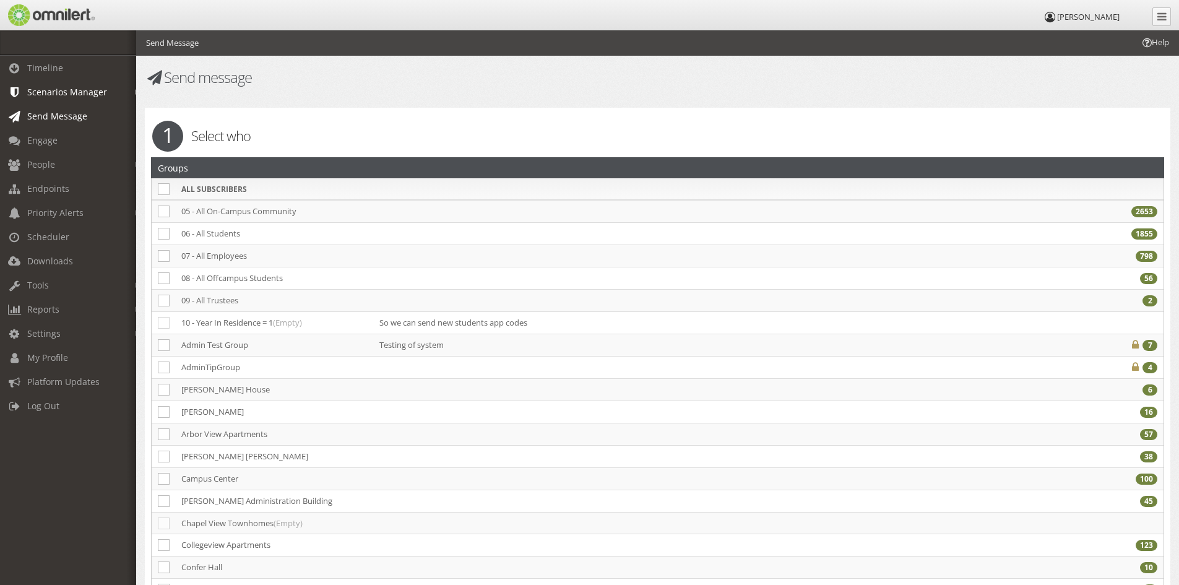
click at [72, 94] on span "Scenarios Manager" at bounding box center [67, 92] width 80 height 12
click at [35, 133] on link "Actions" at bounding box center [73, 139] width 147 height 20
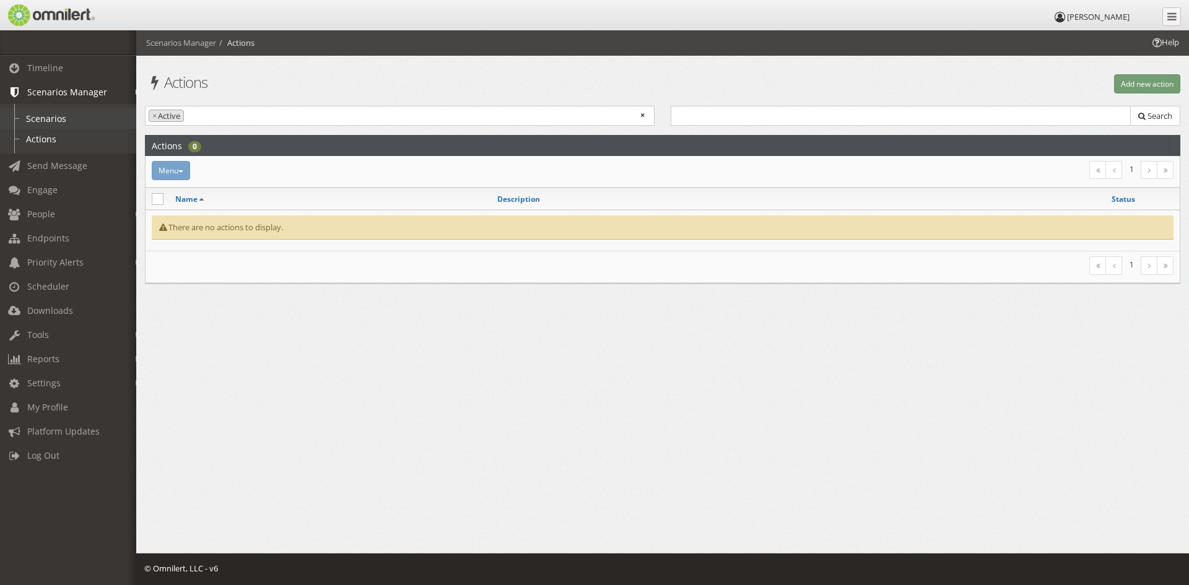
click at [46, 115] on link "Scenarios" at bounding box center [73, 118] width 147 height 20
click at [48, 72] on span "Timeline" at bounding box center [45, 68] width 36 height 12
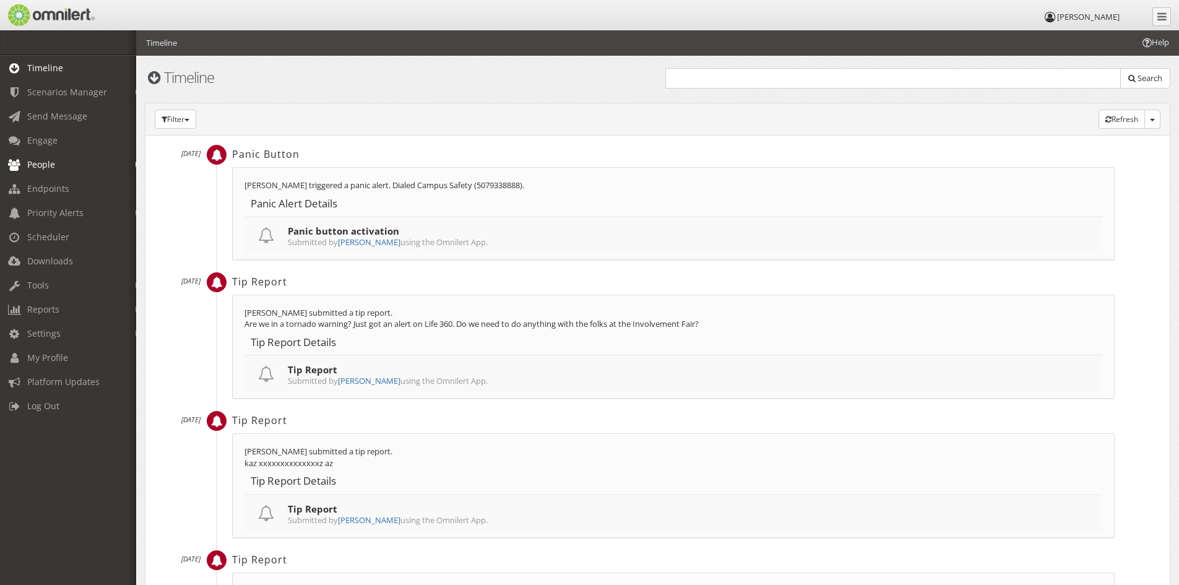
click at [41, 160] on span "People" at bounding box center [41, 164] width 28 height 12
click at [59, 428] on span "My Profile" at bounding box center [47, 428] width 41 height 12
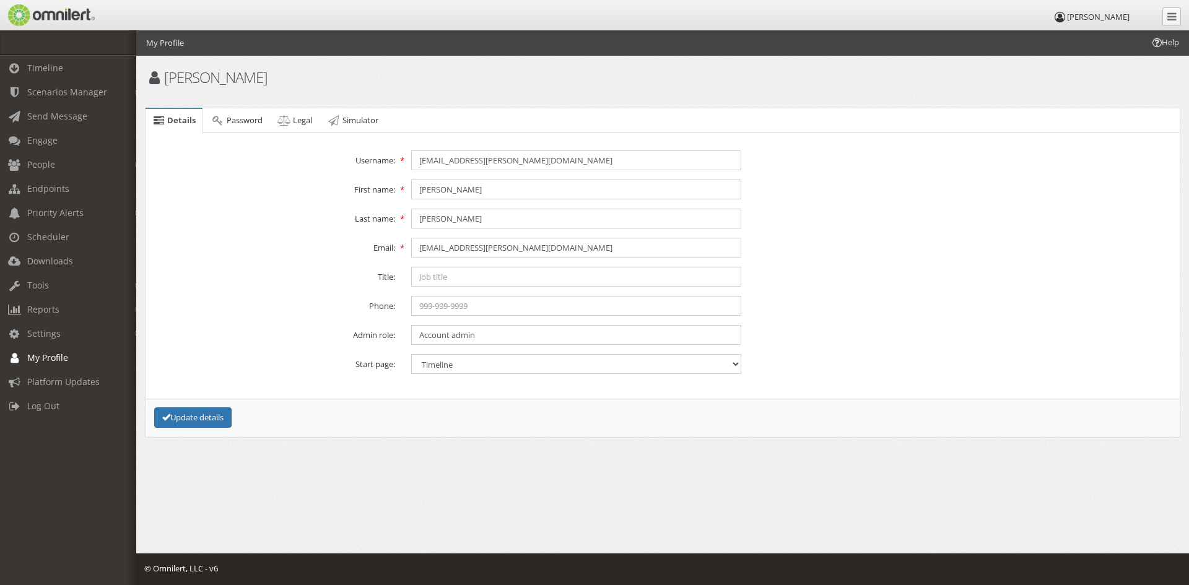
click at [1091, 14] on span "[PERSON_NAME]" at bounding box center [1098, 16] width 63 height 11
drag, startPoint x: 1091, startPoint y: 14, endPoint x: 1104, endPoint y: 15, distance: 13.0
click at [1091, 14] on span "[PERSON_NAME]" at bounding box center [1098, 16] width 63 height 11
click at [523, 164] on input "sreiten@gustavus.edu" at bounding box center [576, 160] width 330 height 20
type input "sreiten"
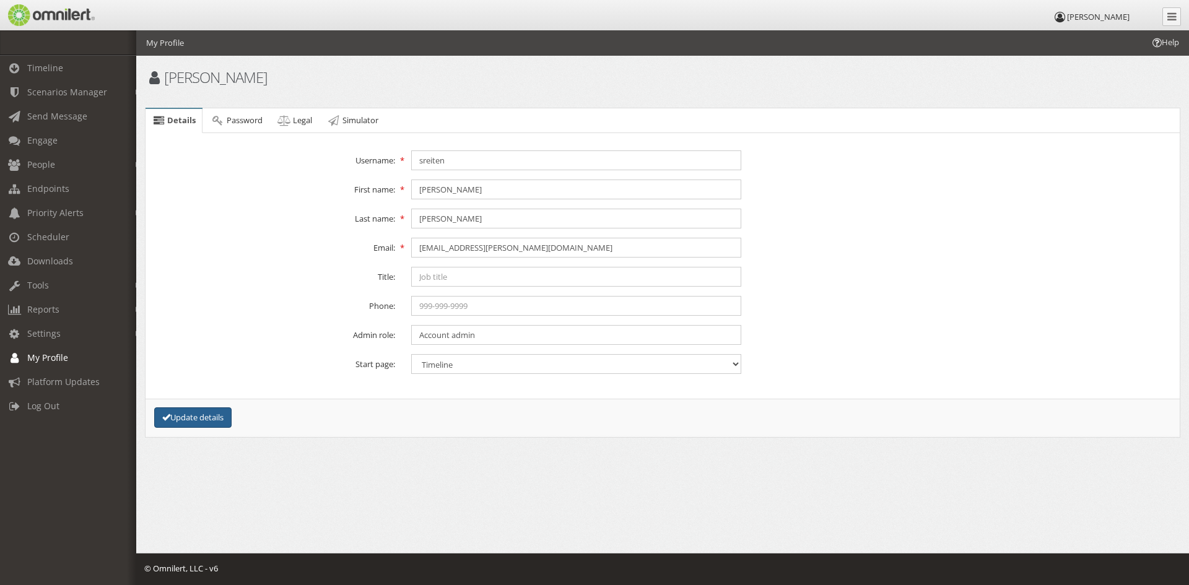
click at [186, 417] on button "Update details" at bounding box center [192, 417] width 77 height 20
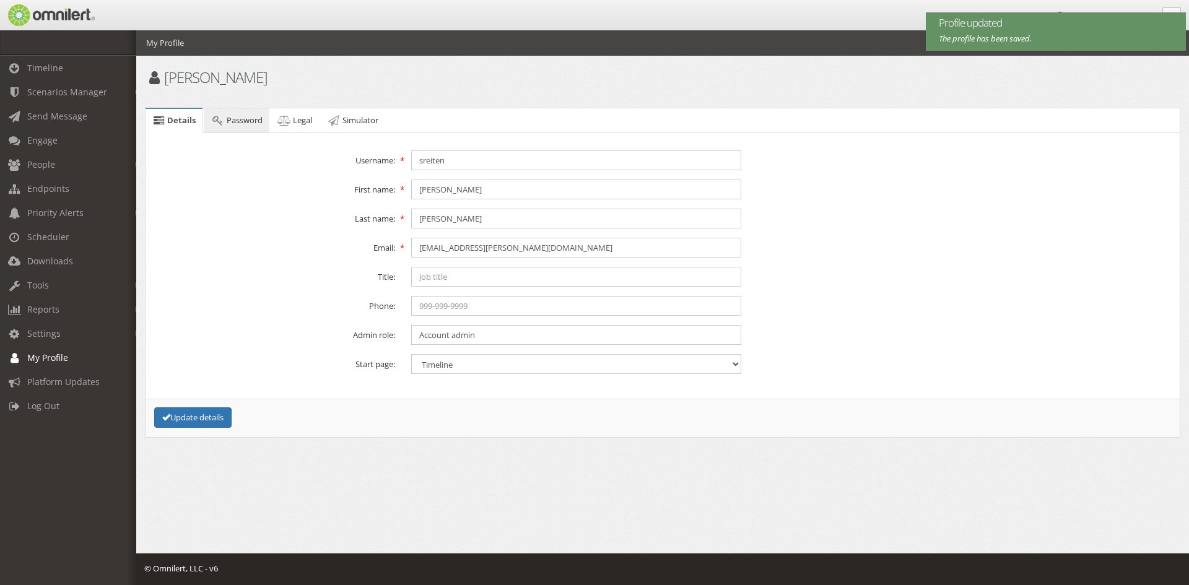
click at [226, 123] on link "Password" at bounding box center [236, 120] width 65 height 25
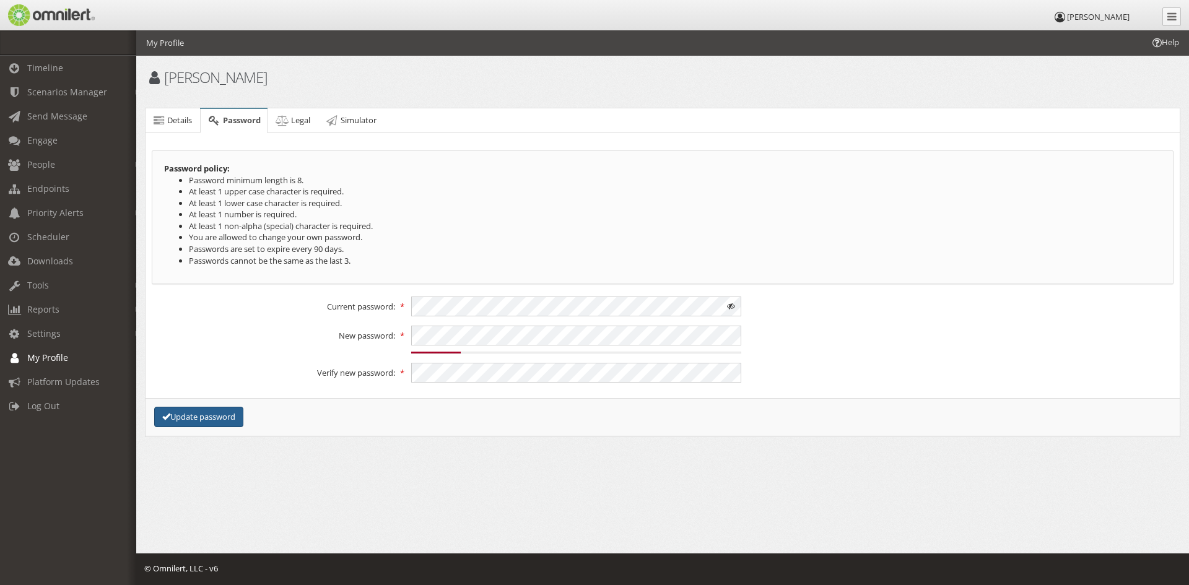
click at [197, 420] on button "Update password" at bounding box center [198, 417] width 89 height 20
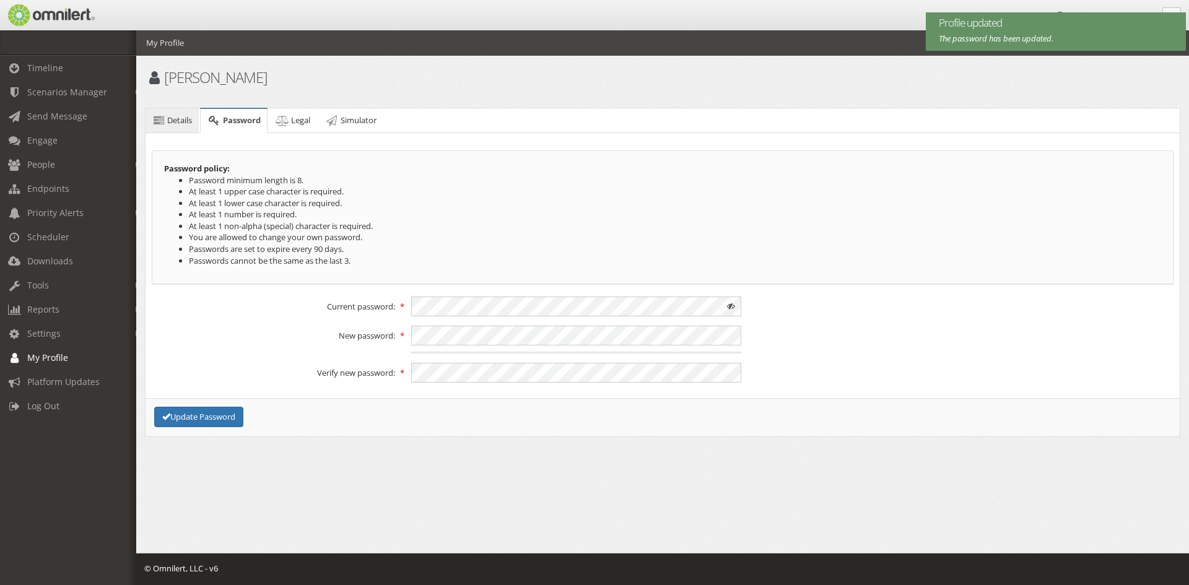
click at [164, 120] on icon at bounding box center [159, 120] width 14 height 8
